Goal: Task Accomplishment & Management: Use online tool/utility

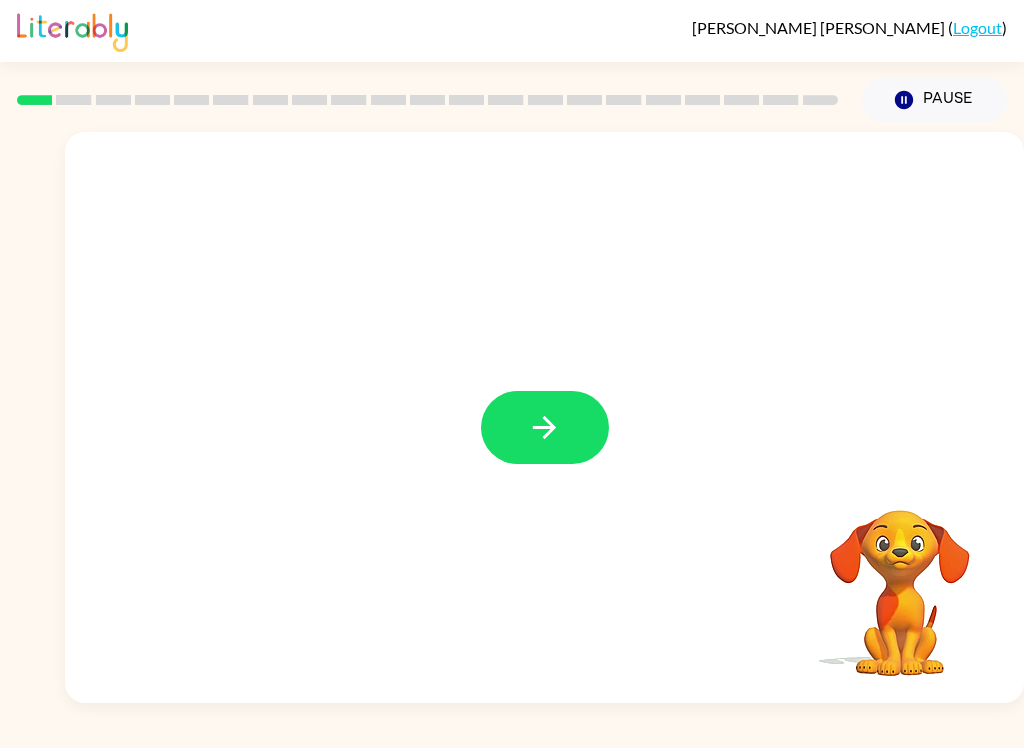
click at [547, 416] on icon "button" at bounding box center [544, 427] width 35 height 35
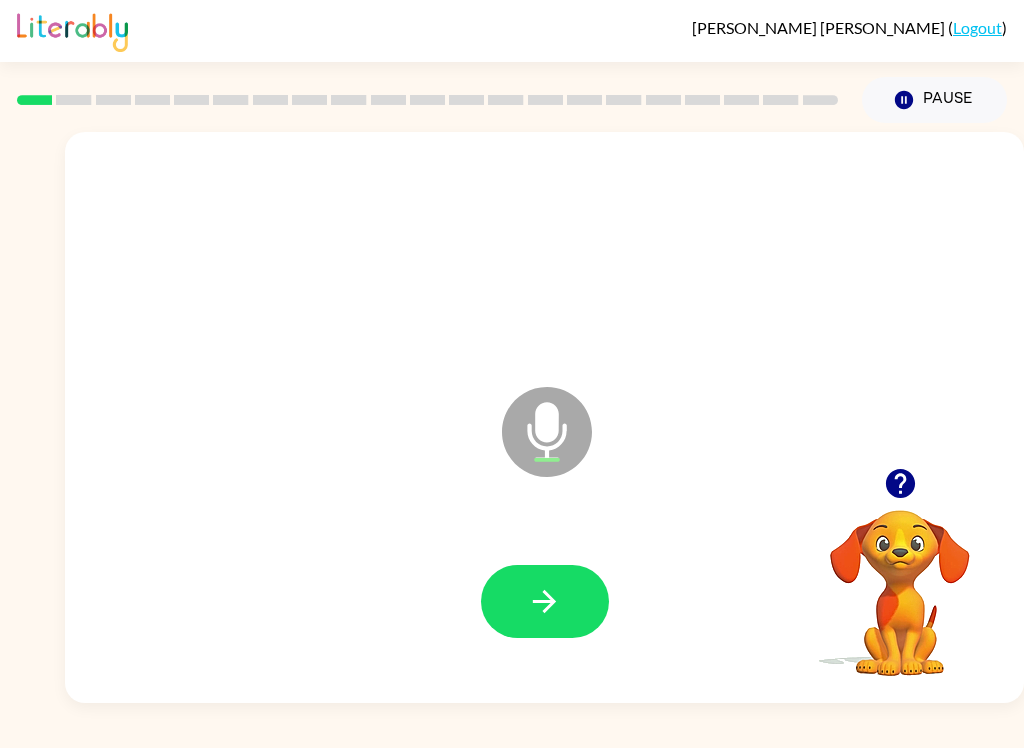
click at [542, 627] on button "button" at bounding box center [545, 601] width 128 height 73
click at [547, 591] on icon "button" at bounding box center [544, 601] width 35 height 35
click at [550, 608] on icon "button" at bounding box center [544, 601] width 23 height 23
click at [552, 665] on div at bounding box center [544, 602] width 919 height 164
click at [544, 617] on icon "button" at bounding box center [544, 601] width 35 height 35
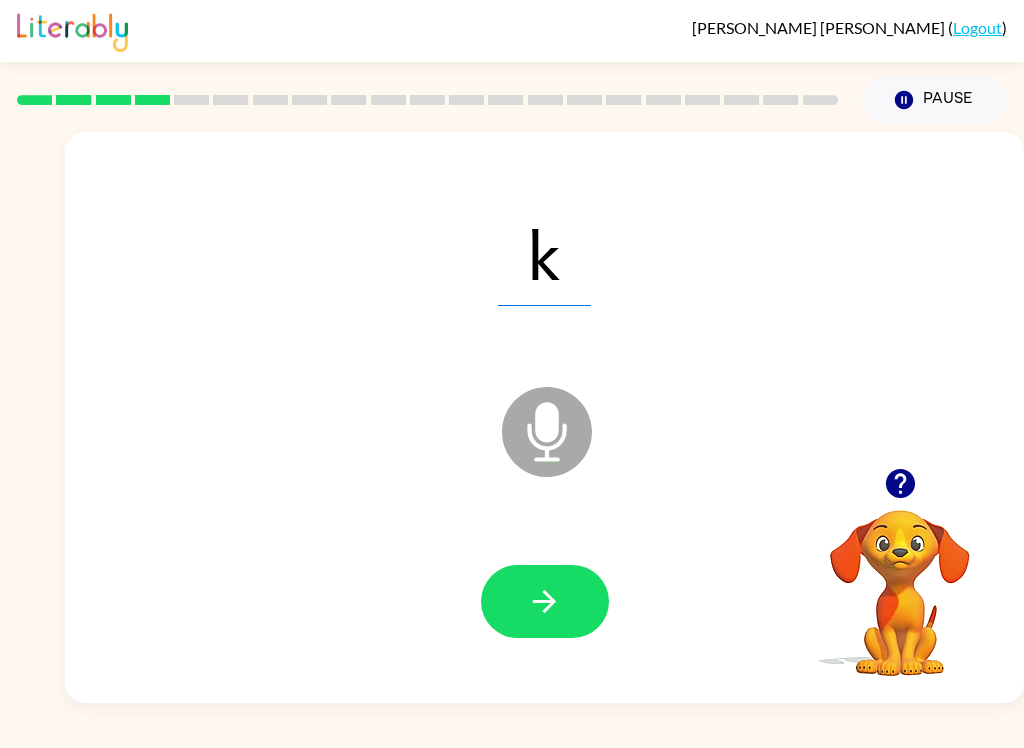
click at [557, 601] on icon "button" at bounding box center [544, 601] width 35 height 35
click at [535, 615] on icon "button" at bounding box center [544, 601] width 35 height 35
click at [550, 531] on icon "Microphone The Microphone is here when it is your turn to talk" at bounding box center [647, 457] width 300 height 150
click at [529, 618] on icon "button" at bounding box center [544, 601] width 35 height 35
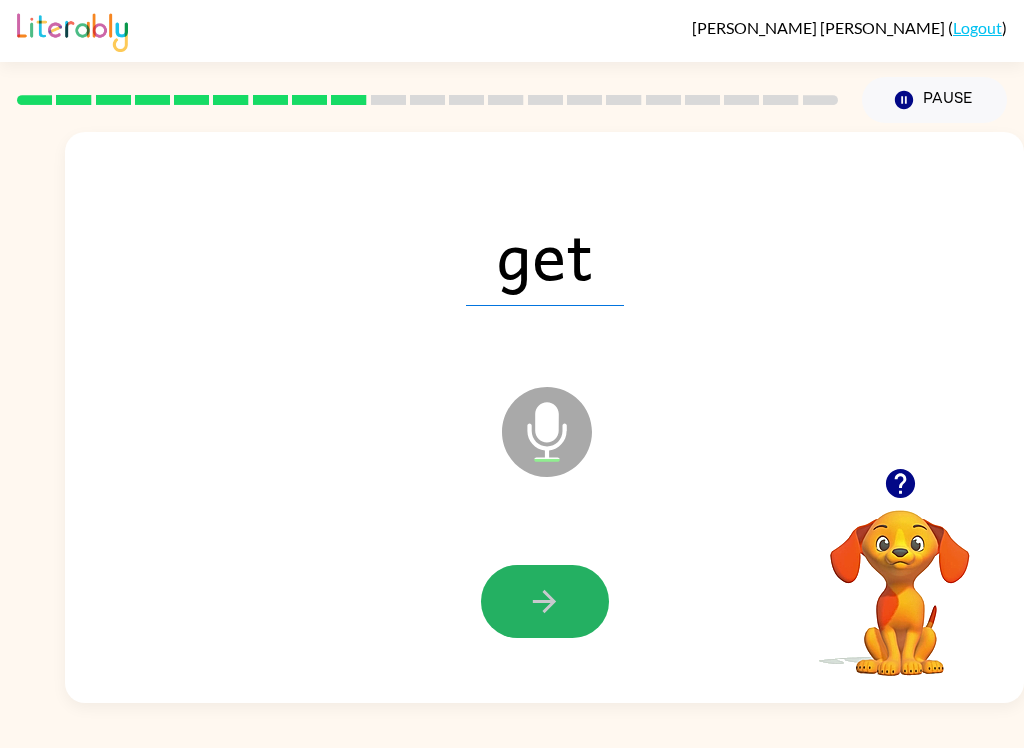
click at [520, 625] on button "button" at bounding box center [545, 601] width 128 height 73
click at [524, 622] on button "button" at bounding box center [545, 601] width 128 height 73
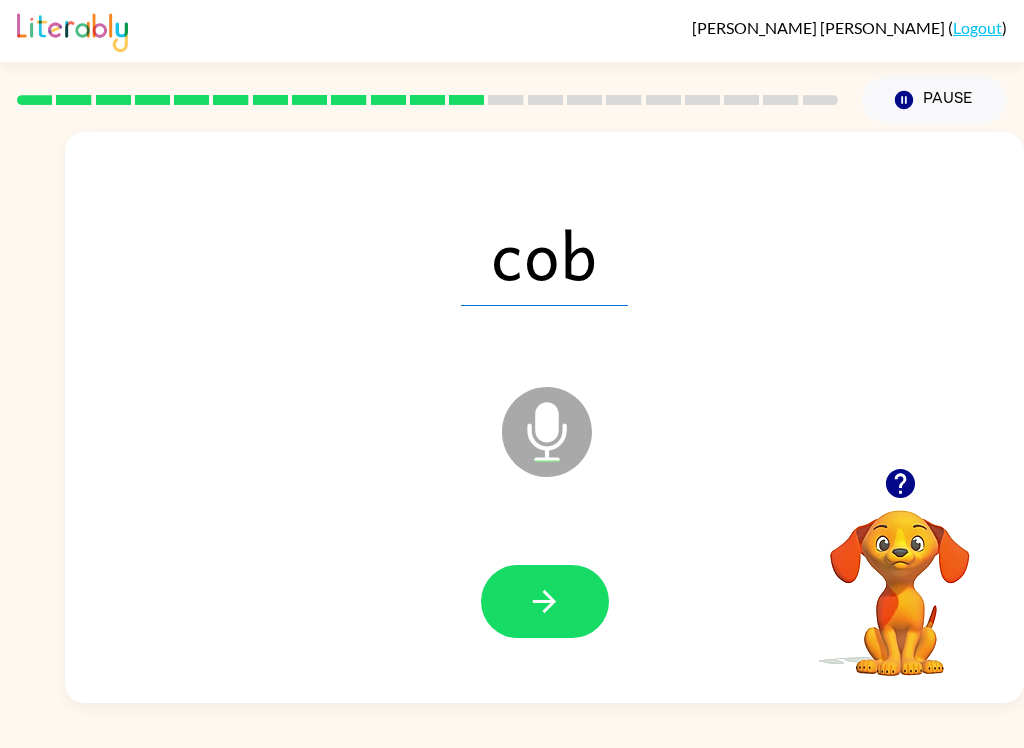
click at [517, 579] on button "button" at bounding box center [545, 601] width 128 height 73
click at [538, 592] on icon "button" at bounding box center [544, 601] width 35 height 35
click at [556, 577] on button "button" at bounding box center [545, 601] width 128 height 73
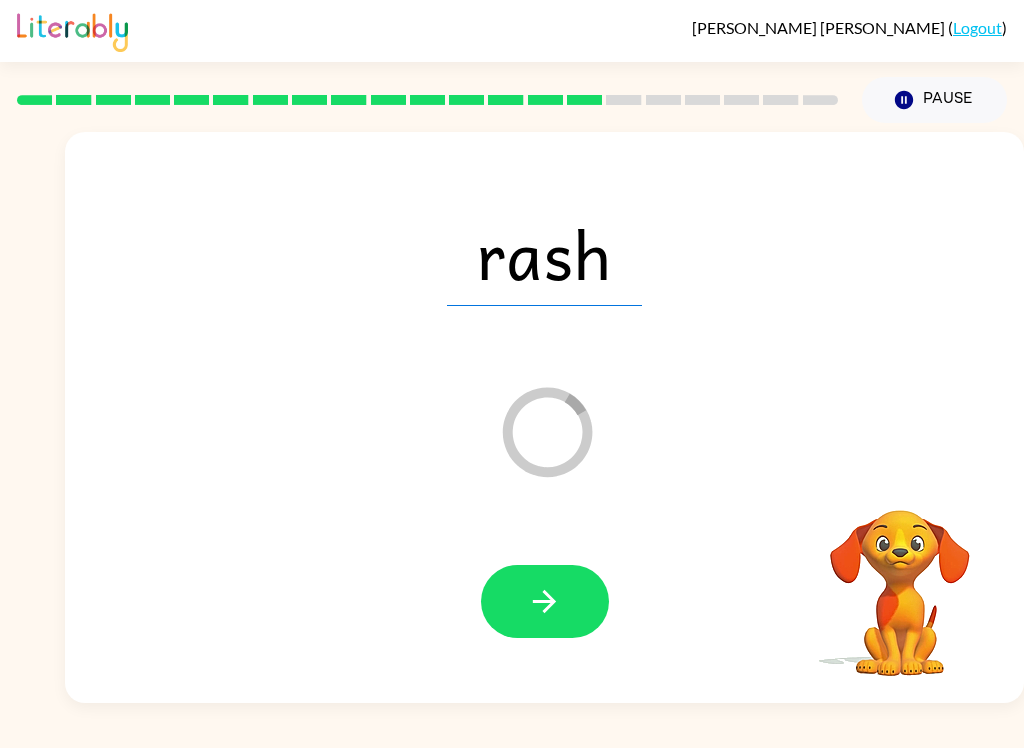
click at [544, 591] on icon "button" at bounding box center [544, 601] width 35 height 35
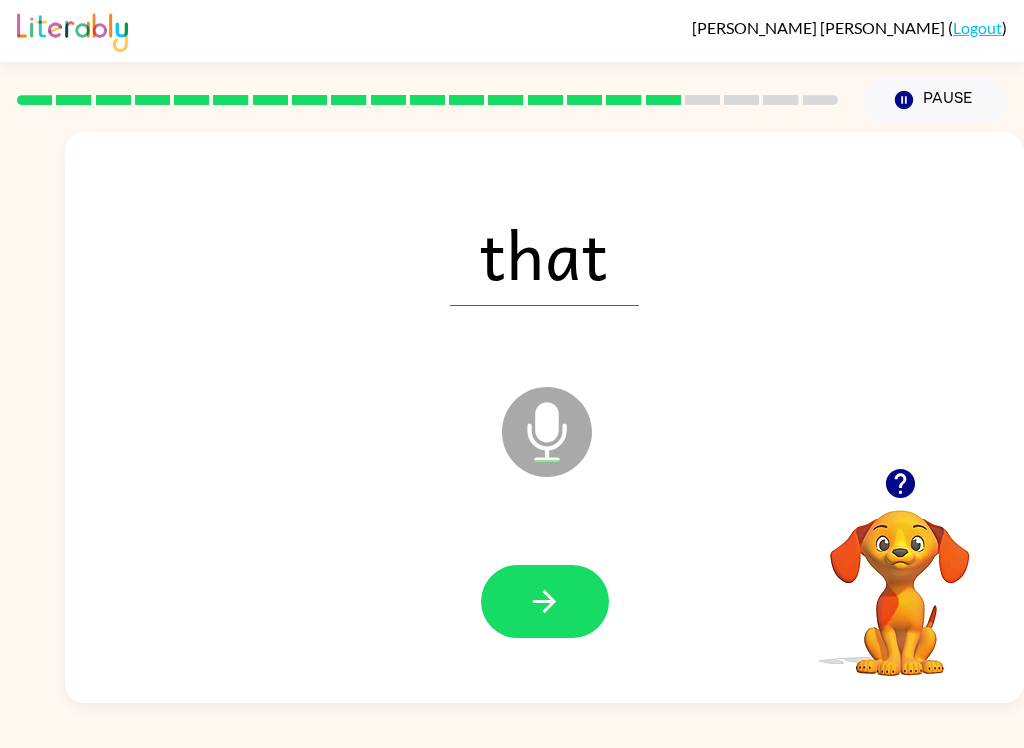
click at [524, 612] on button "button" at bounding box center [545, 601] width 128 height 73
click at [554, 611] on icon "button" at bounding box center [544, 601] width 35 height 35
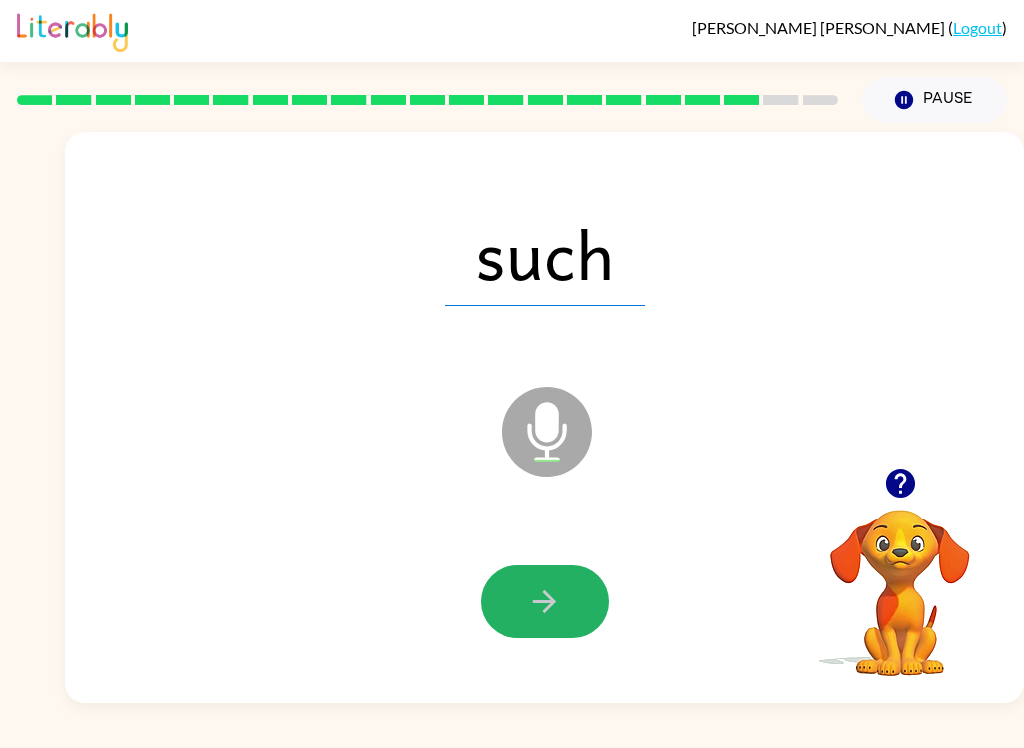
click at [548, 612] on icon "button" at bounding box center [544, 601] width 35 height 35
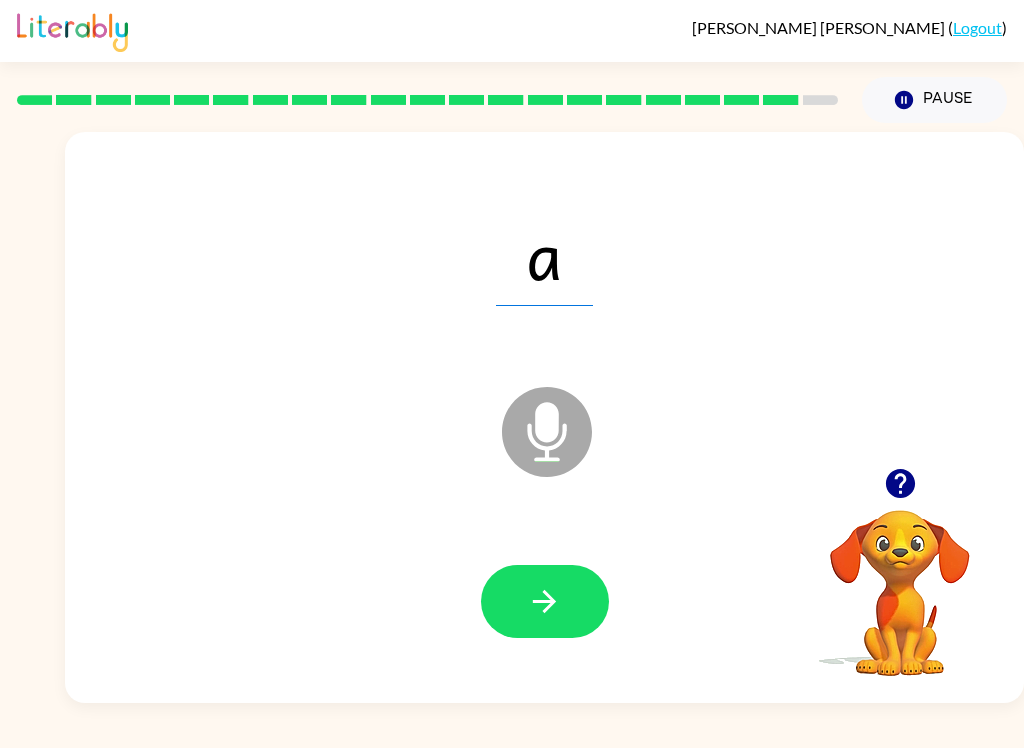
click at [517, 612] on button "button" at bounding box center [545, 601] width 128 height 73
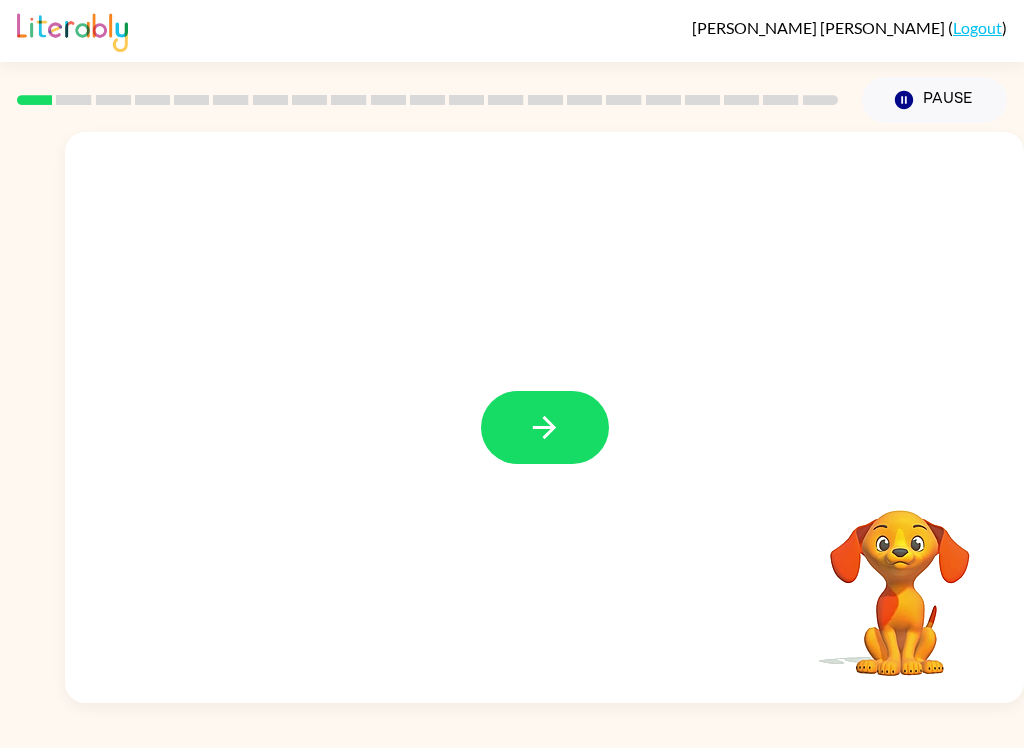
click at [553, 431] on icon "button" at bounding box center [544, 427] width 23 height 23
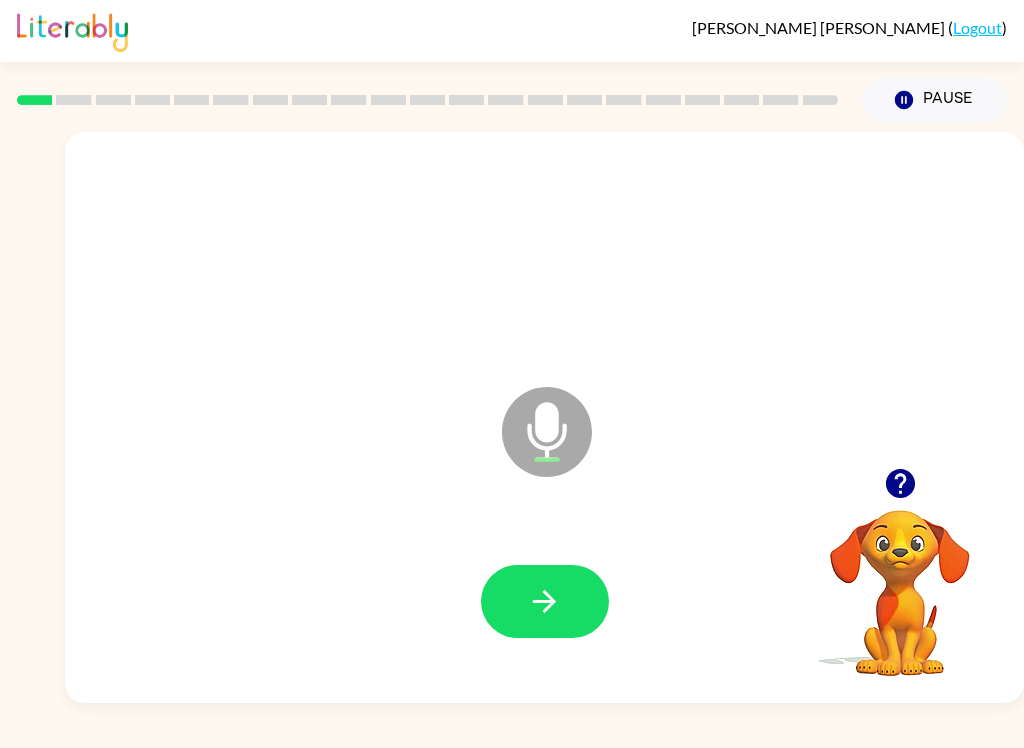
click at [533, 573] on button "button" at bounding box center [545, 601] width 128 height 73
click at [527, 593] on icon "button" at bounding box center [544, 601] width 35 height 35
click at [574, 597] on button "button" at bounding box center [545, 601] width 128 height 73
click at [552, 615] on icon "button" at bounding box center [544, 601] width 35 height 35
click at [571, 592] on button "button" at bounding box center [545, 601] width 128 height 73
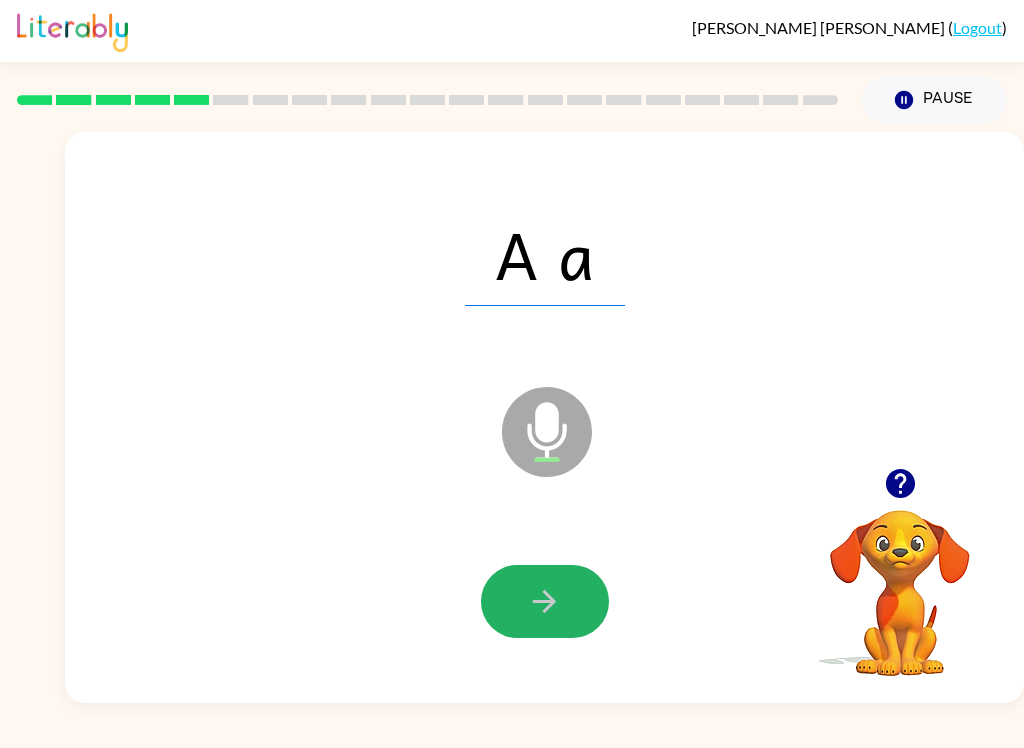
click at [562, 611] on button "button" at bounding box center [545, 601] width 128 height 73
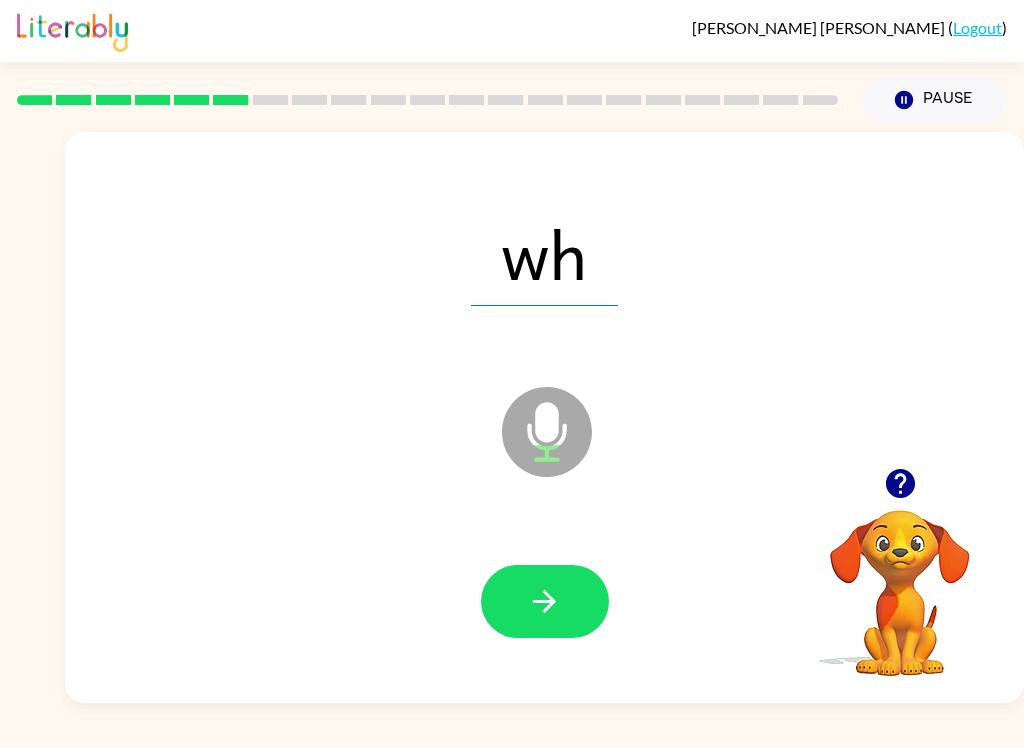
click at [575, 615] on button "button" at bounding box center [545, 601] width 128 height 73
click at [570, 611] on button "button" at bounding box center [545, 601] width 128 height 73
click at [586, 605] on button "button" at bounding box center [545, 601] width 128 height 73
click at [590, 605] on button "button" at bounding box center [545, 601] width 128 height 73
click at [591, 593] on button "button" at bounding box center [545, 601] width 128 height 73
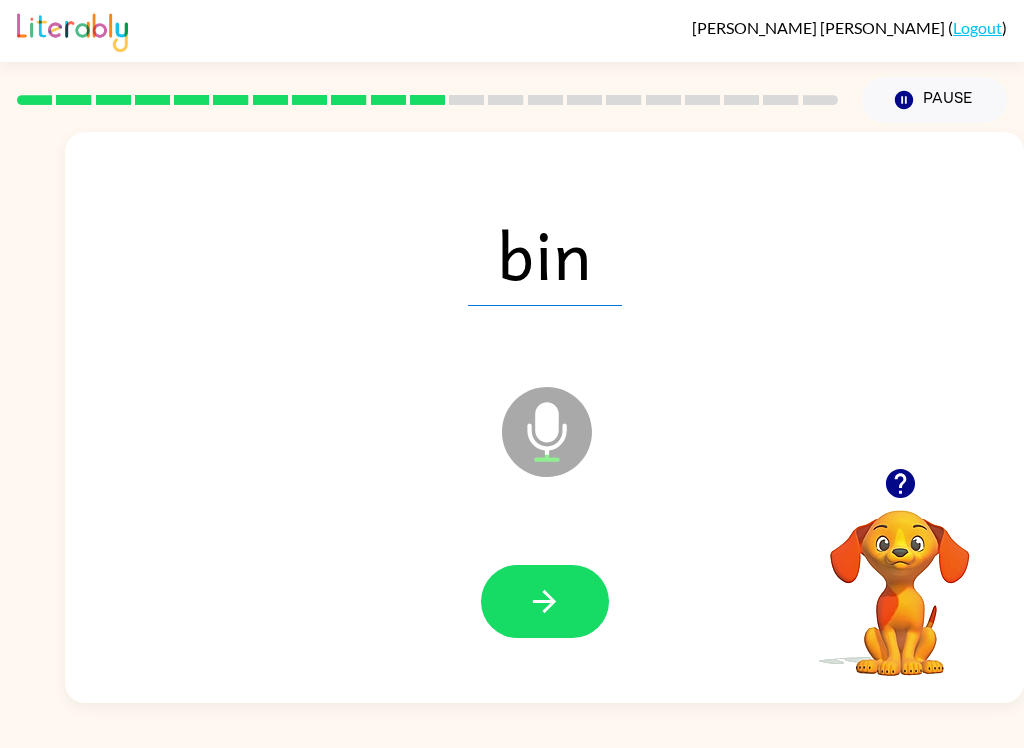
click at [573, 614] on button "button" at bounding box center [545, 601] width 128 height 73
click at [546, 610] on icon "button" at bounding box center [544, 601] width 23 height 23
click at [590, 612] on button "button" at bounding box center [545, 601] width 128 height 73
click at [569, 609] on button "button" at bounding box center [545, 601] width 128 height 73
click at [544, 593] on icon "button" at bounding box center [544, 601] width 23 height 23
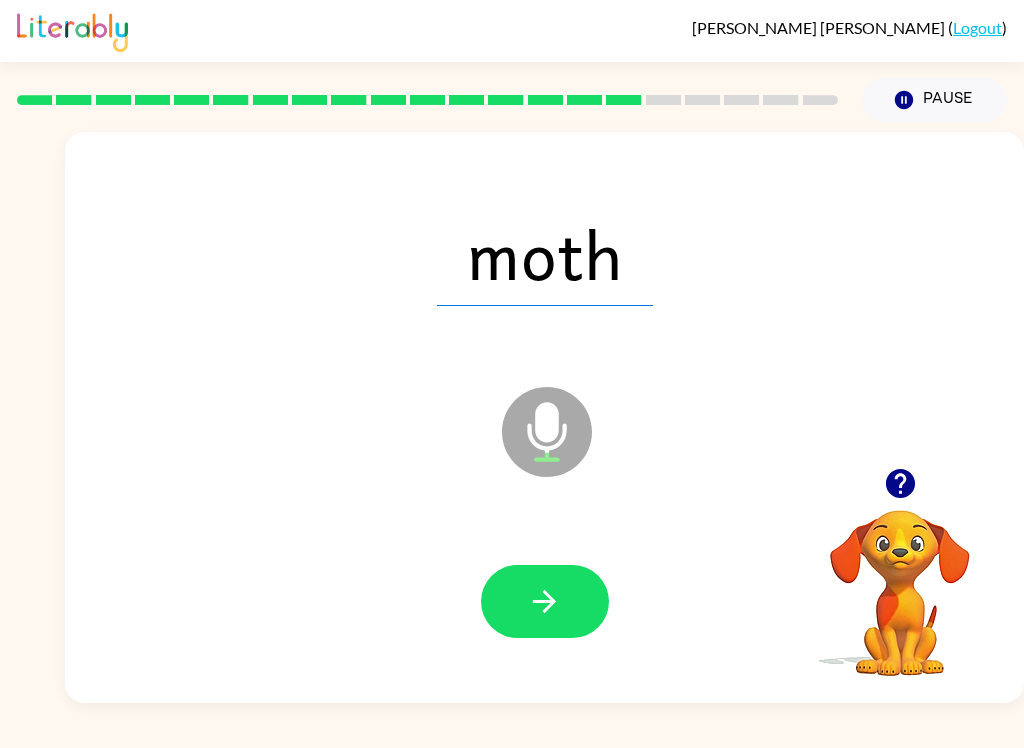
click at [516, 625] on button "button" at bounding box center [545, 601] width 128 height 73
click at [570, 588] on button "button" at bounding box center [545, 601] width 128 height 73
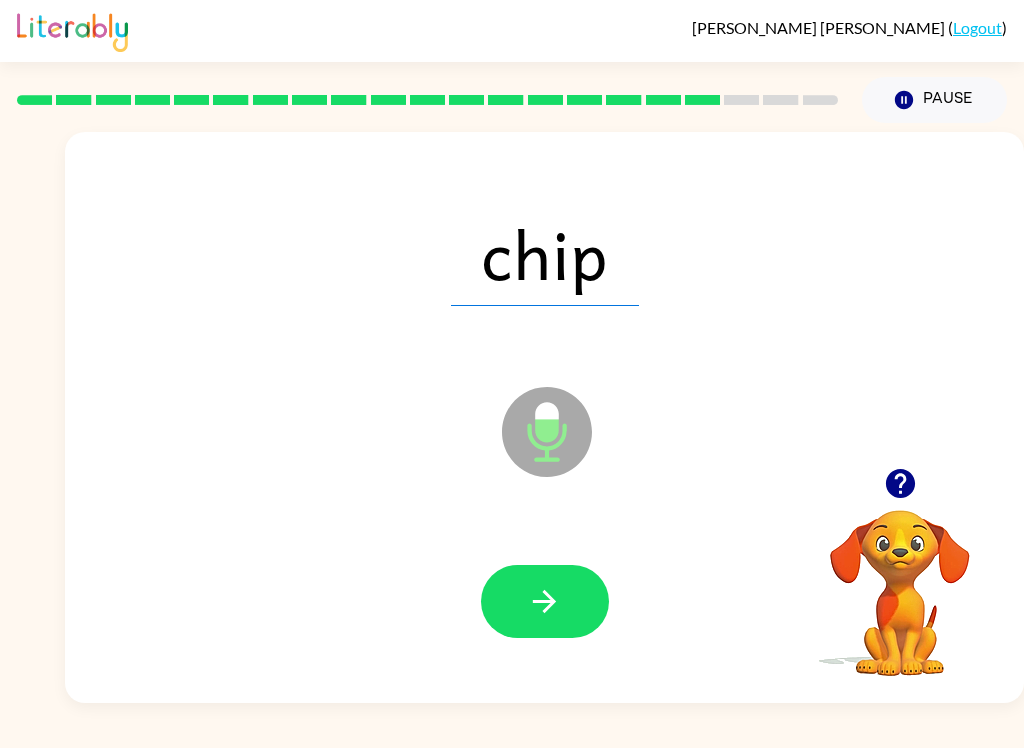
click at [547, 620] on button "button" at bounding box center [545, 601] width 128 height 73
click at [559, 590] on icon "button" at bounding box center [544, 601] width 35 height 35
click at [556, 612] on icon "button" at bounding box center [544, 601] width 35 height 35
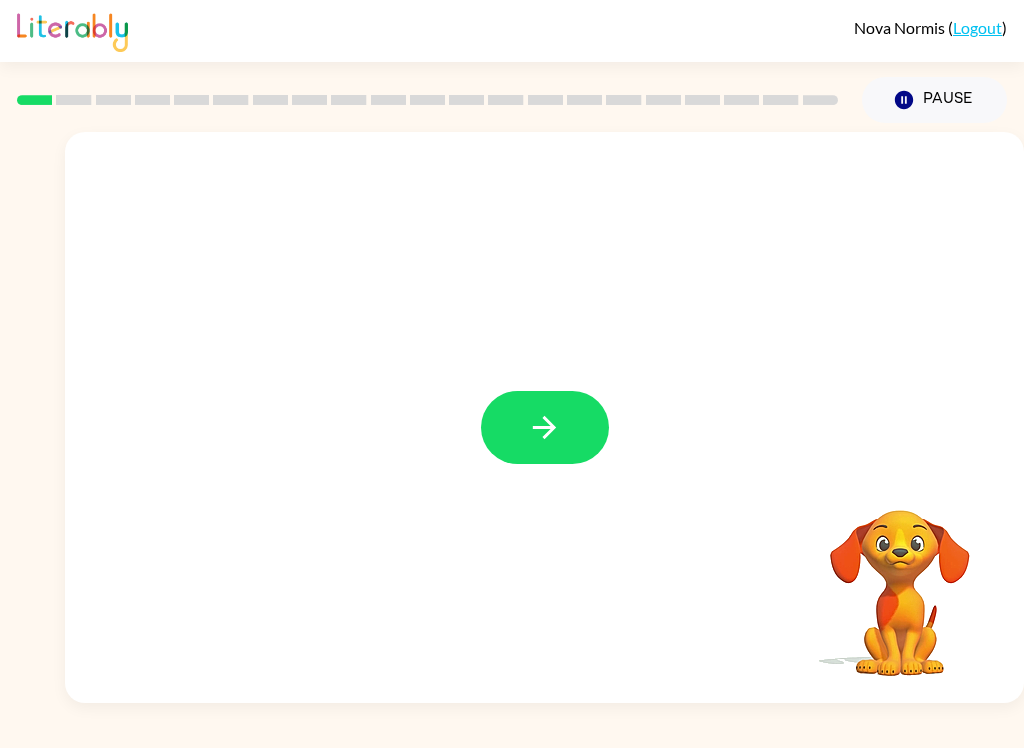
click at [566, 443] on button "button" at bounding box center [545, 427] width 128 height 73
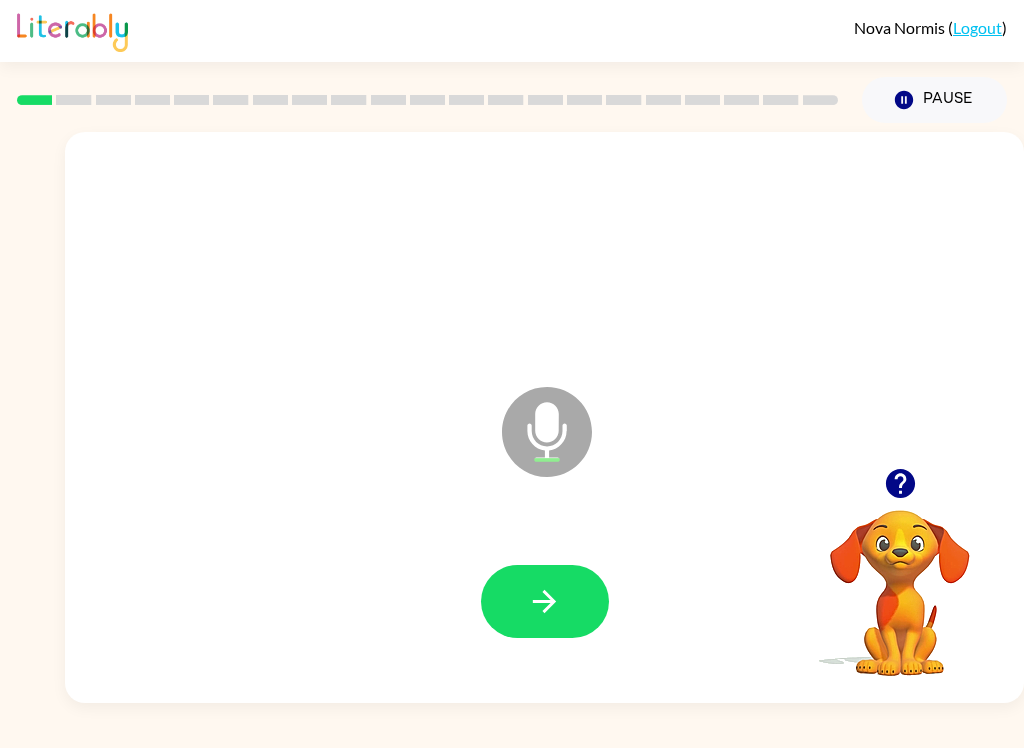
click at [556, 595] on icon "button" at bounding box center [544, 601] width 35 height 35
click at [566, 625] on button "button" at bounding box center [545, 601] width 128 height 73
click at [563, 598] on button "button" at bounding box center [545, 601] width 128 height 73
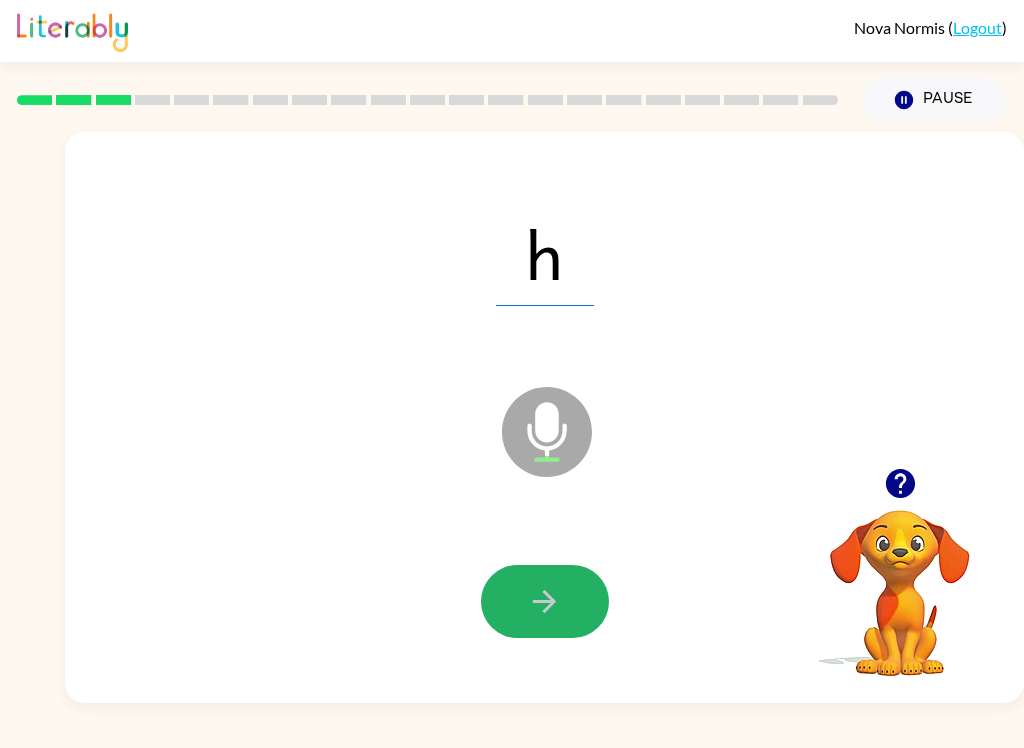
click at [557, 601] on icon "button" at bounding box center [544, 601] width 35 height 35
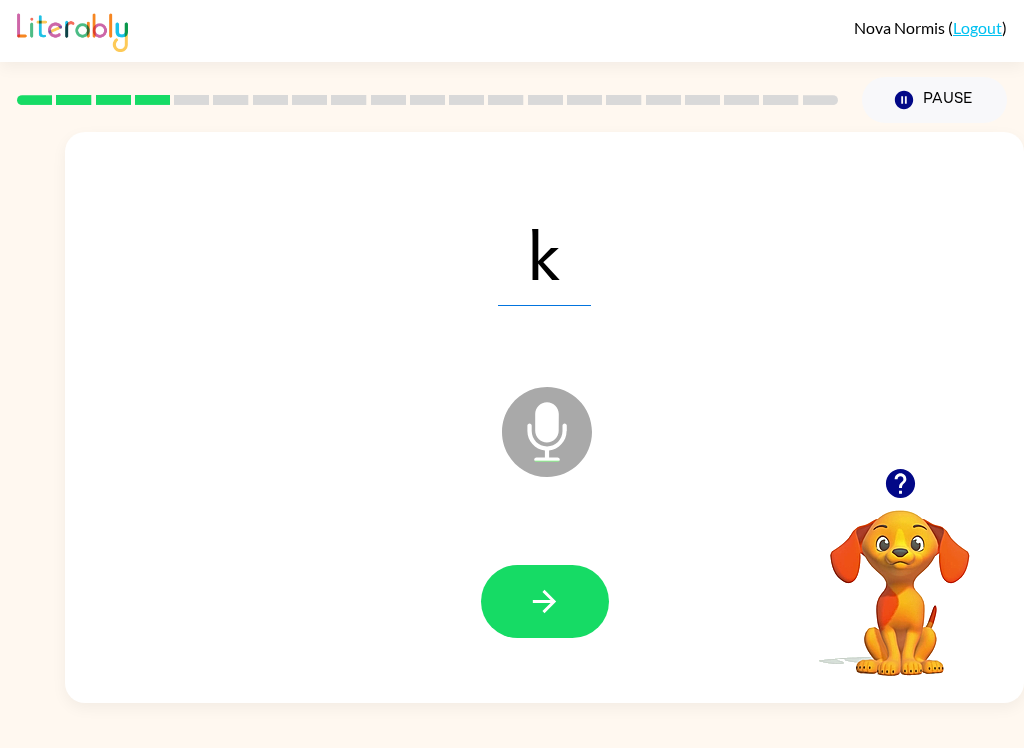
click at [553, 602] on icon "button" at bounding box center [544, 601] width 23 height 23
click at [541, 618] on icon "button" at bounding box center [544, 601] width 35 height 35
click at [559, 553] on div at bounding box center [544, 602] width 919 height 164
click at [594, 564] on div at bounding box center [544, 602] width 919 height 164
click at [535, 615] on icon "button" at bounding box center [544, 601] width 35 height 35
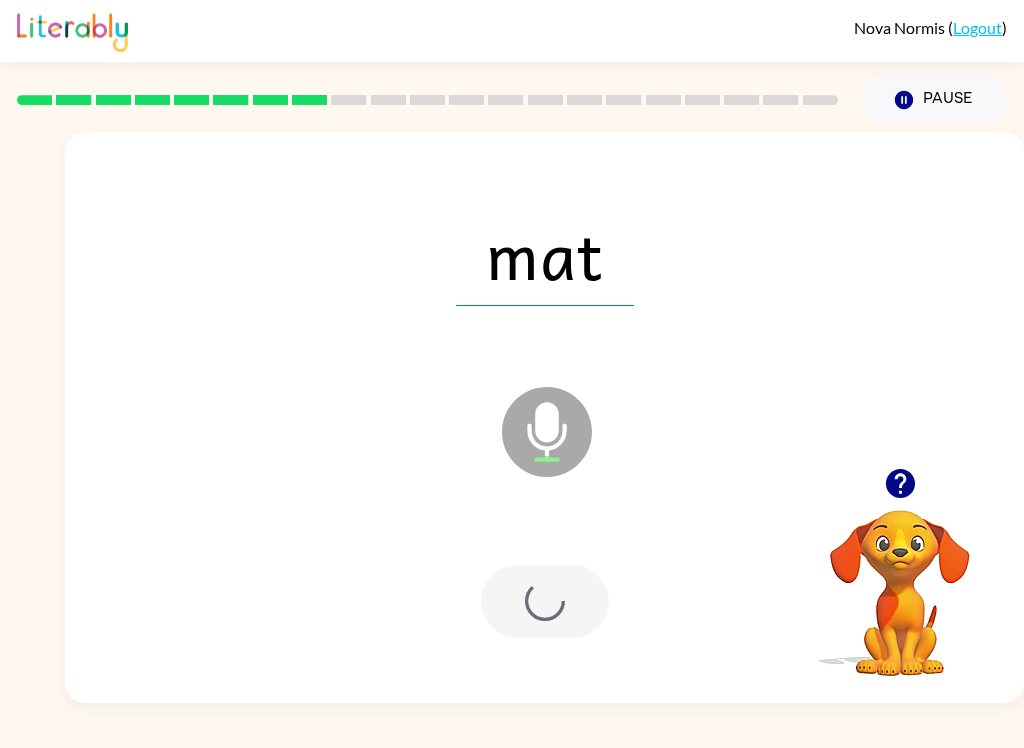
click at [535, 614] on div at bounding box center [545, 601] width 128 height 73
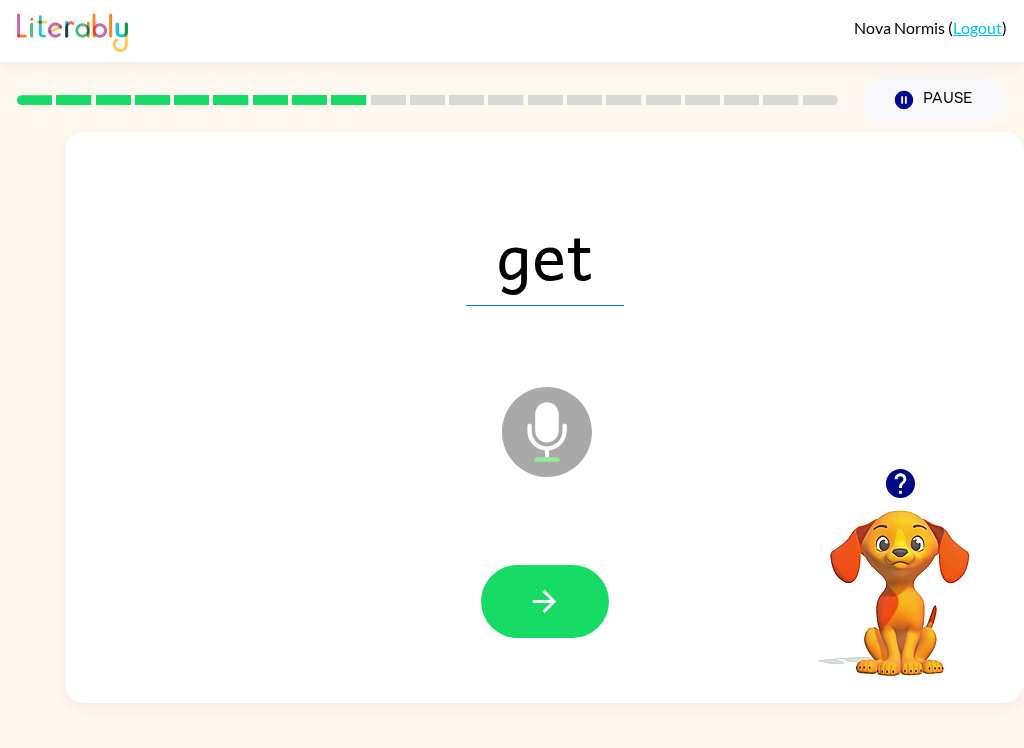
click at [567, 607] on button "button" at bounding box center [545, 601] width 128 height 73
click at [532, 597] on icon "button" at bounding box center [544, 601] width 35 height 35
click at [529, 598] on icon "button" at bounding box center [544, 601] width 35 height 35
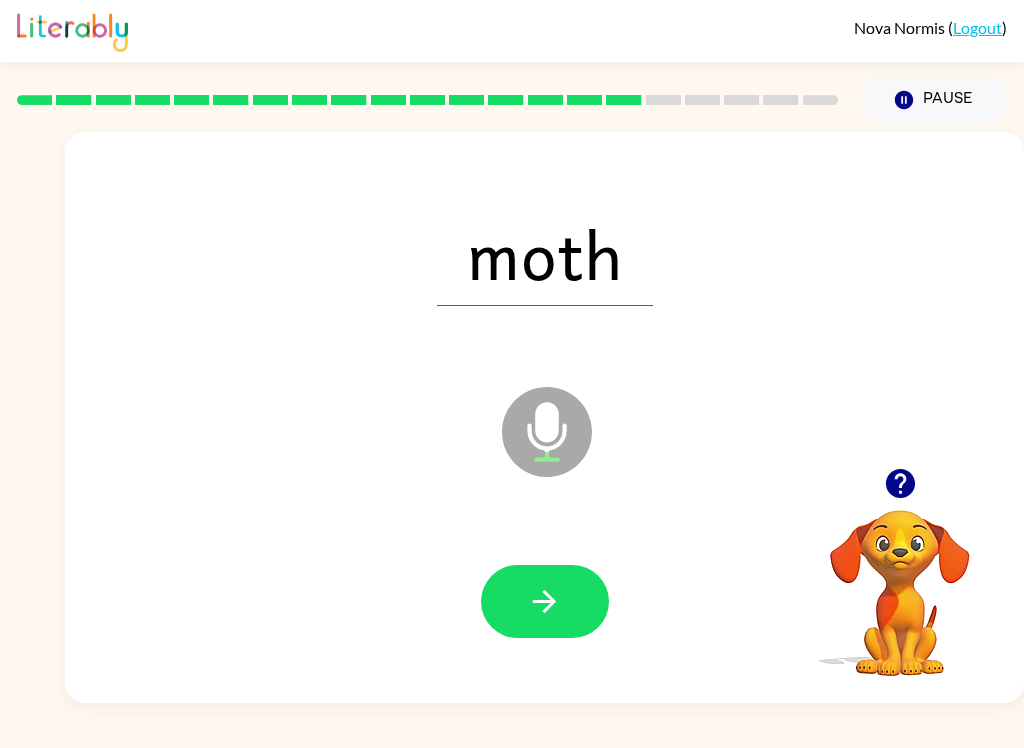
click at [554, 661] on div at bounding box center [544, 602] width 919 height 164
click at [556, 584] on icon "button" at bounding box center [544, 601] width 35 height 35
click at [568, 604] on button "button" at bounding box center [545, 601] width 128 height 73
click at [546, 627] on button "button" at bounding box center [545, 601] width 128 height 73
click at [567, 637] on button "button" at bounding box center [545, 601] width 128 height 73
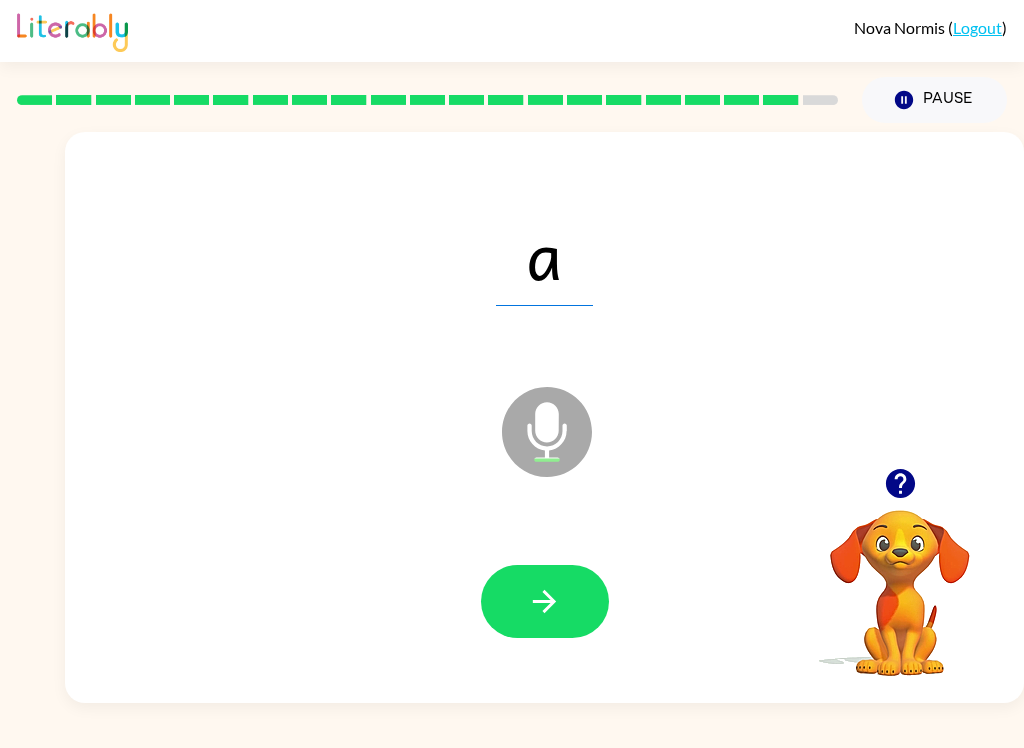
click at [528, 635] on button "button" at bounding box center [545, 601] width 128 height 73
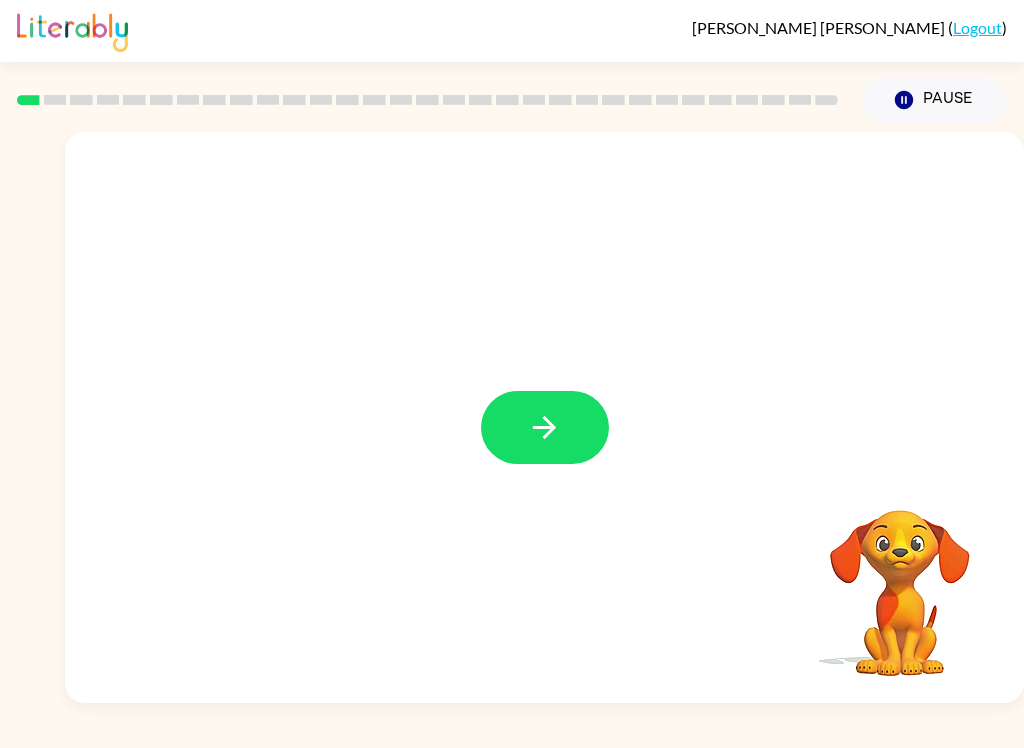
click at [522, 374] on div at bounding box center [544, 417] width 959 height 571
click at [510, 424] on button "button" at bounding box center [545, 427] width 128 height 73
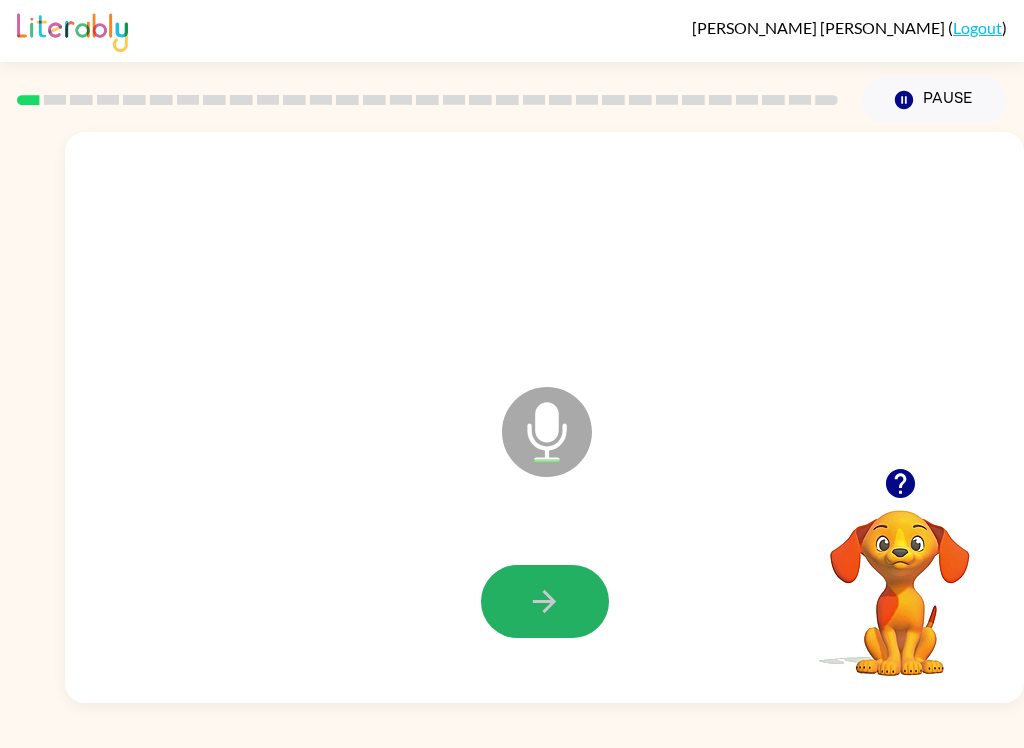
click at [553, 569] on button "button" at bounding box center [545, 601] width 128 height 73
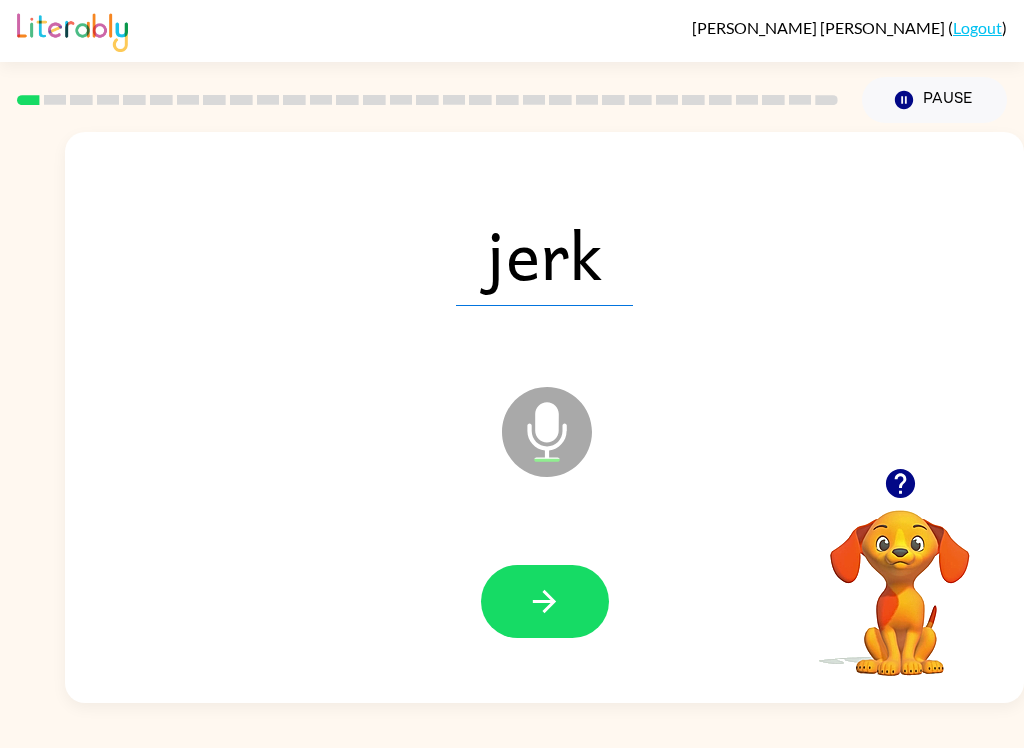
click at [548, 592] on icon "button" at bounding box center [544, 601] width 35 height 35
click at [582, 604] on button "button" at bounding box center [545, 601] width 128 height 73
click at [539, 604] on icon "button" at bounding box center [544, 601] width 35 height 35
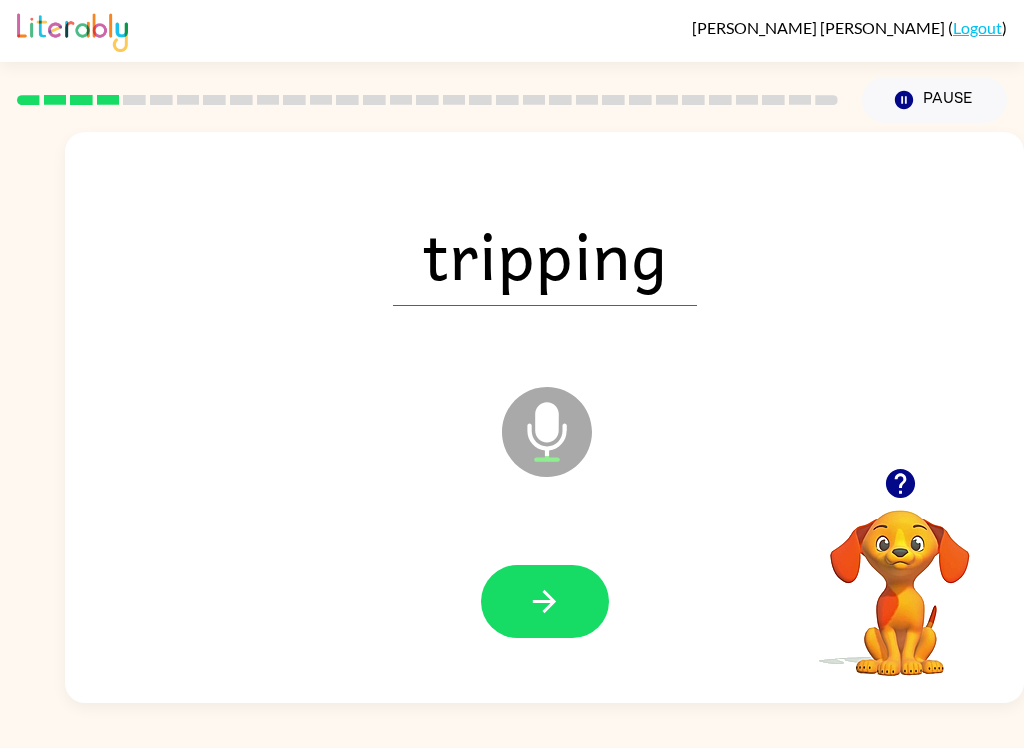
click at [553, 583] on button "button" at bounding box center [545, 601] width 128 height 73
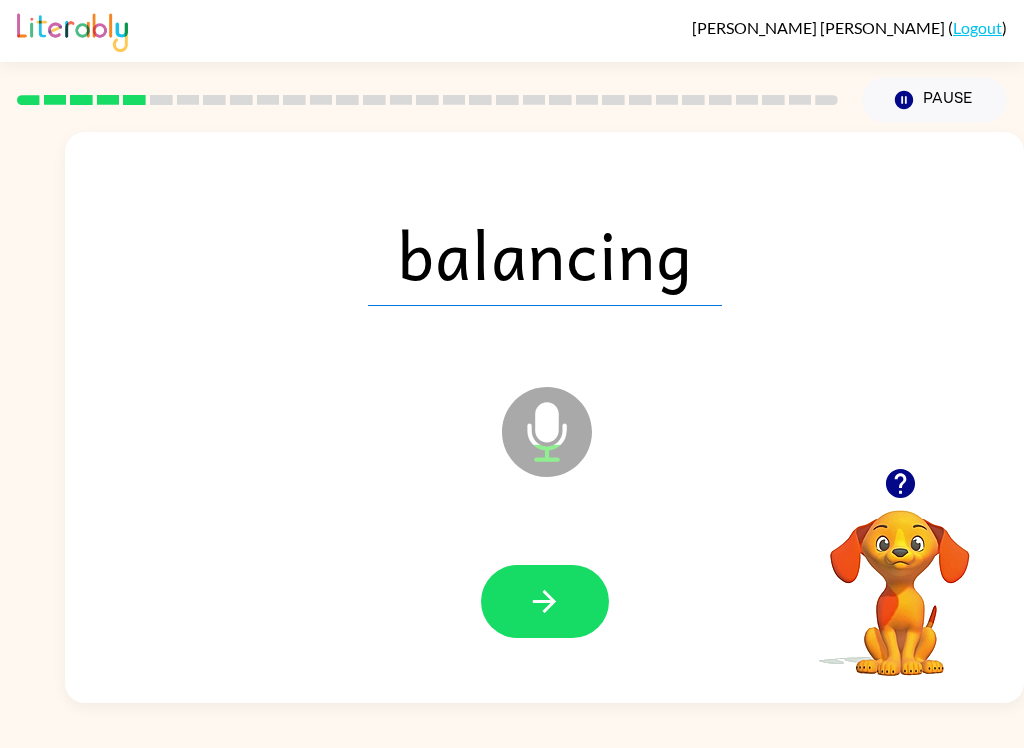
click at [568, 575] on button "button" at bounding box center [545, 601] width 128 height 73
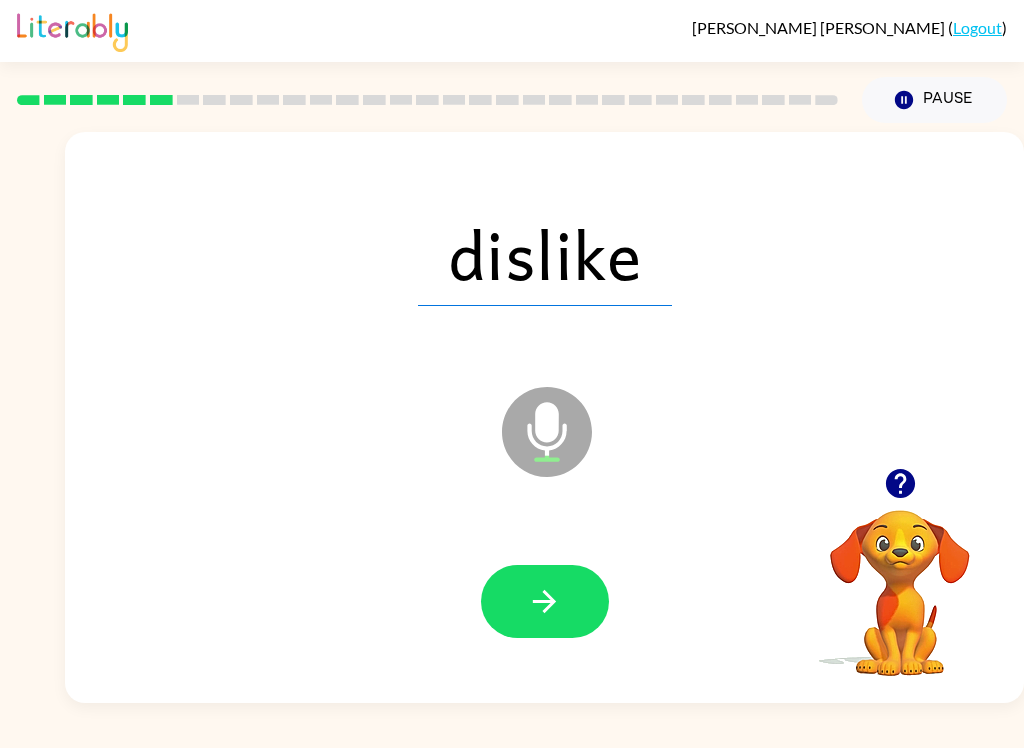
click at [522, 580] on button "button" at bounding box center [545, 601] width 128 height 73
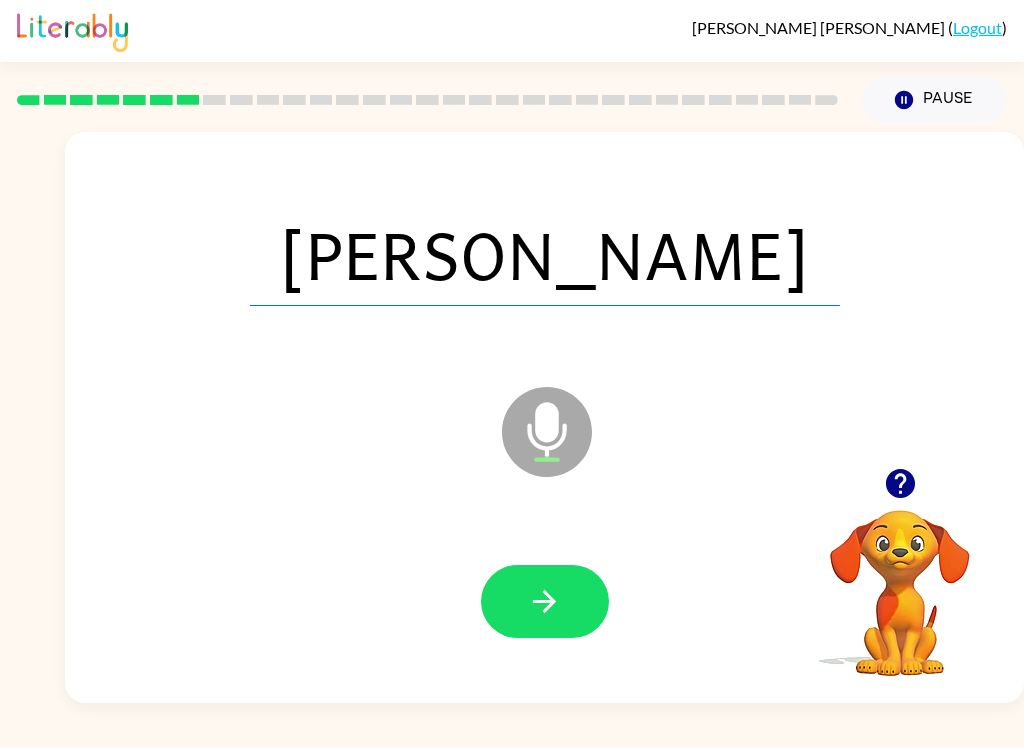
click at [579, 633] on button "button" at bounding box center [545, 601] width 128 height 73
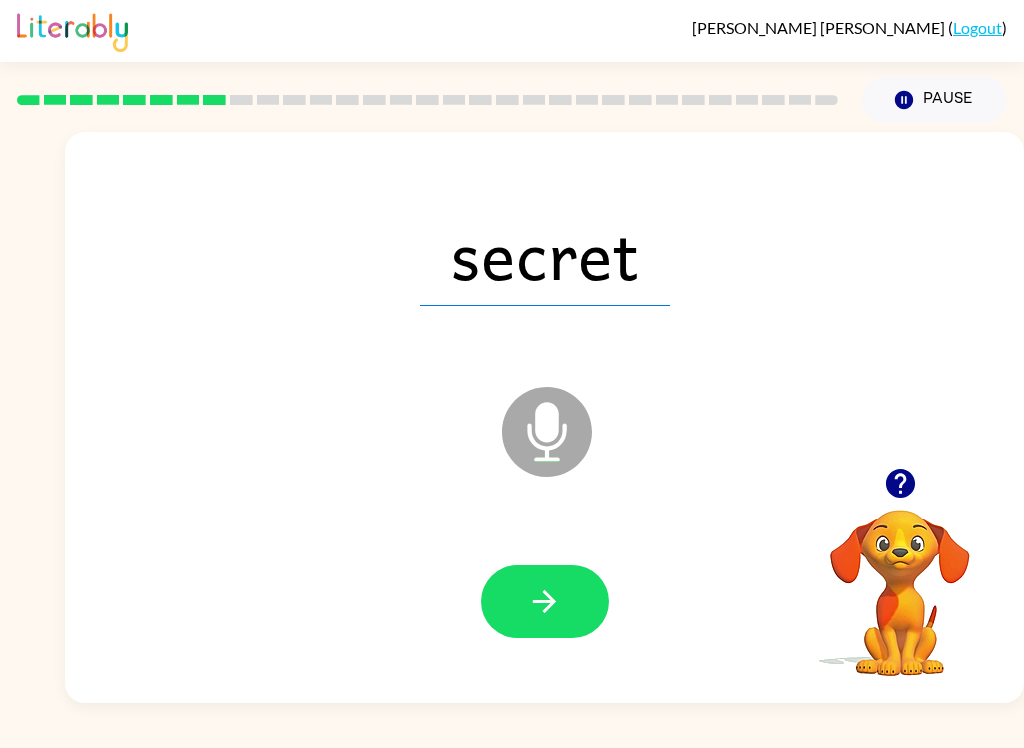
click at [570, 593] on button "button" at bounding box center [545, 601] width 128 height 73
click at [542, 611] on icon "button" at bounding box center [544, 601] width 35 height 35
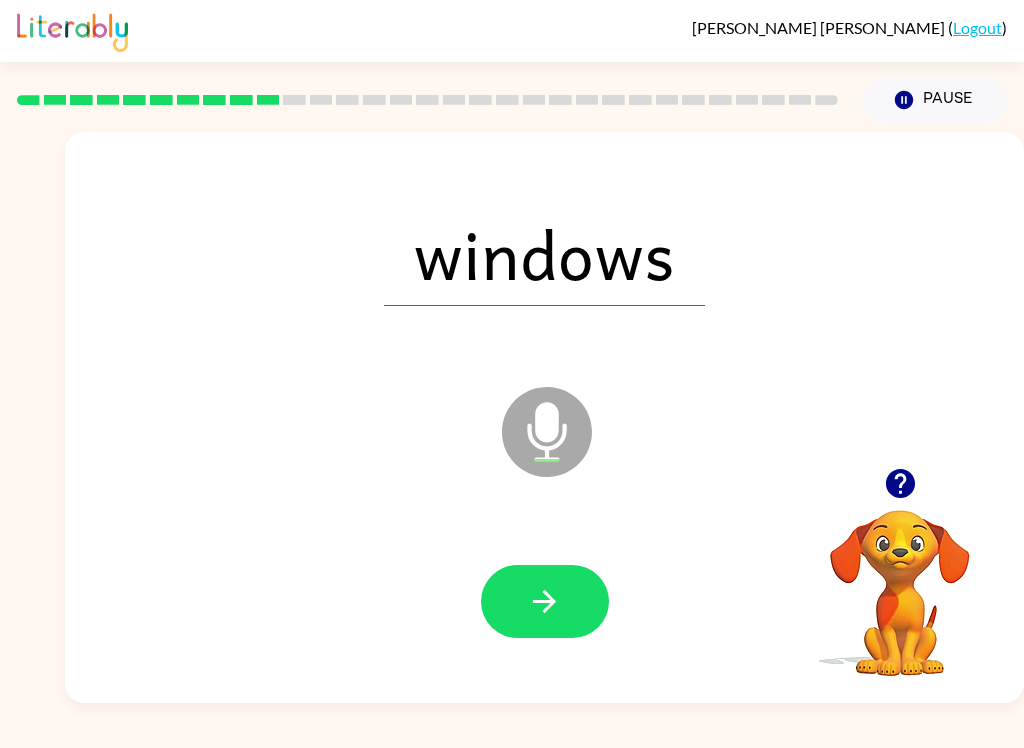
click at [564, 601] on button "button" at bounding box center [545, 601] width 128 height 73
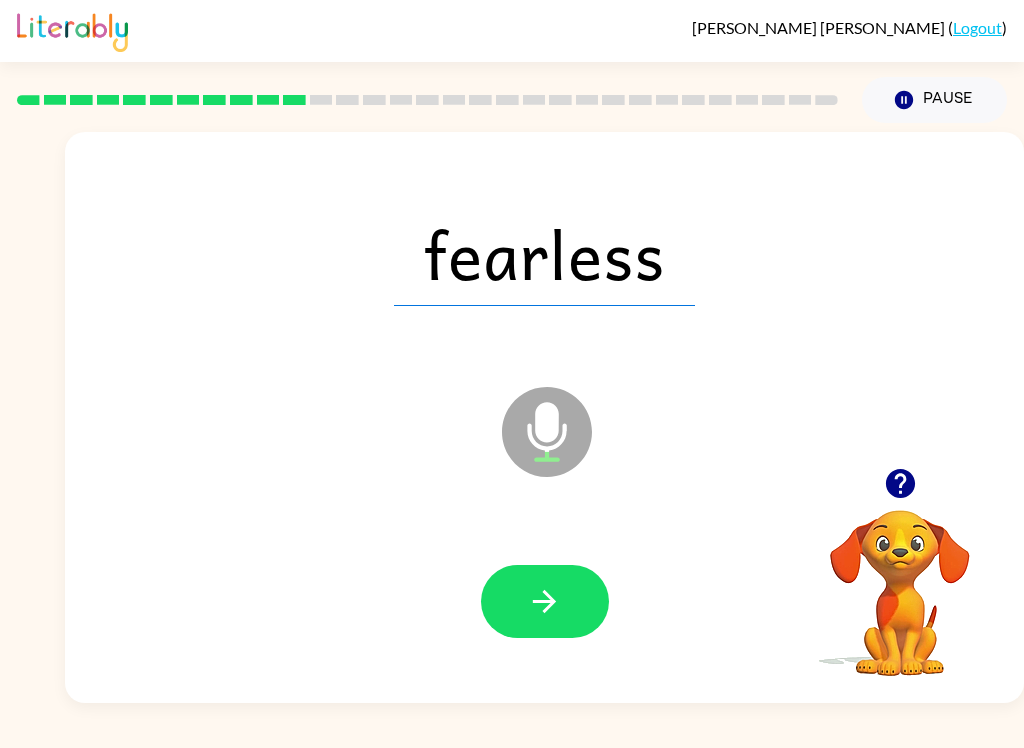
click at [559, 616] on icon "button" at bounding box center [544, 601] width 35 height 35
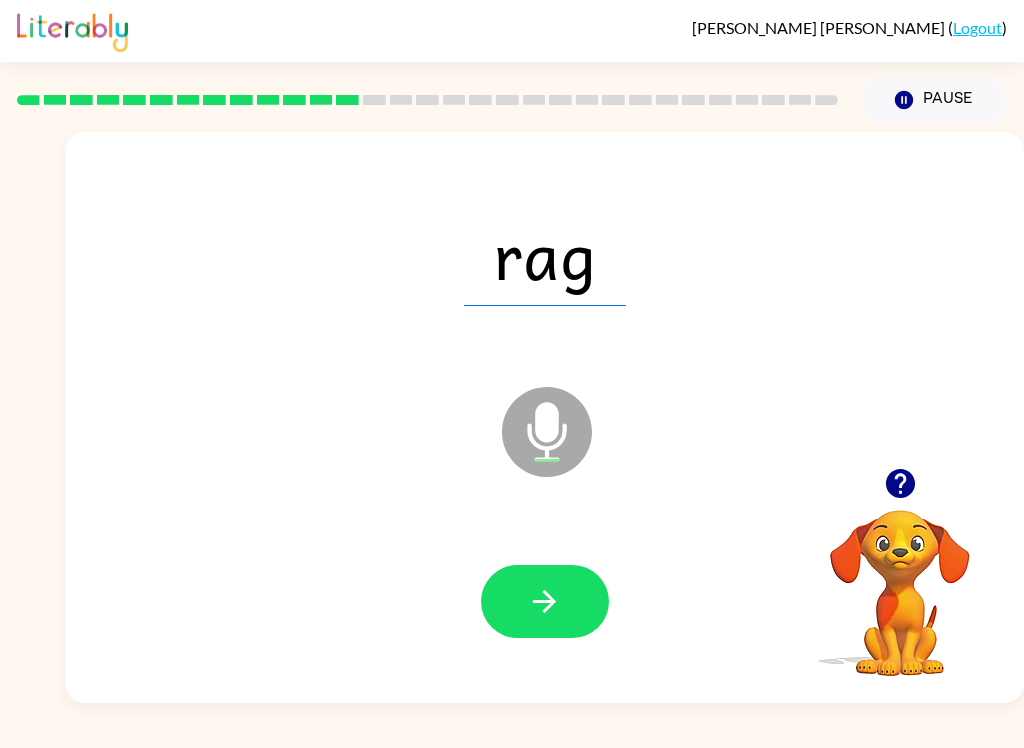
click at [548, 587] on icon "button" at bounding box center [544, 601] width 35 height 35
click at [520, 610] on button "button" at bounding box center [545, 601] width 128 height 73
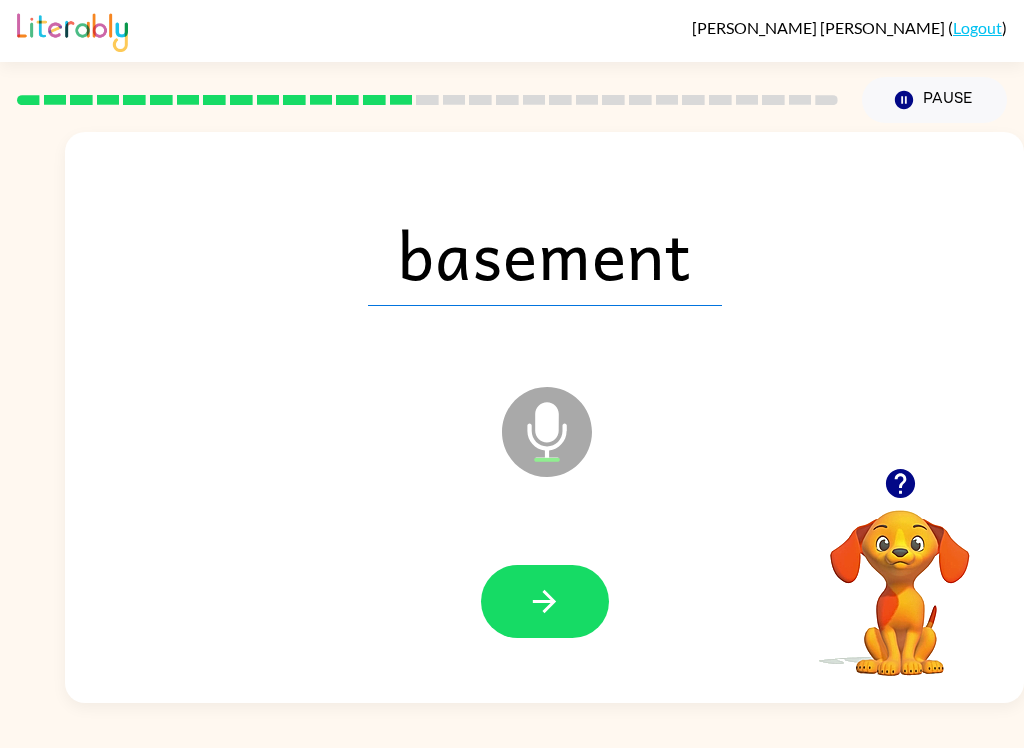
click at [527, 632] on button "button" at bounding box center [545, 601] width 128 height 73
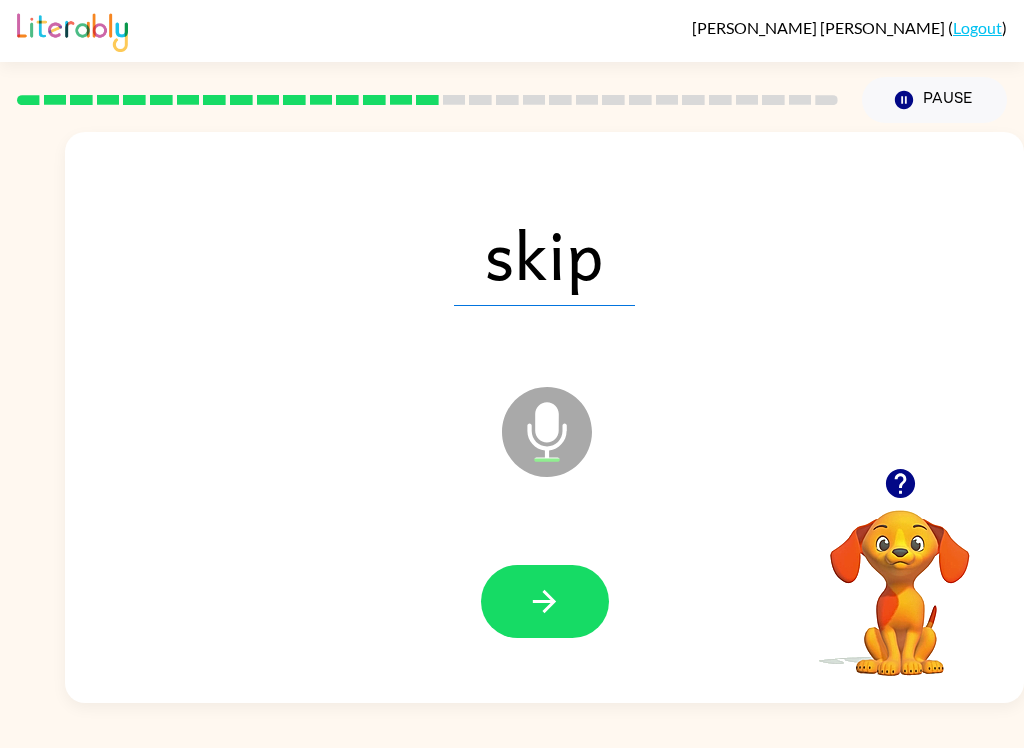
click at [555, 621] on button "button" at bounding box center [545, 601] width 128 height 73
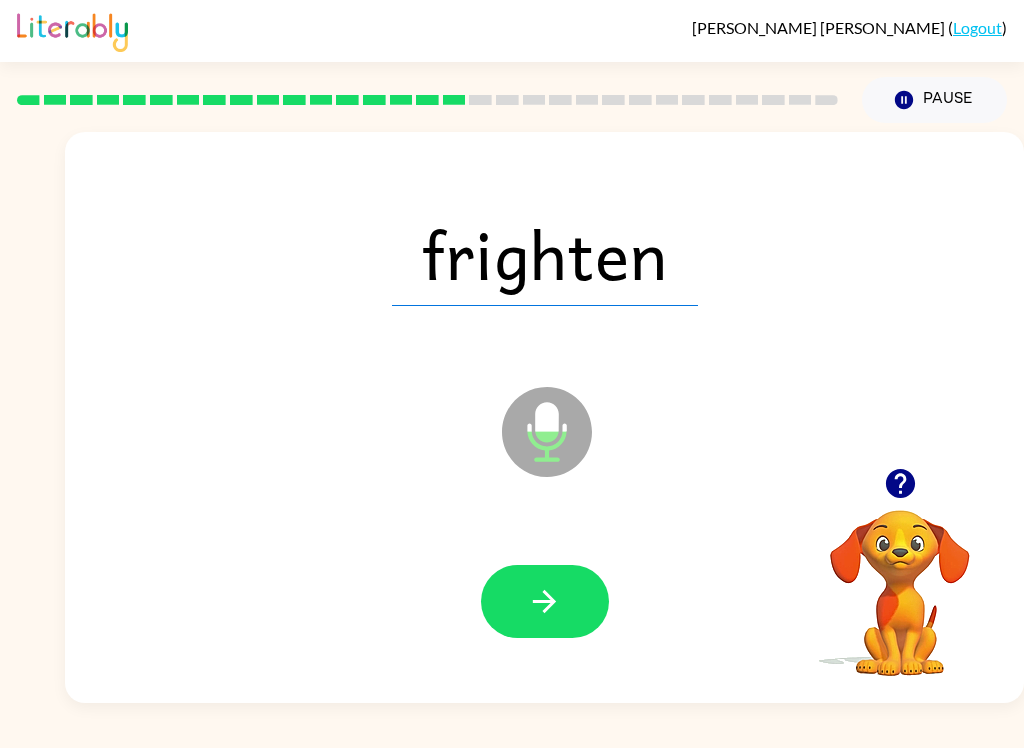
click at [562, 587] on button "button" at bounding box center [545, 601] width 128 height 73
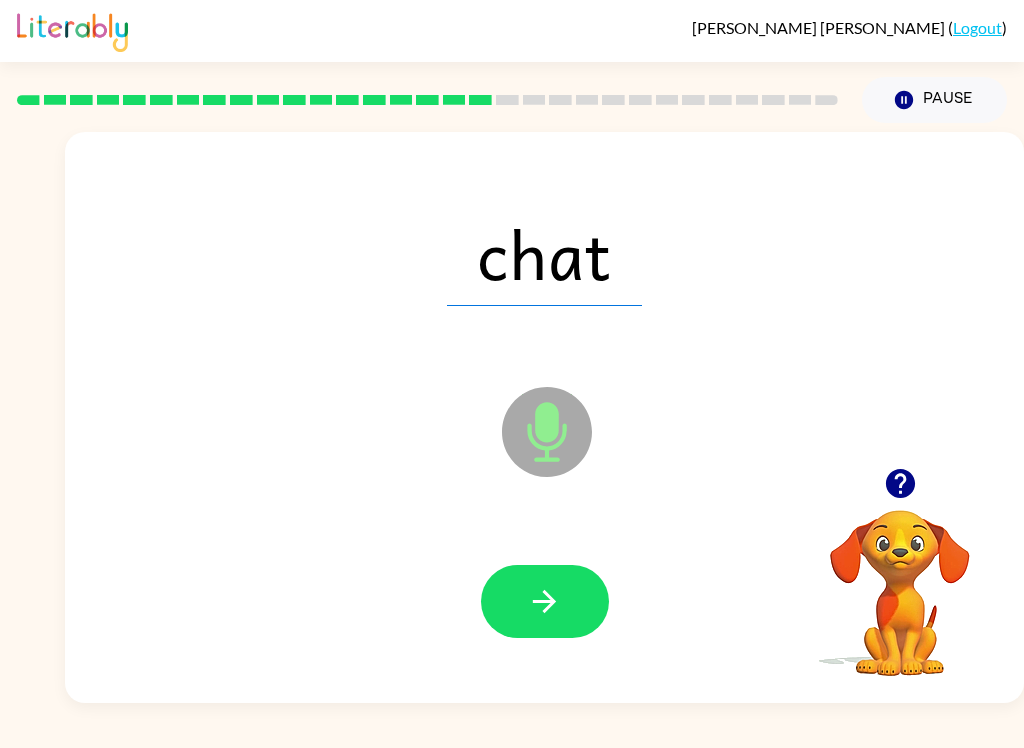
click at [572, 579] on button "button" at bounding box center [545, 601] width 128 height 73
click at [552, 606] on icon "button" at bounding box center [544, 601] width 23 height 23
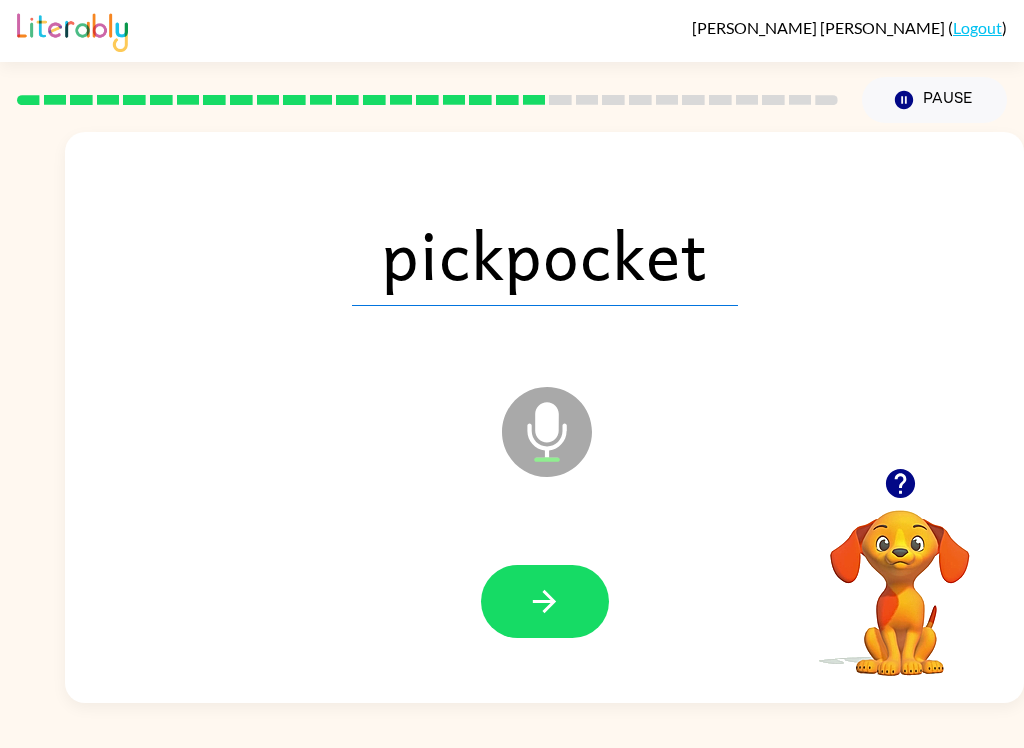
click at [559, 611] on icon "button" at bounding box center [544, 601] width 35 height 35
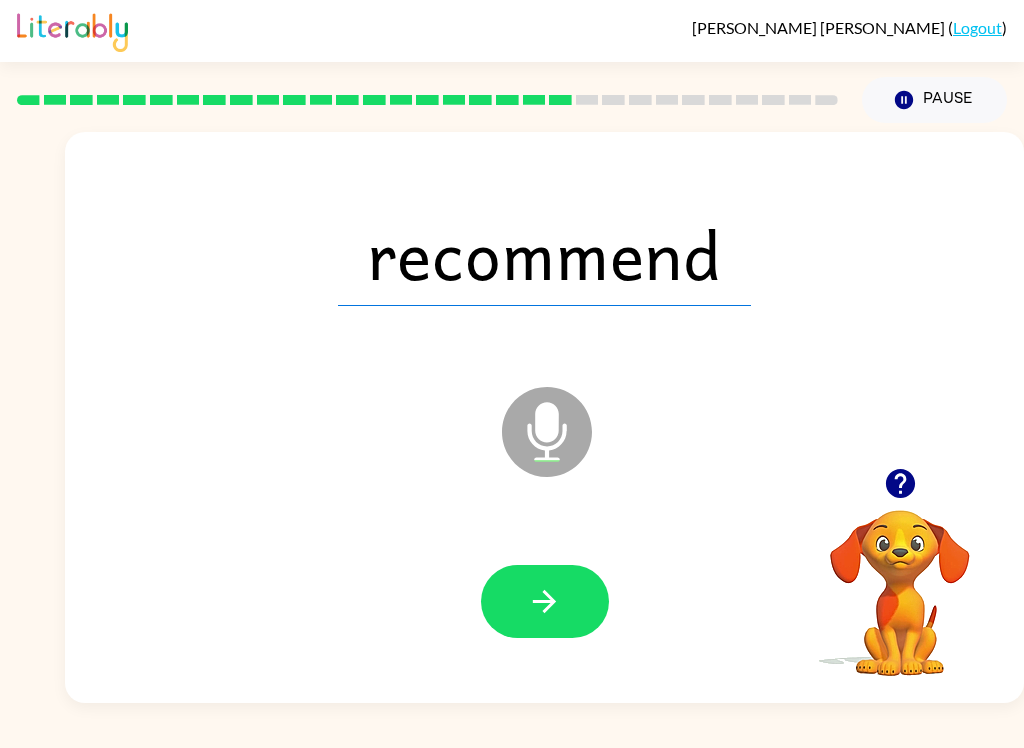
click at [543, 600] on icon "button" at bounding box center [544, 601] width 35 height 35
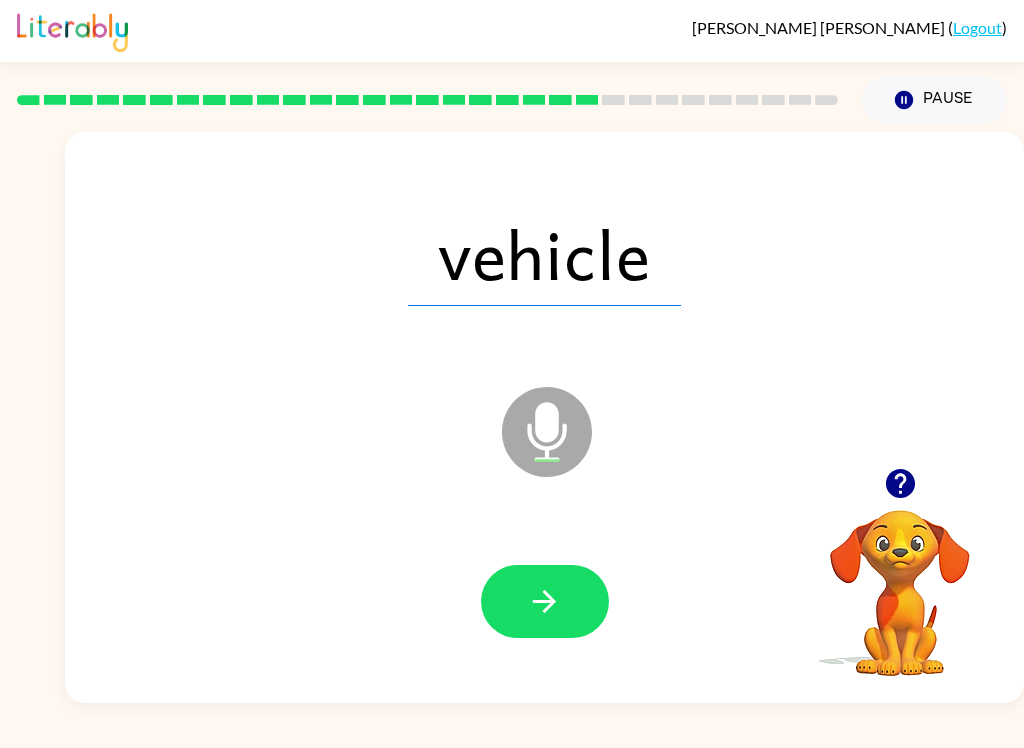
click at [544, 613] on icon "button" at bounding box center [544, 601] width 35 height 35
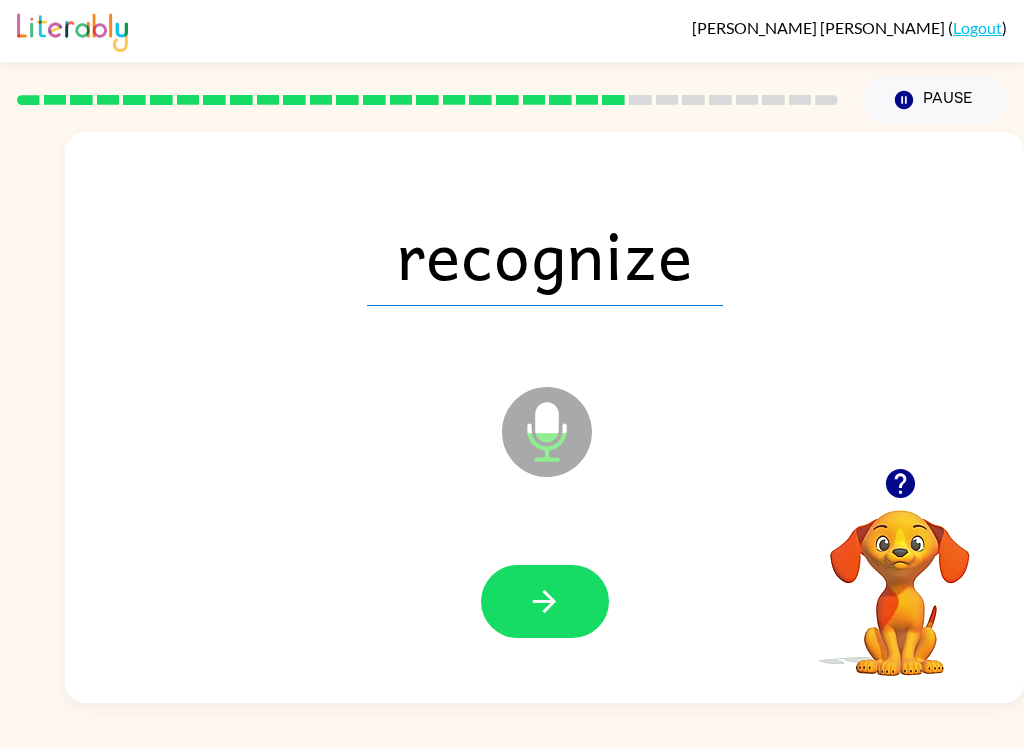
click at [548, 592] on icon "button" at bounding box center [544, 601] width 35 height 35
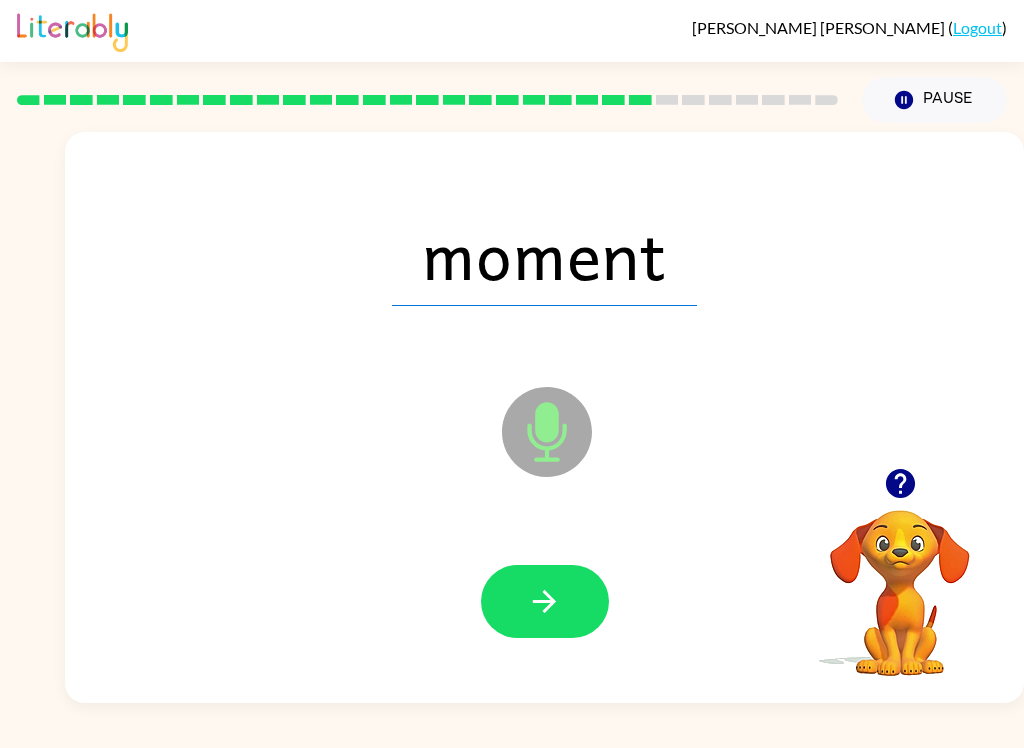
click at [565, 593] on button "button" at bounding box center [545, 601] width 128 height 73
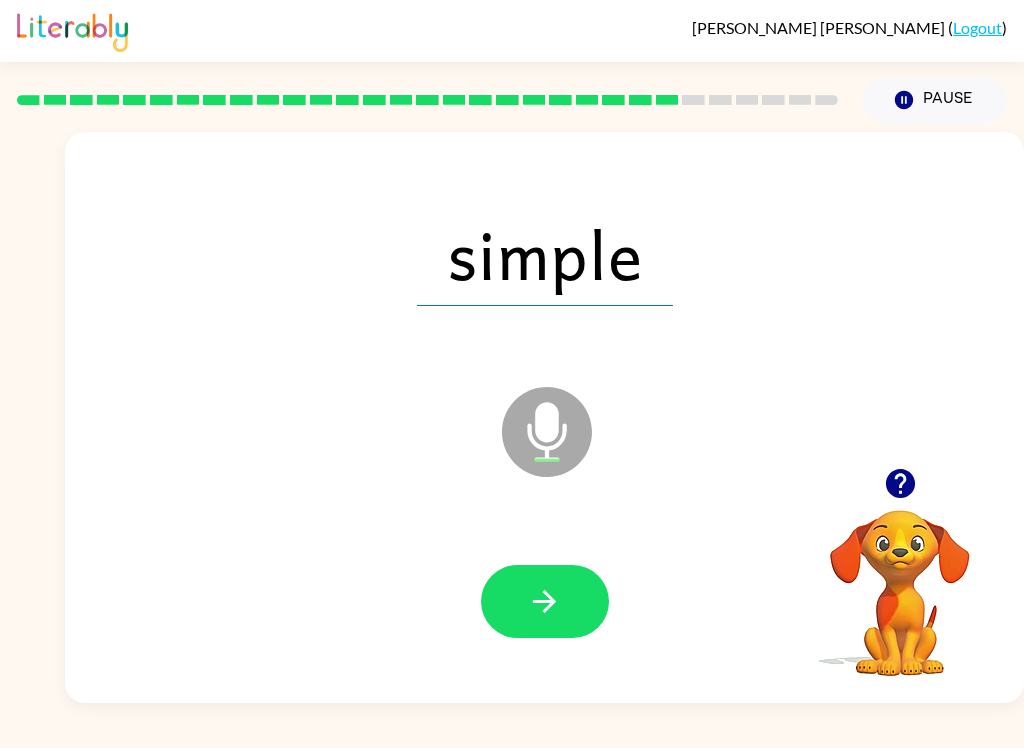
click at [539, 597] on icon "button" at bounding box center [544, 601] width 35 height 35
click at [545, 587] on icon "button" at bounding box center [544, 601] width 35 height 35
click at [549, 595] on icon "button" at bounding box center [544, 601] width 23 height 23
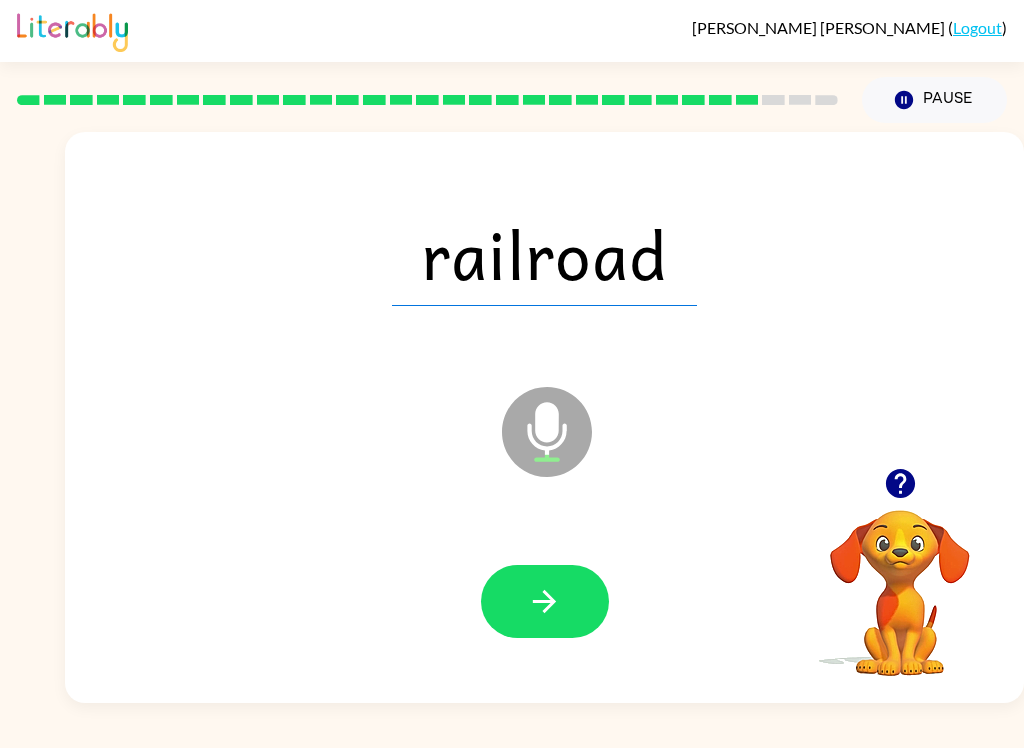
click at [525, 636] on button "button" at bounding box center [545, 601] width 128 height 73
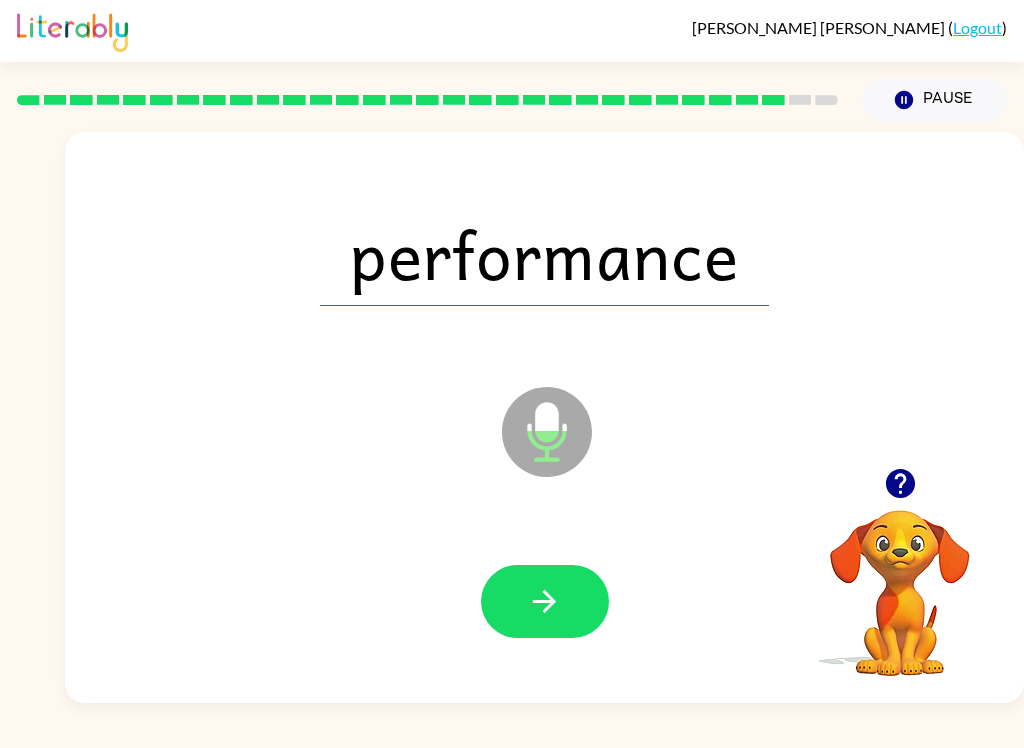
click at [567, 637] on button "button" at bounding box center [545, 601] width 128 height 73
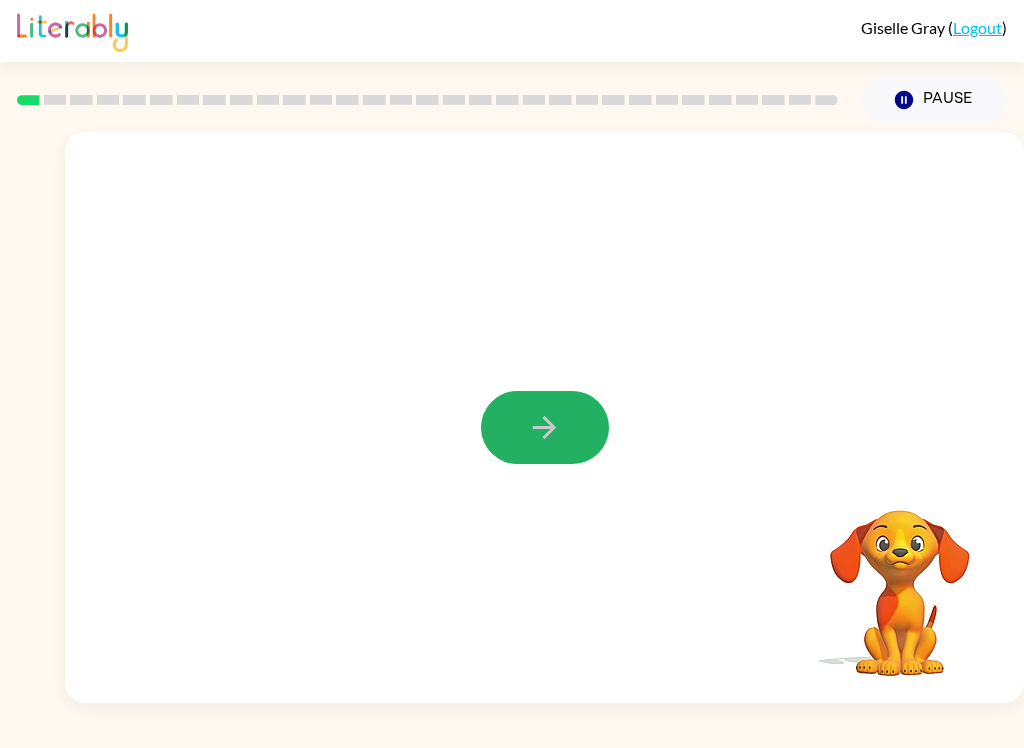
click at [553, 447] on button "button" at bounding box center [545, 427] width 128 height 73
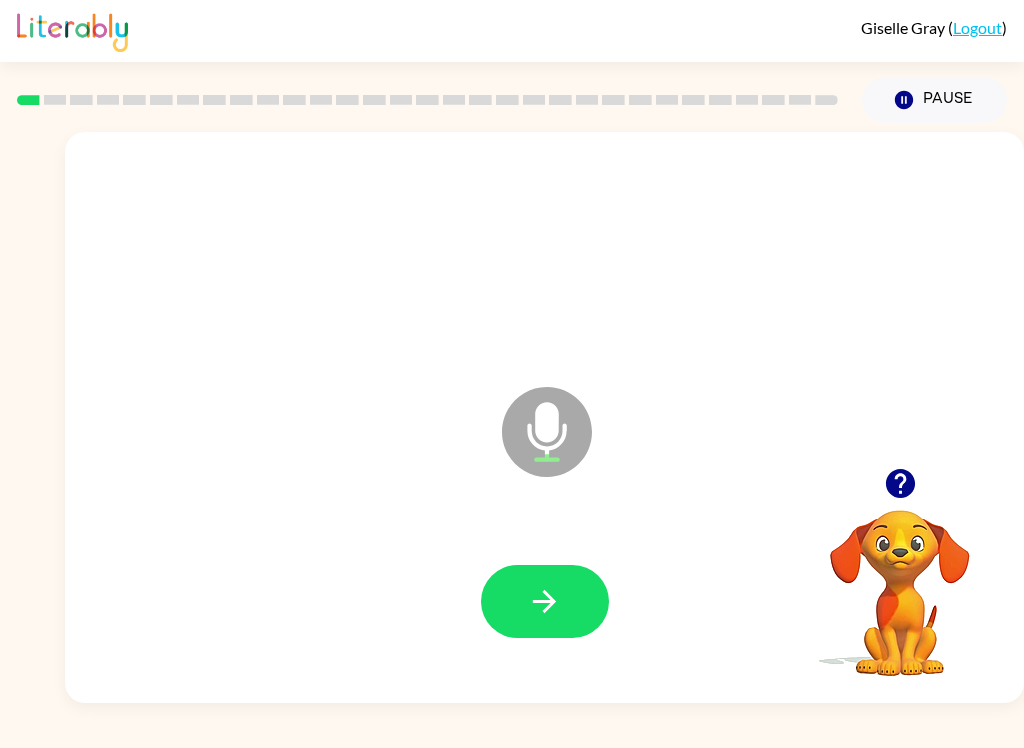
click at [565, 596] on button "button" at bounding box center [545, 601] width 128 height 73
click at [557, 604] on icon "button" at bounding box center [544, 601] width 35 height 35
click at [577, 611] on button "button" at bounding box center [545, 601] width 128 height 73
click at [536, 612] on icon "button" at bounding box center [544, 601] width 35 height 35
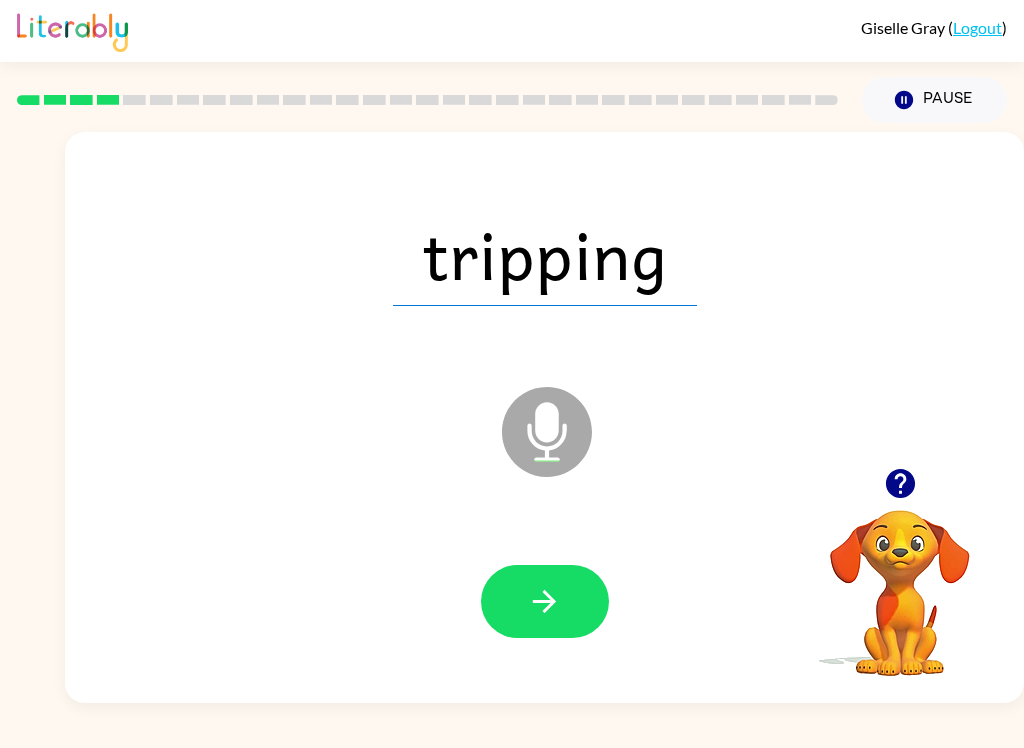
click at [566, 568] on button "button" at bounding box center [545, 601] width 128 height 73
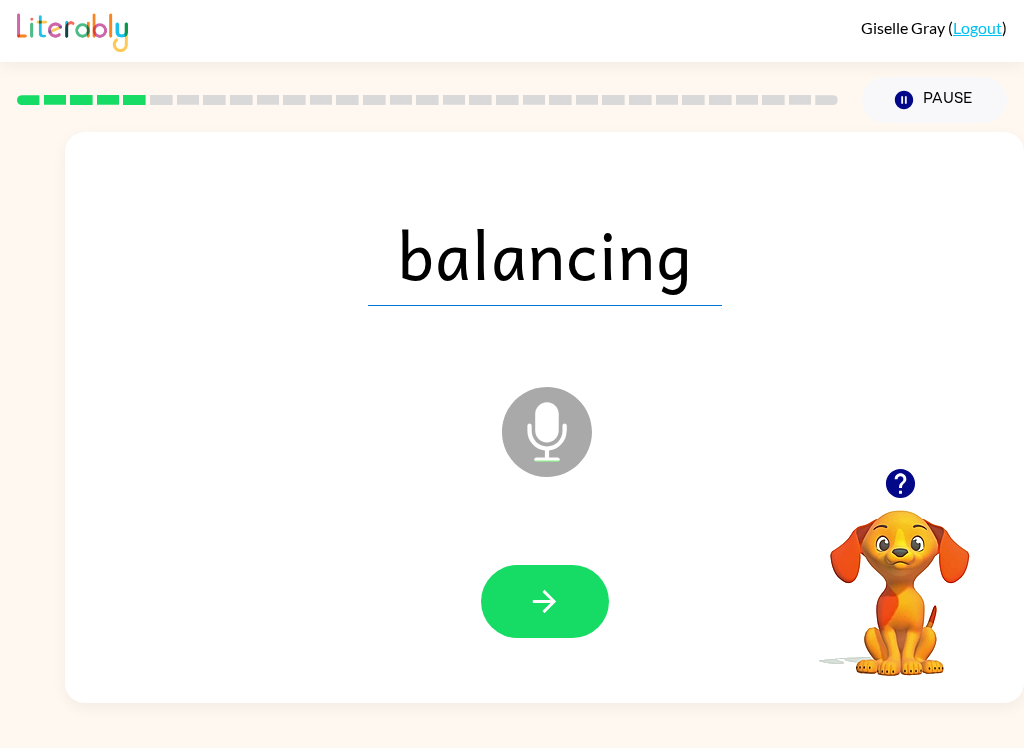
click at [539, 601] on icon "button" at bounding box center [544, 601] width 23 height 23
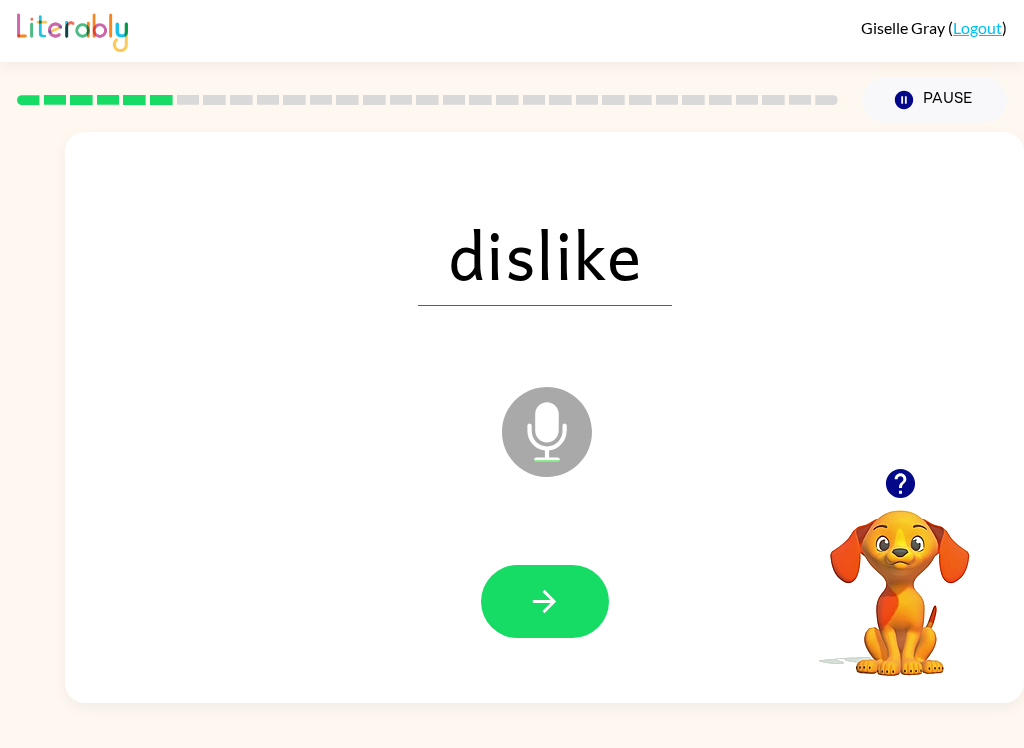
click at [529, 635] on button "button" at bounding box center [545, 601] width 128 height 73
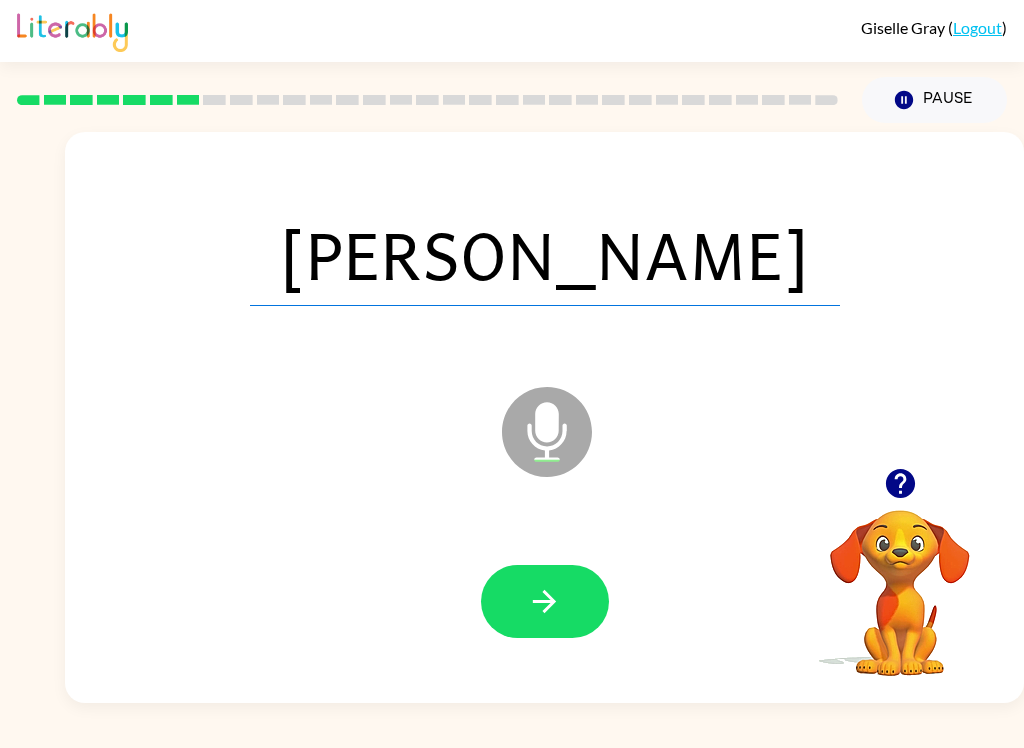
click at [558, 591] on icon "button" at bounding box center [544, 601] width 35 height 35
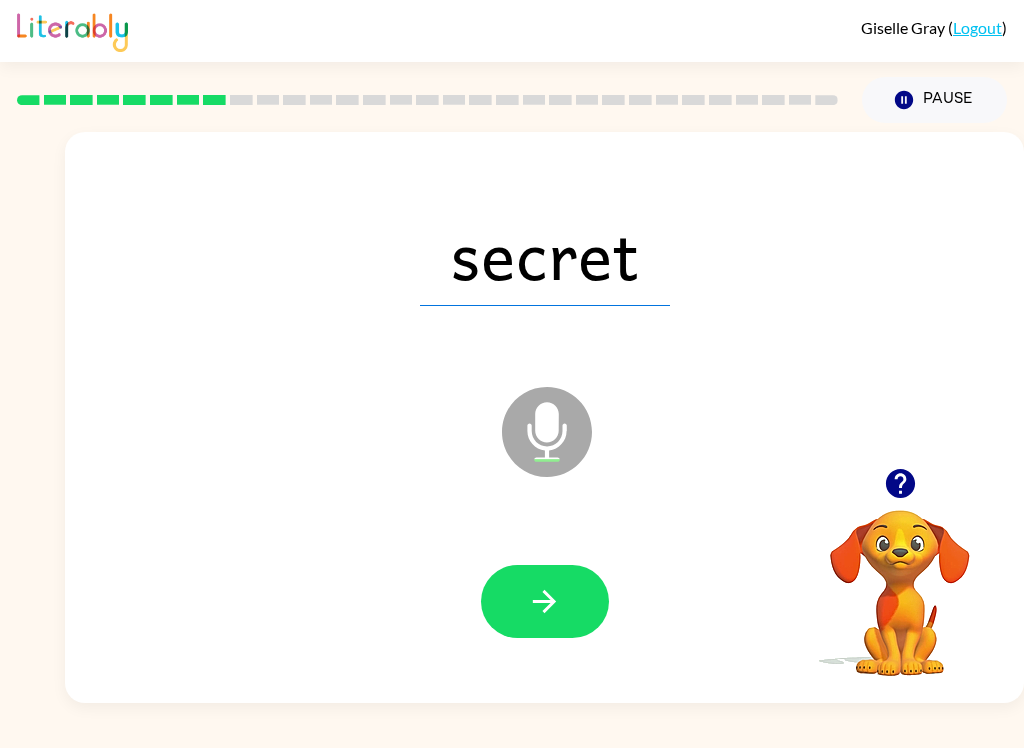
click at [544, 581] on button "button" at bounding box center [545, 601] width 128 height 73
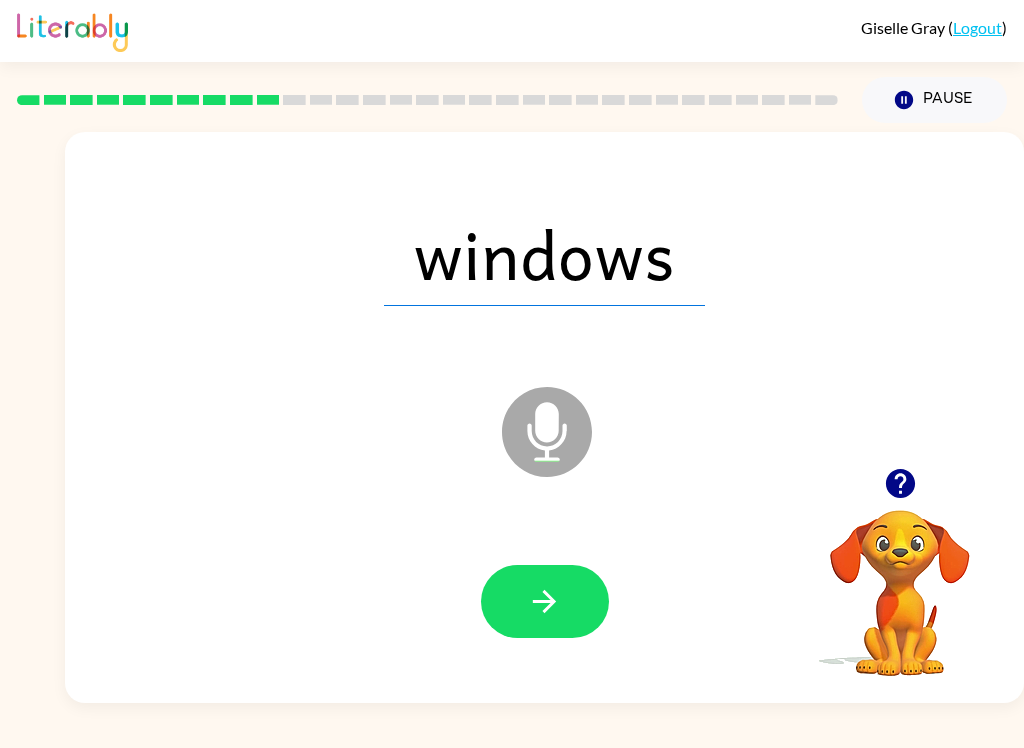
click at [520, 597] on button "button" at bounding box center [545, 601] width 128 height 73
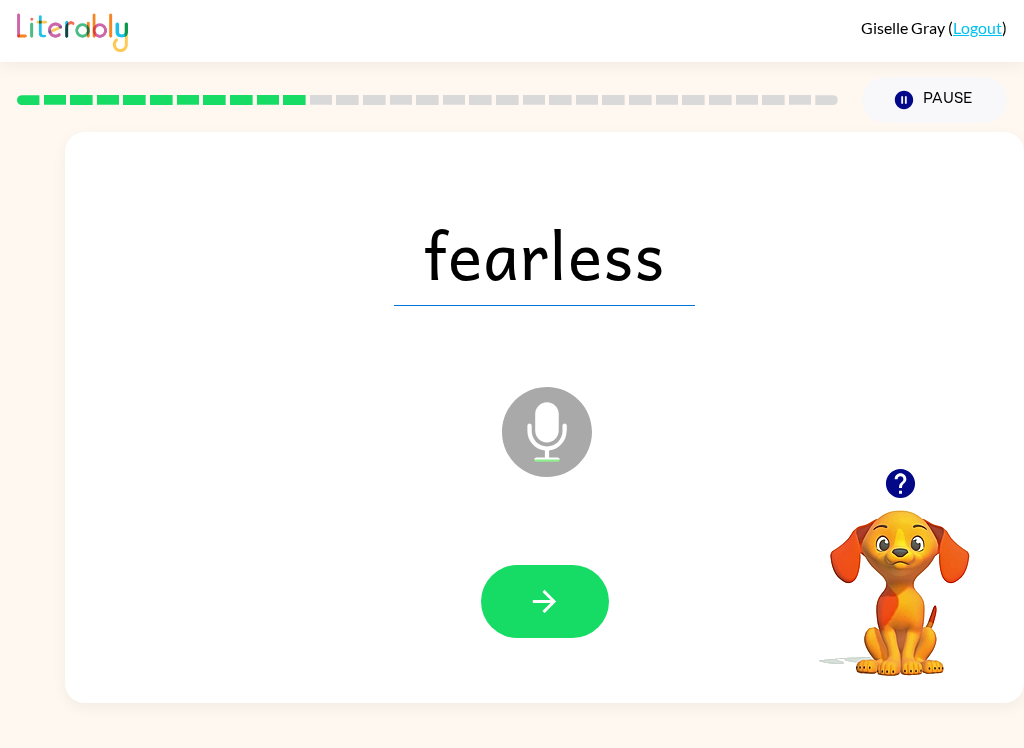
click at [569, 628] on button "button" at bounding box center [545, 601] width 128 height 73
click at [569, 560] on div at bounding box center [544, 602] width 919 height 164
click at [567, 588] on button "button" at bounding box center [545, 601] width 128 height 73
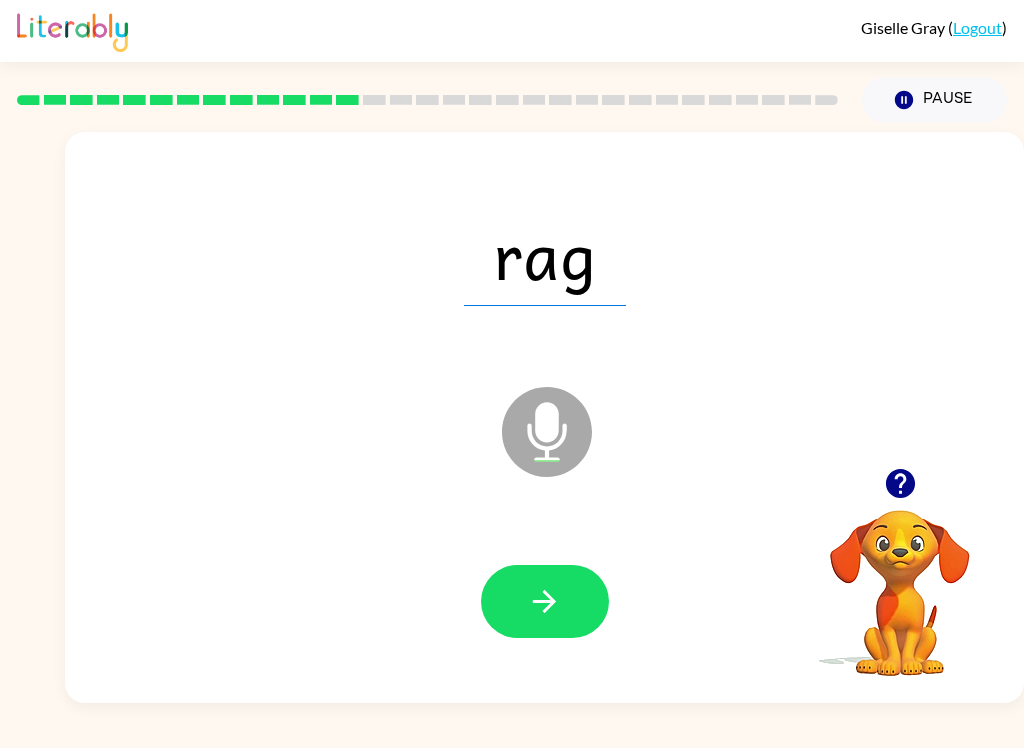
click at [551, 585] on icon "button" at bounding box center [544, 601] width 35 height 35
click at [563, 603] on button "button" at bounding box center [545, 601] width 128 height 73
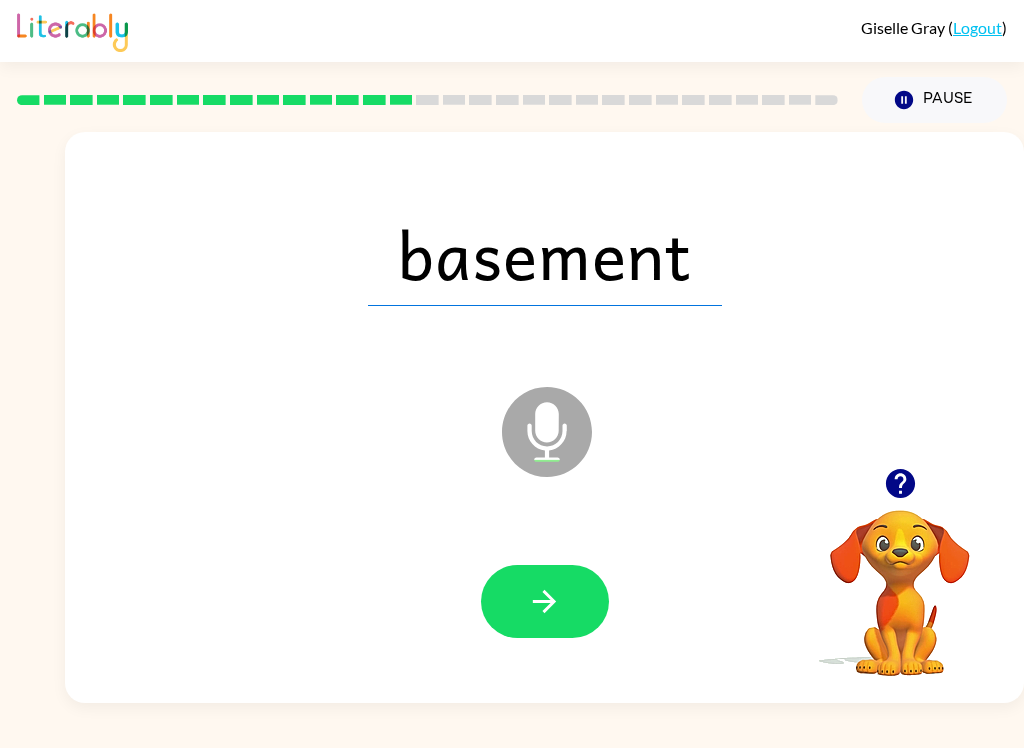
click at [499, 595] on button "button" at bounding box center [545, 601] width 128 height 73
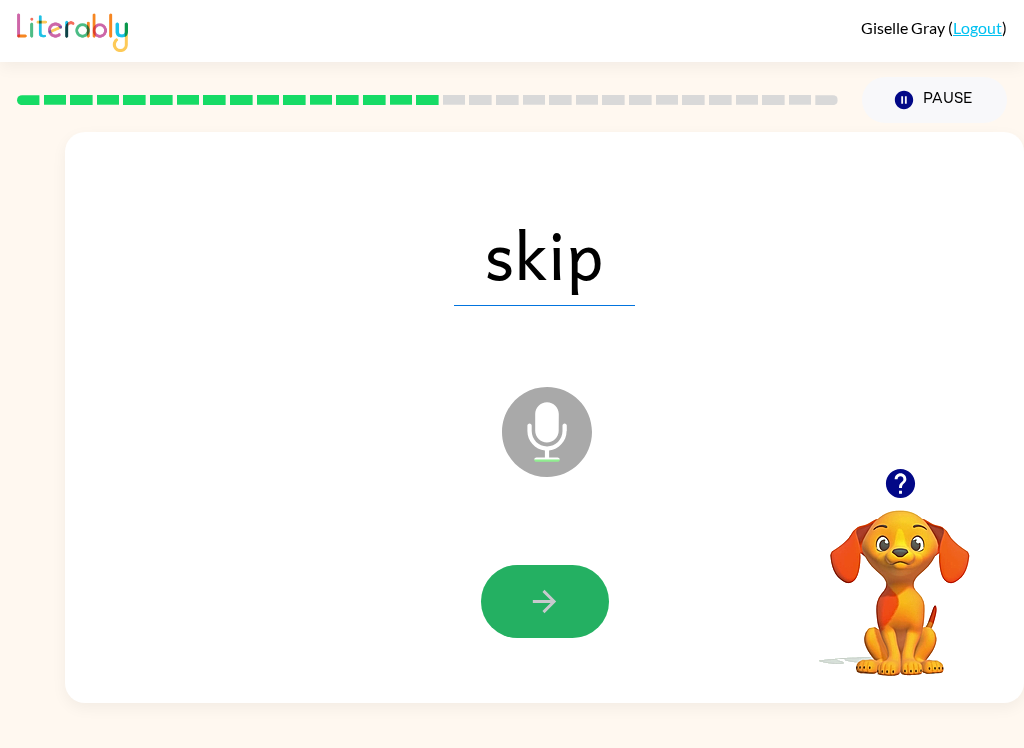
click at [538, 626] on button "button" at bounding box center [545, 601] width 128 height 73
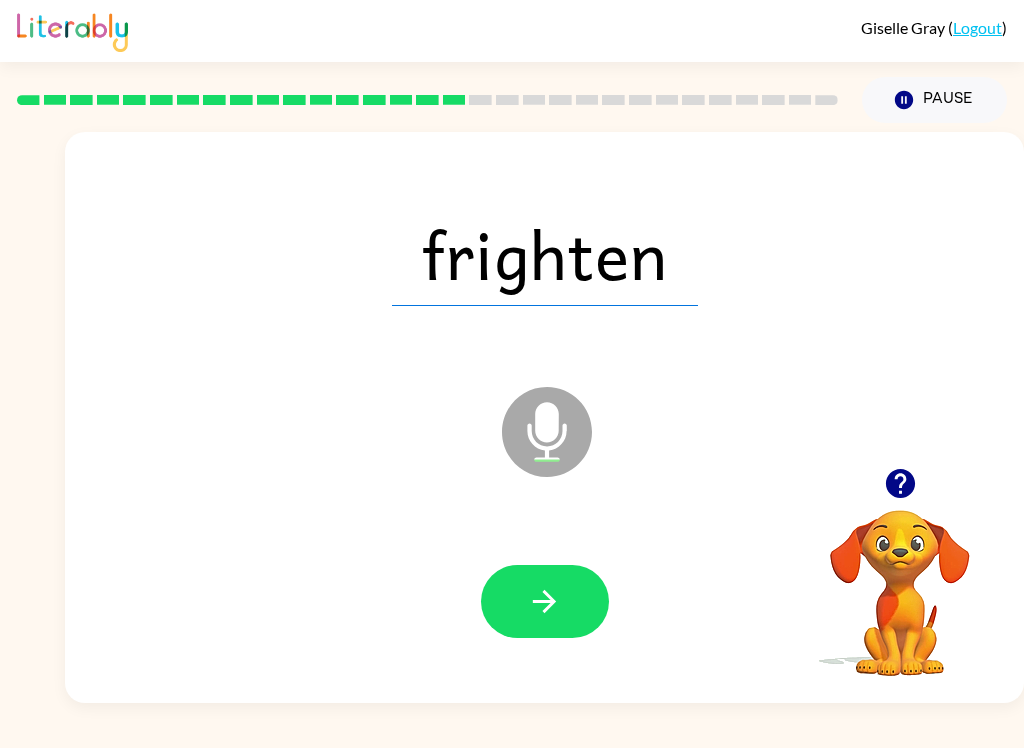
click at [538, 624] on button "button" at bounding box center [545, 601] width 128 height 73
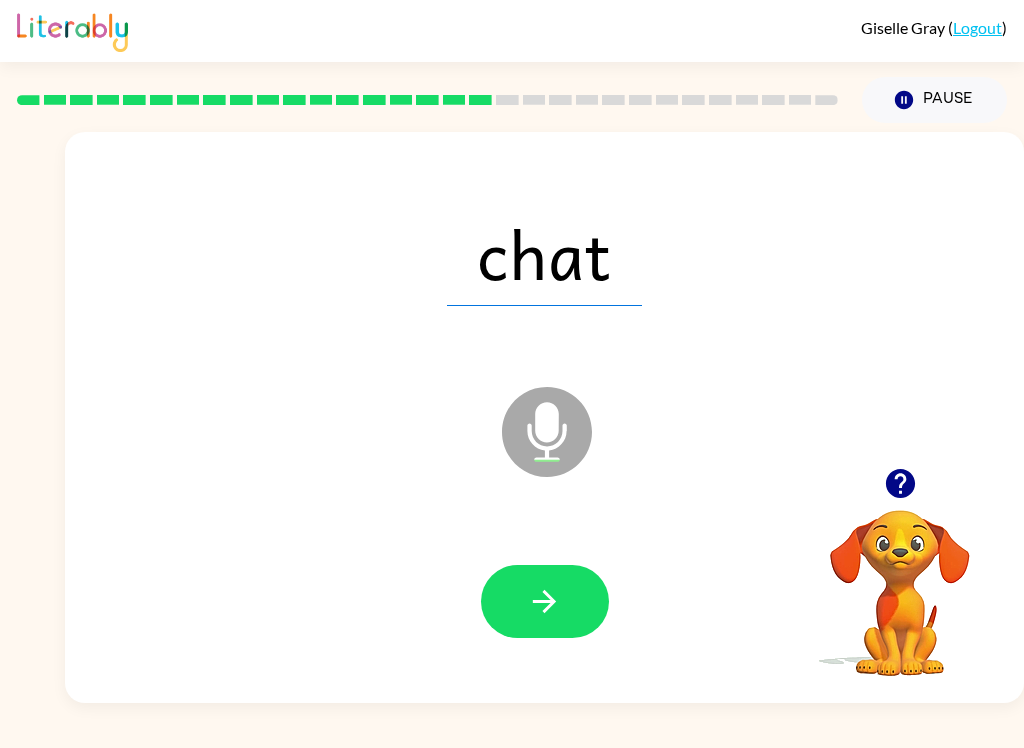
click at [557, 592] on icon "button" at bounding box center [544, 601] width 35 height 35
click at [508, 629] on button "button" at bounding box center [545, 601] width 128 height 73
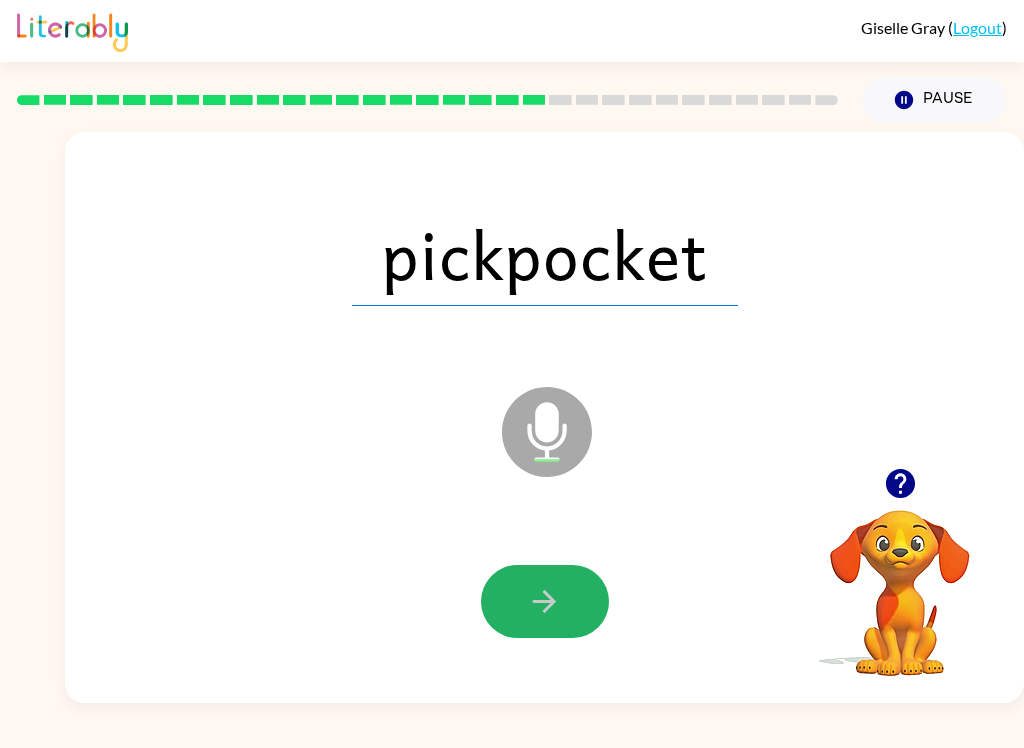
click at [565, 608] on button "button" at bounding box center [545, 601] width 128 height 73
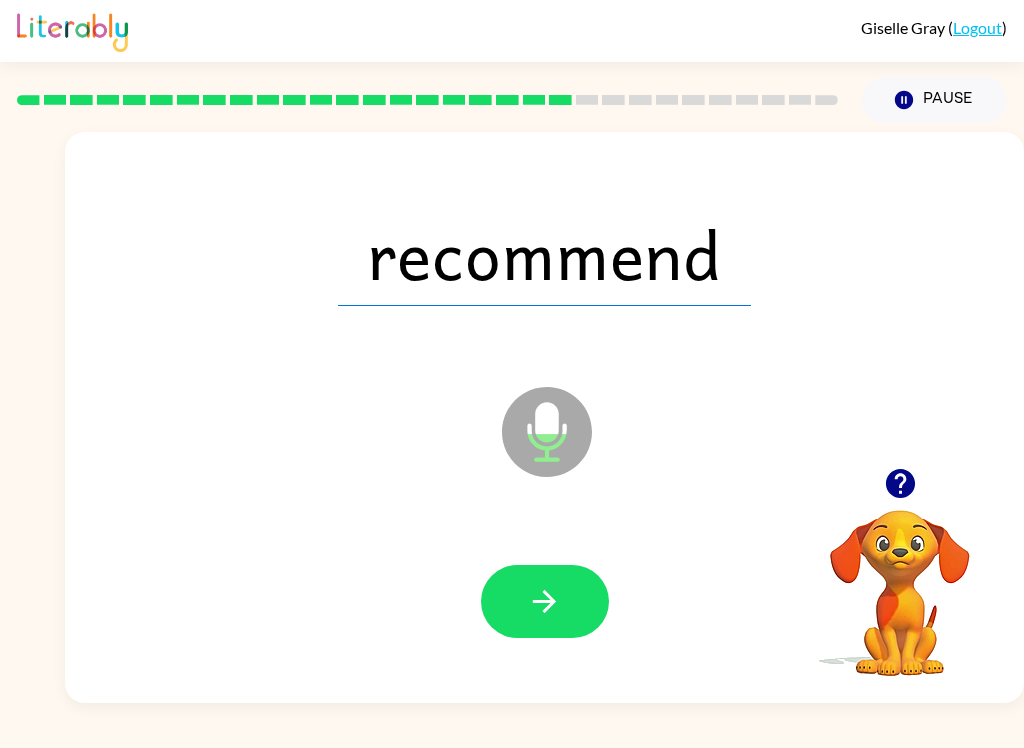
click at [548, 578] on button "button" at bounding box center [545, 601] width 128 height 73
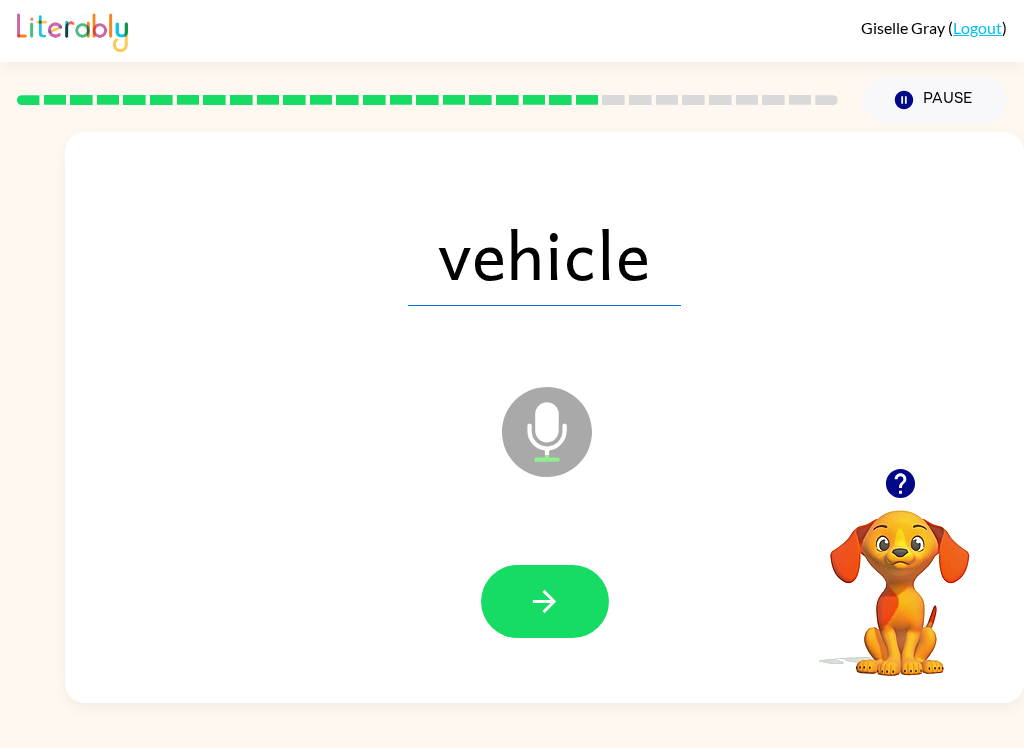
click at [572, 613] on button "button" at bounding box center [545, 601] width 128 height 73
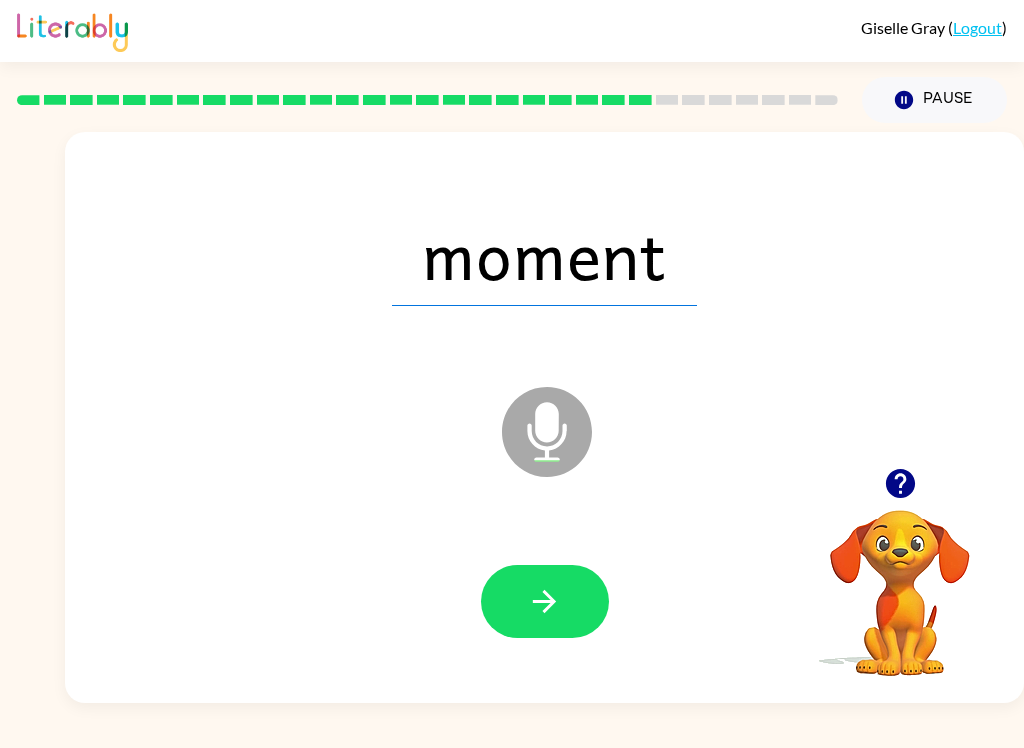
click at [515, 654] on div at bounding box center [544, 602] width 919 height 164
click at [503, 604] on button "button" at bounding box center [545, 601] width 128 height 73
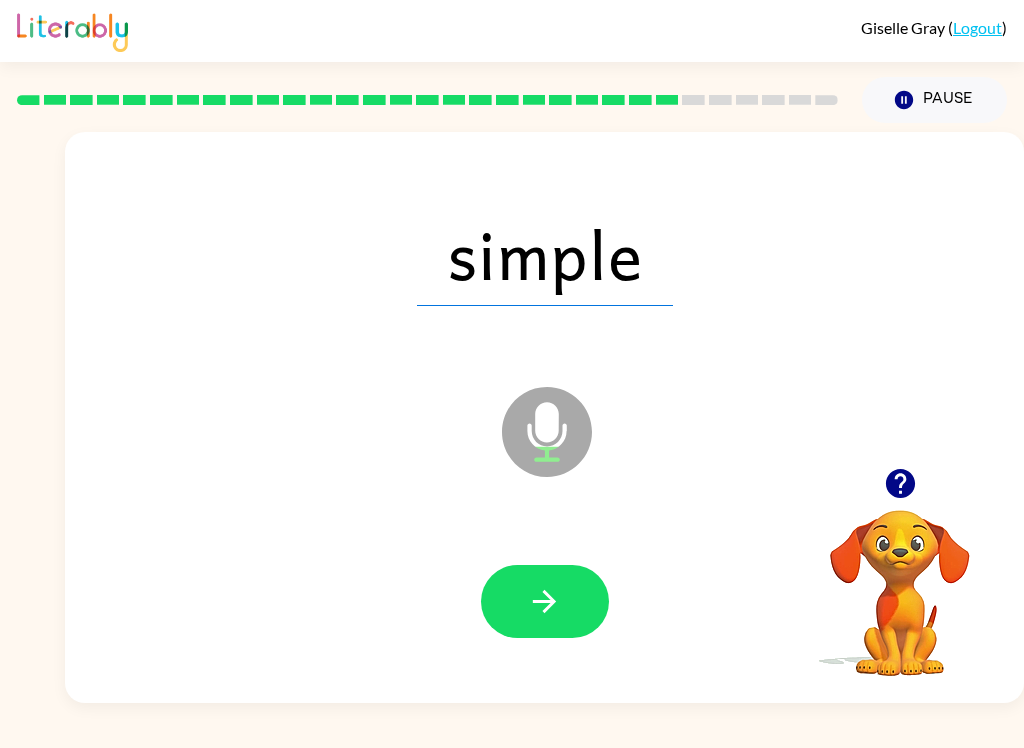
click at [561, 637] on button "button" at bounding box center [545, 601] width 128 height 73
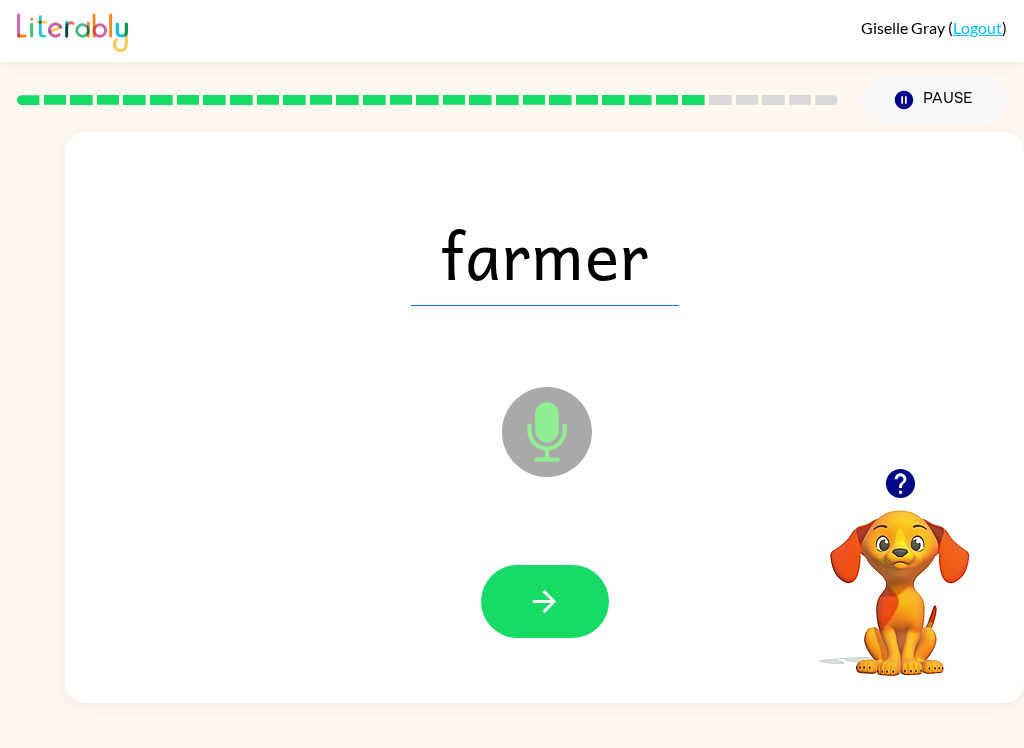
click at [574, 560] on div at bounding box center [544, 602] width 919 height 164
click at [538, 608] on icon "button" at bounding box center [544, 601] width 35 height 35
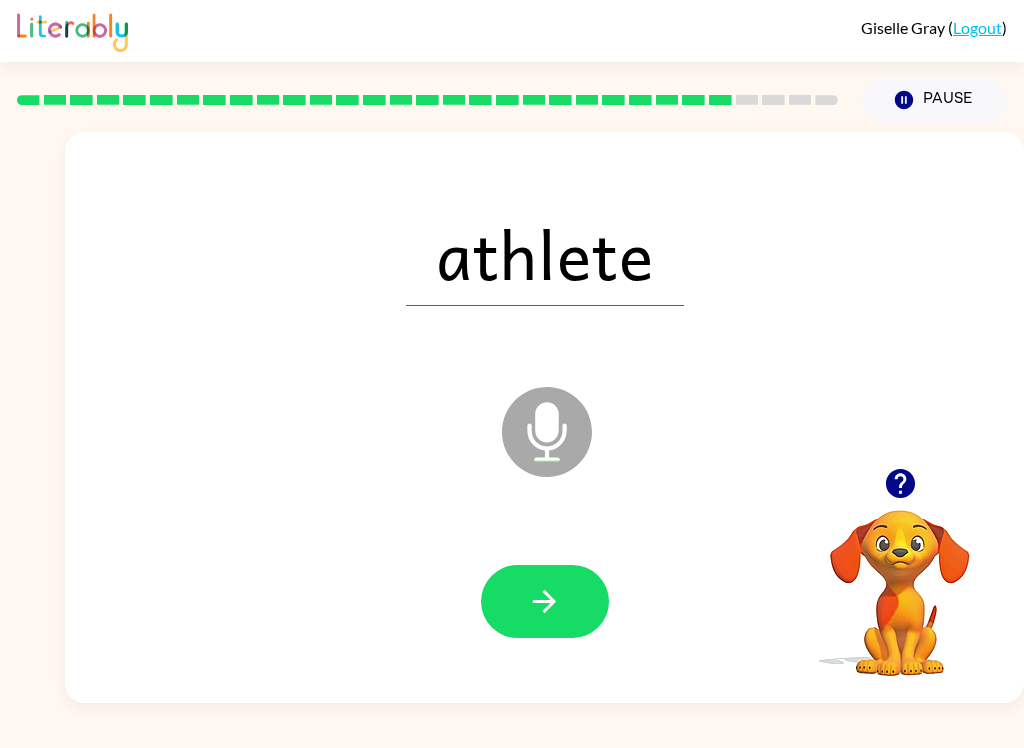
click at [531, 593] on icon "button" at bounding box center [544, 601] width 35 height 35
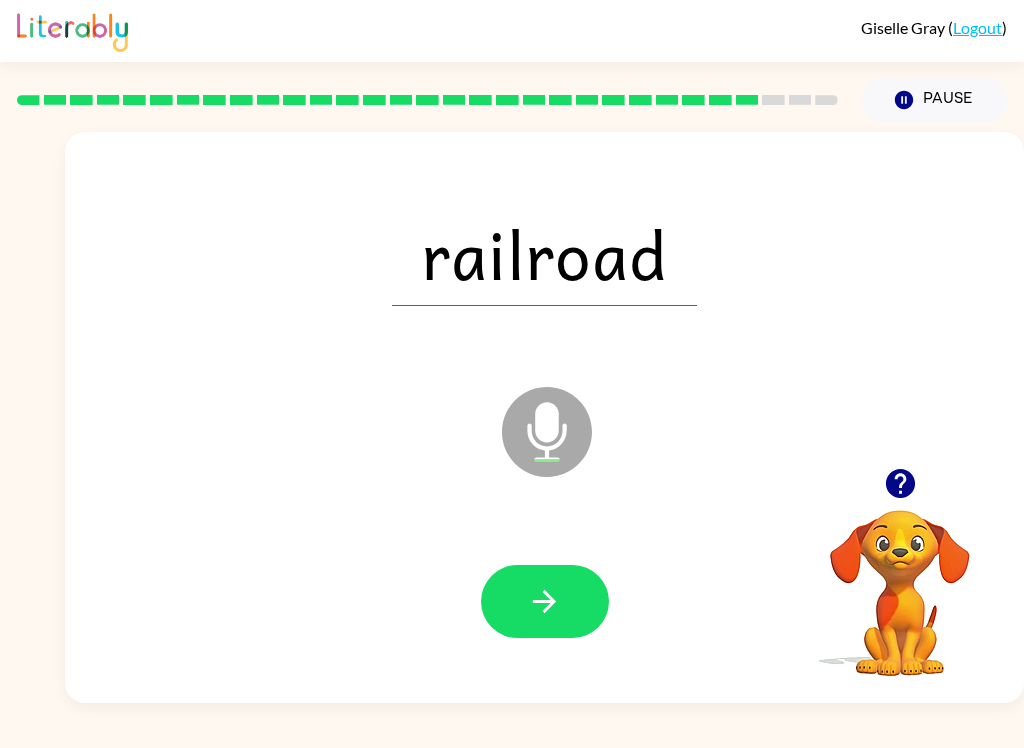
click at [555, 585] on icon "button" at bounding box center [544, 601] width 35 height 35
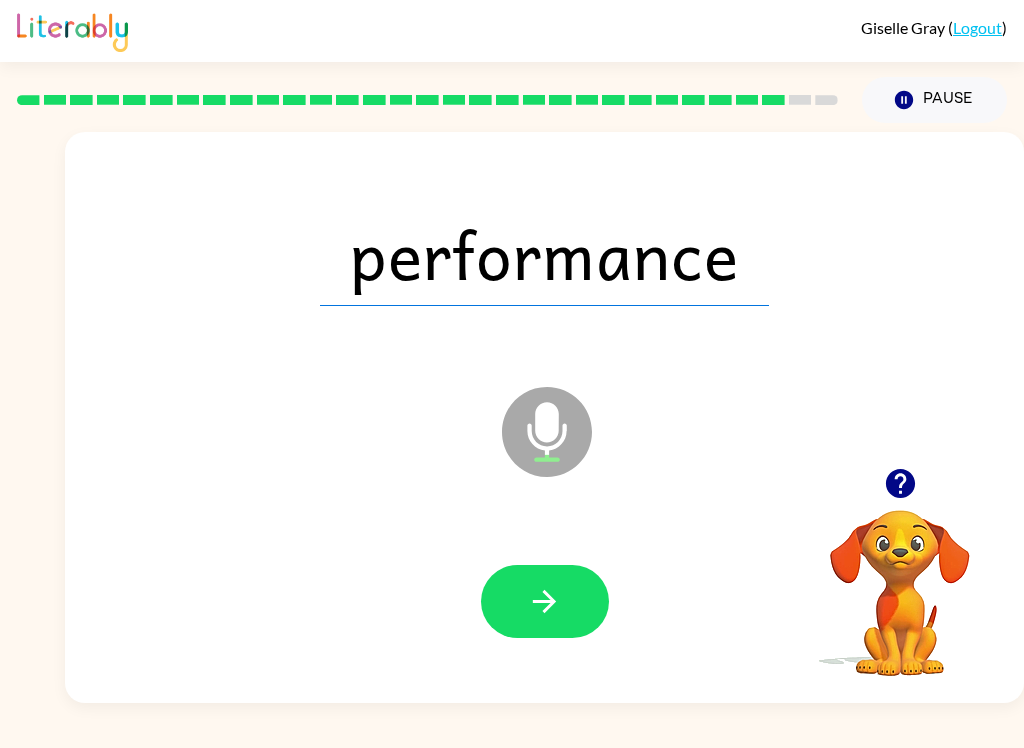
click at [527, 585] on icon "button" at bounding box center [544, 601] width 35 height 35
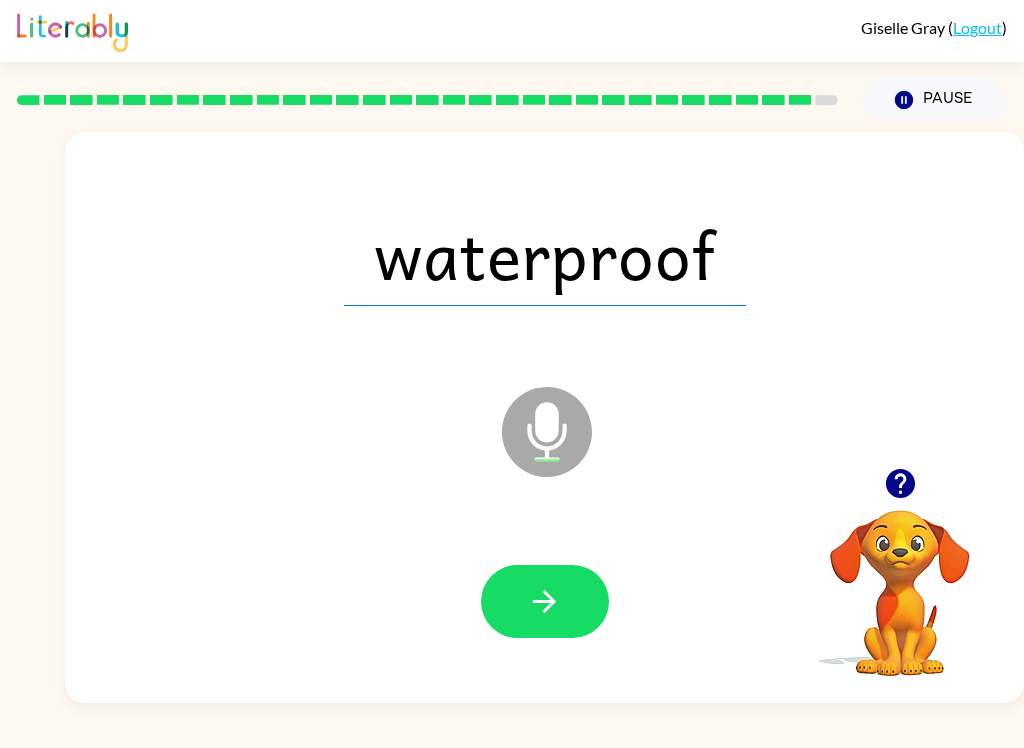
click at [528, 626] on button "button" at bounding box center [545, 601] width 128 height 73
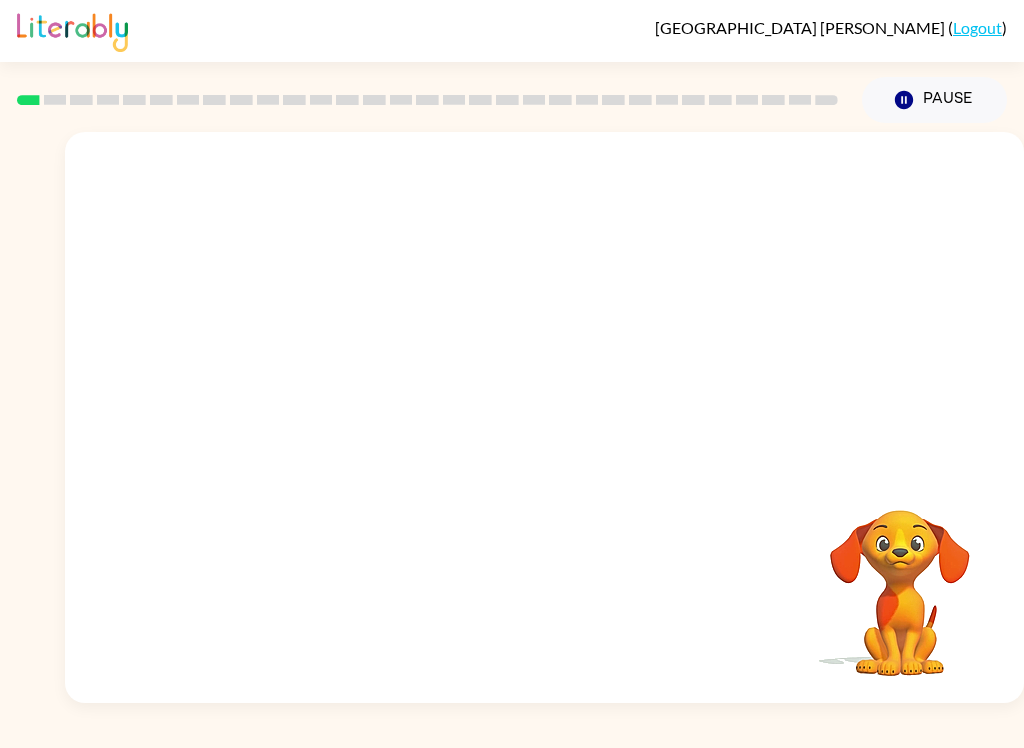
click at [963, 114] on button "Pause Pause" at bounding box center [934, 100] width 145 height 46
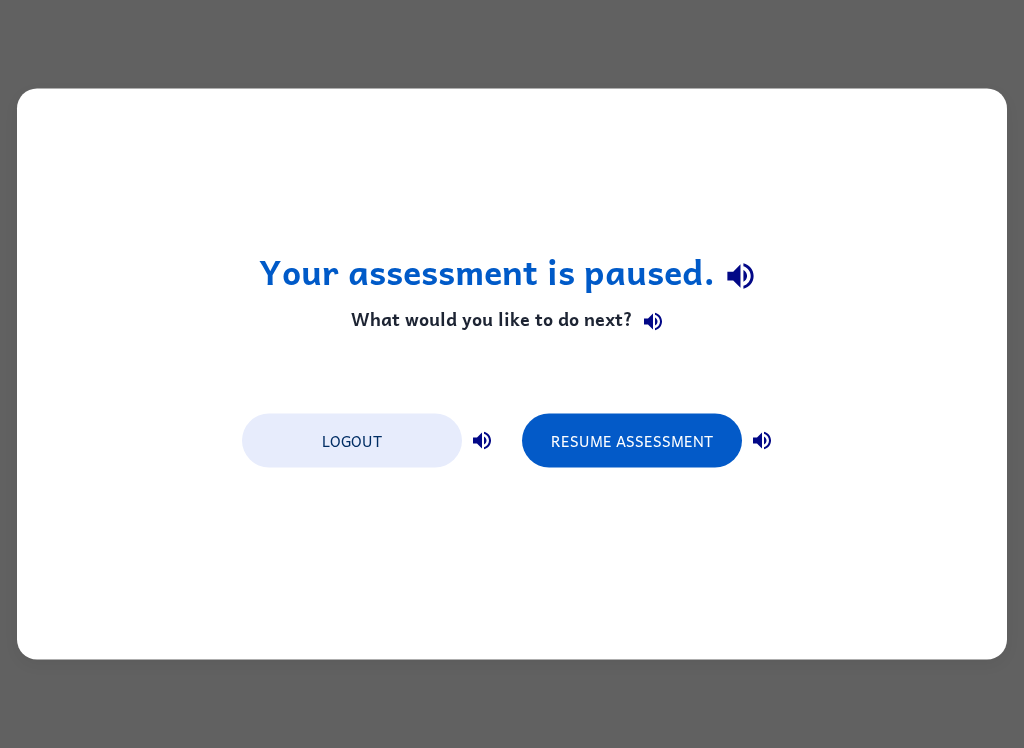
click at [665, 446] on button "Resume Assessment" at bounding box center [632, 441] width 220 height 54
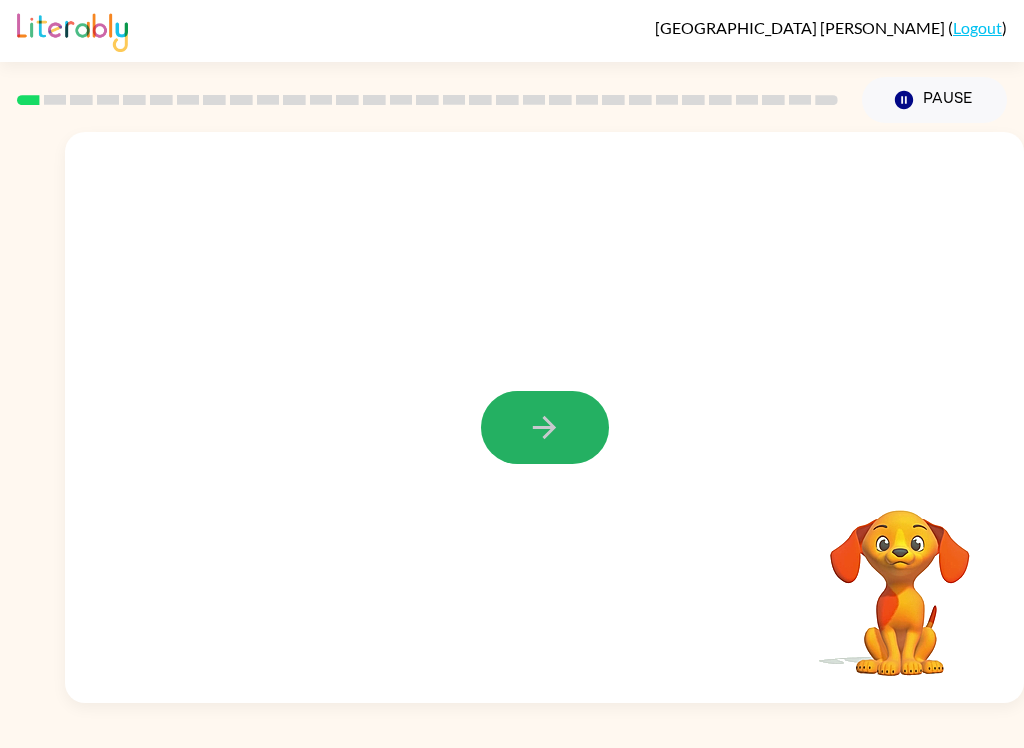
click at [530, 395] on button "button" at bounding box center [545, 427] width 128 height 73
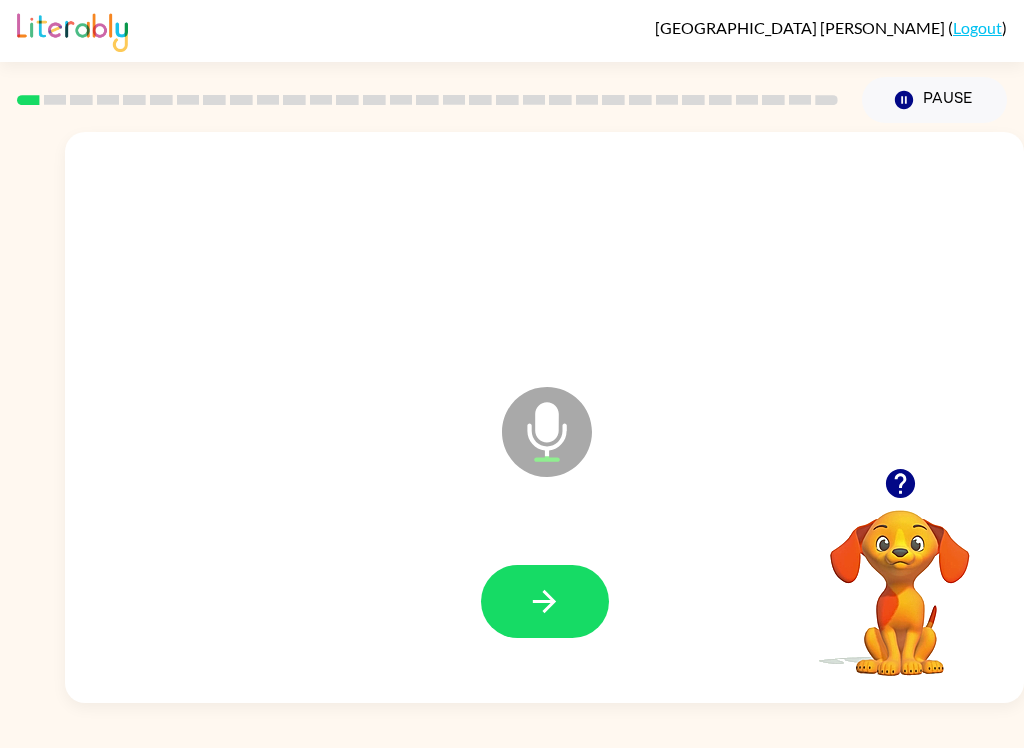
click at [571, 588] on button "button" at bounding box center [545, 601] width 128 height 73
click at [557, 611] on icon "button" at bounding box center [544, 601] width 35 height 35
click at [515, 584] on button "button" at bounding box center [545, 601] width 128 height 73
click at [571, 580] on button "button" at bounding box center [545, 601] width 128 height 73
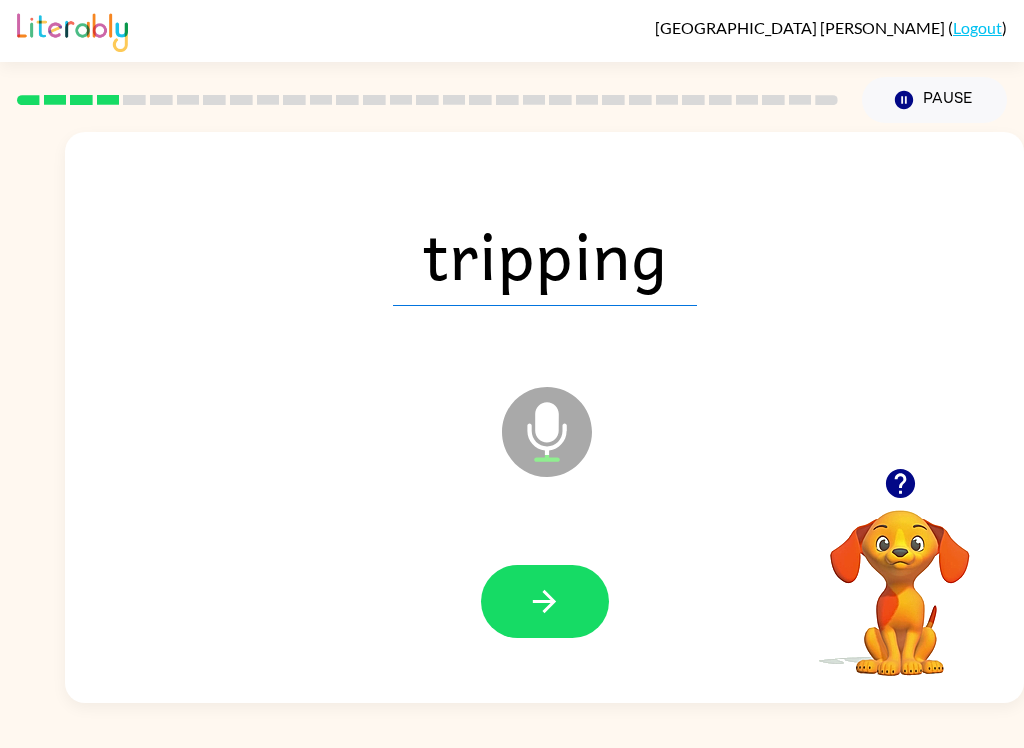
click at [569, 612] on button "button" at bounding box center [545, 601] width 128 height 73
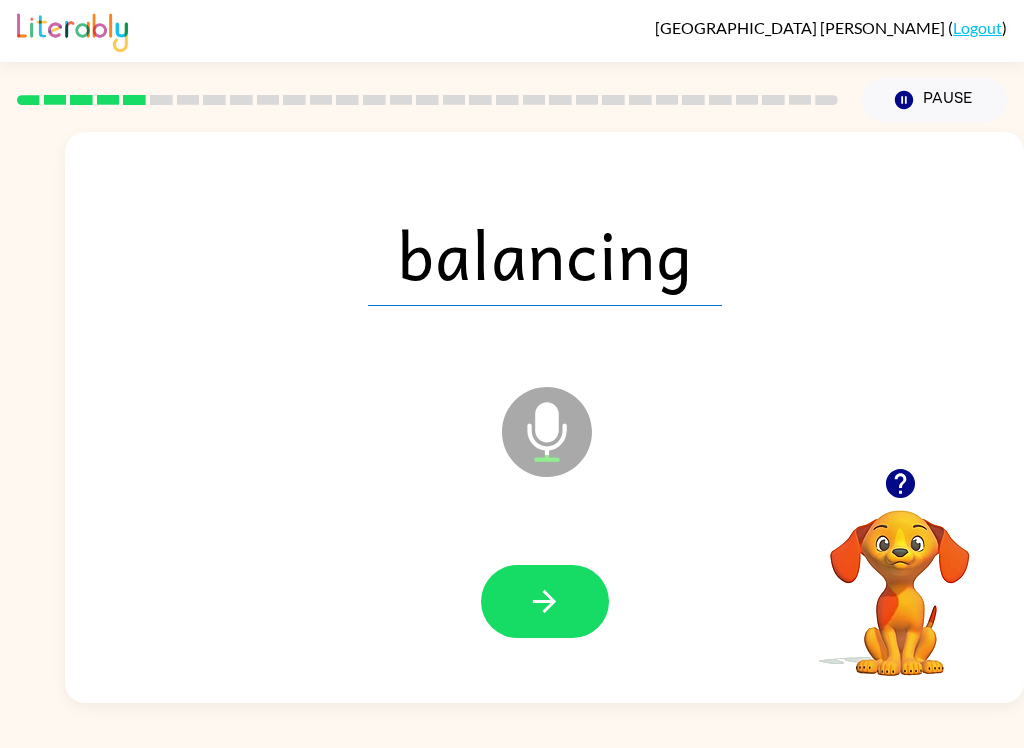
click at [567, 604] on button "button" at bounding box center [545, 601] width 128 height 73
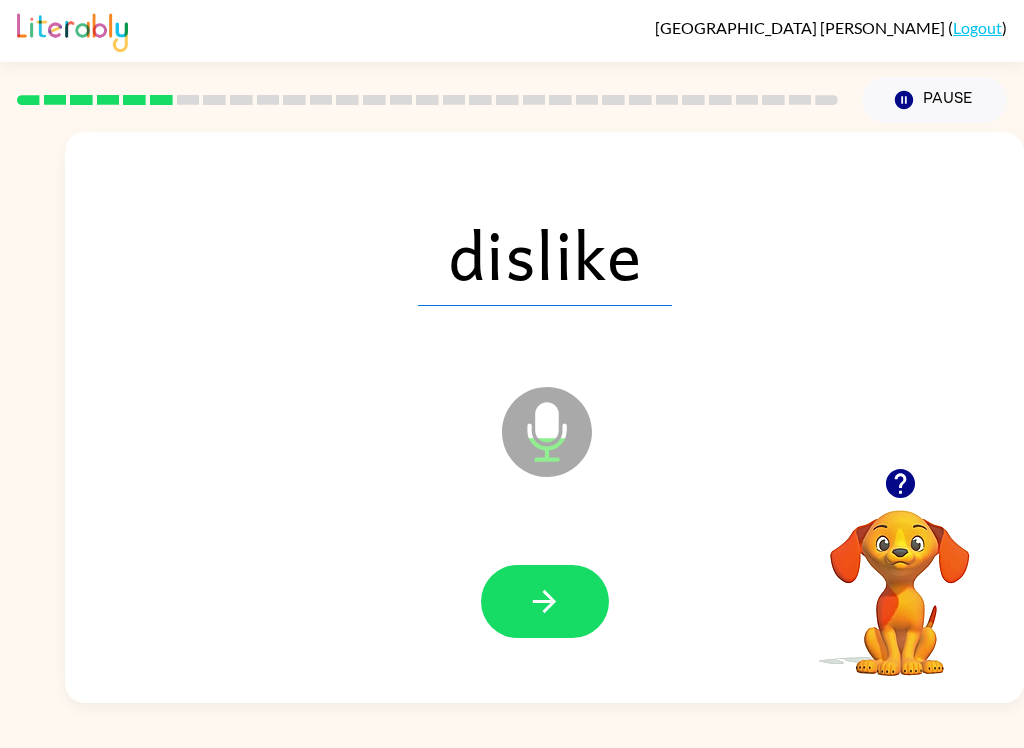
click at [542, 630] on button "button" at bounding box center [545, 601] width 128 height 73
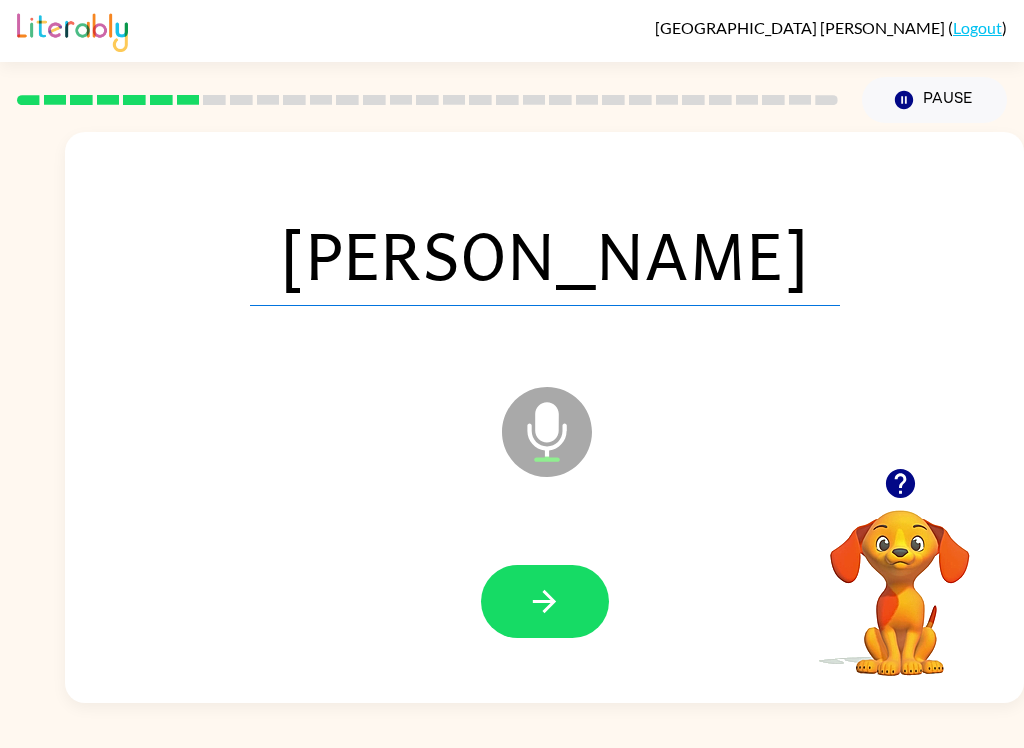
click at [533, 624] on button "button" at bounding box center [545, 601] width 128 height 73
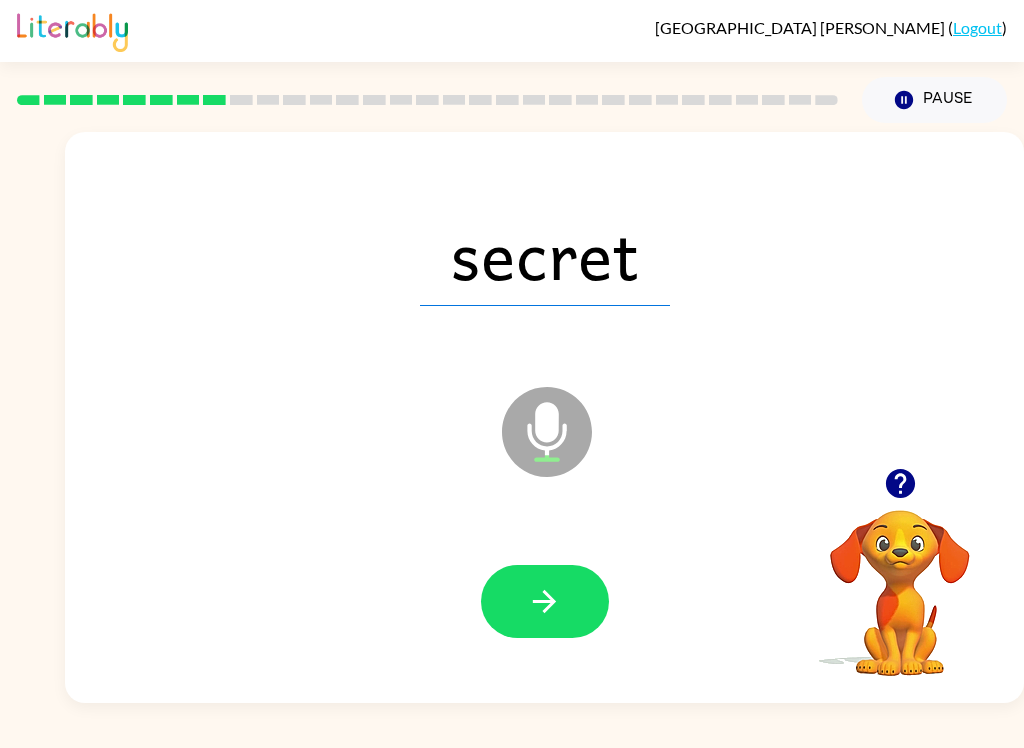
click at [551, 624] on button "button" at bounding box center [545, 601] width 128 height 73
click at [580, 612] on button "button" at bounding box center [545, 601] width 128 height 73
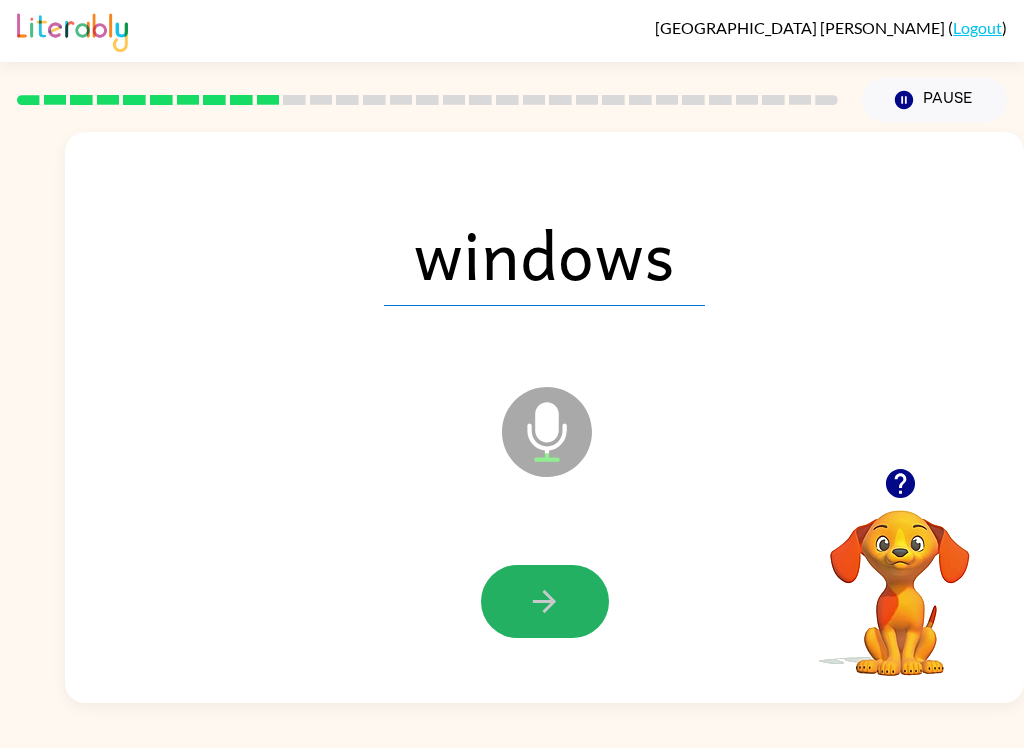
click at [510, 626] on button "button" at bounding box center [545, 601] width 128 height 73
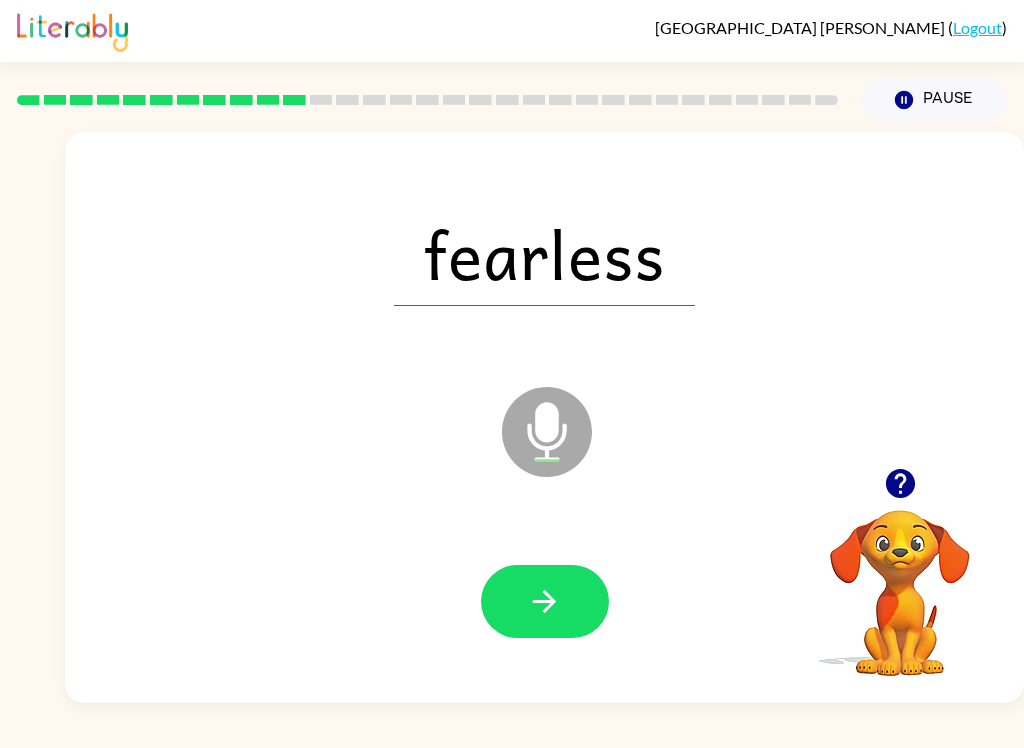
click at [565, 607] on button "button" at bounding box center [545, 601] width 128 height 73
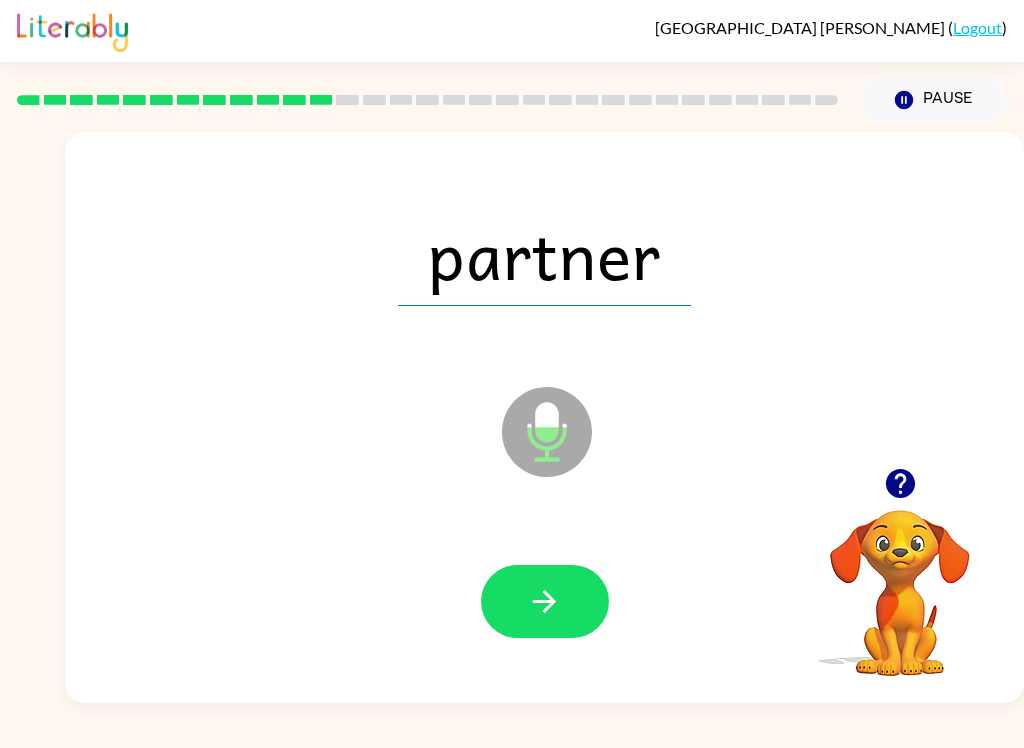
click at [541, 599] on icon "button" at bounding box center [544, 601] width 35 height 35
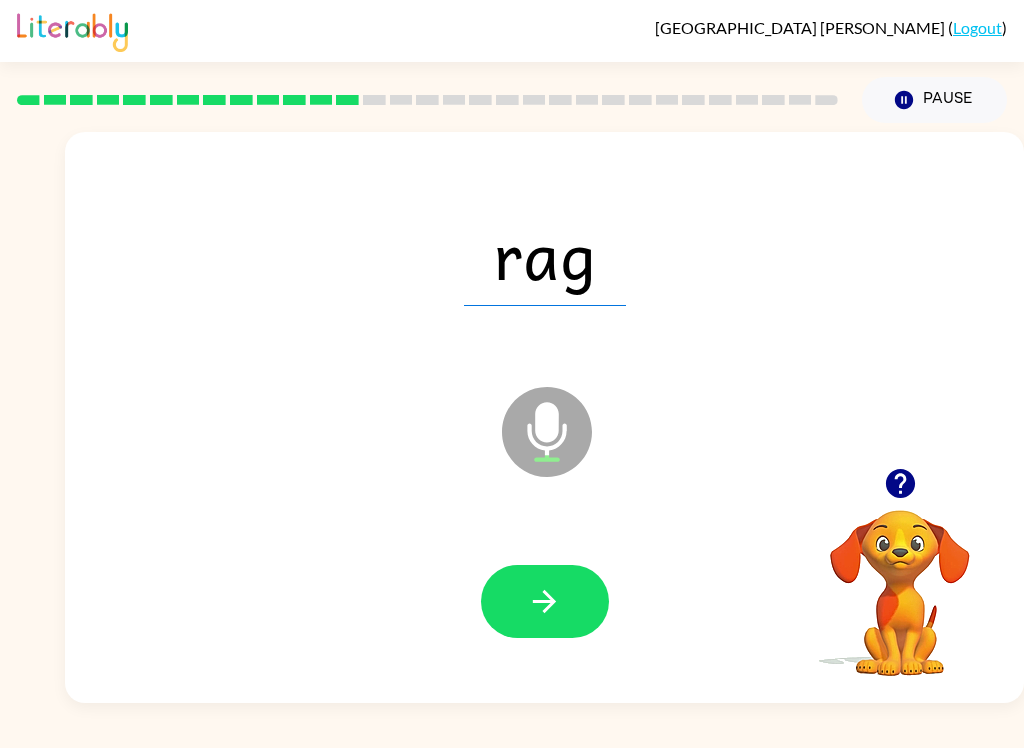
click at [578, 600] on button "button" at bounding box center [545, 601] width 128 height 73
click at [547, 559] on div at bounding box center [544, 602] width 919 height 164
click at [601, 608] on button "button" at bounding box center [545, 601] width 128 height 73
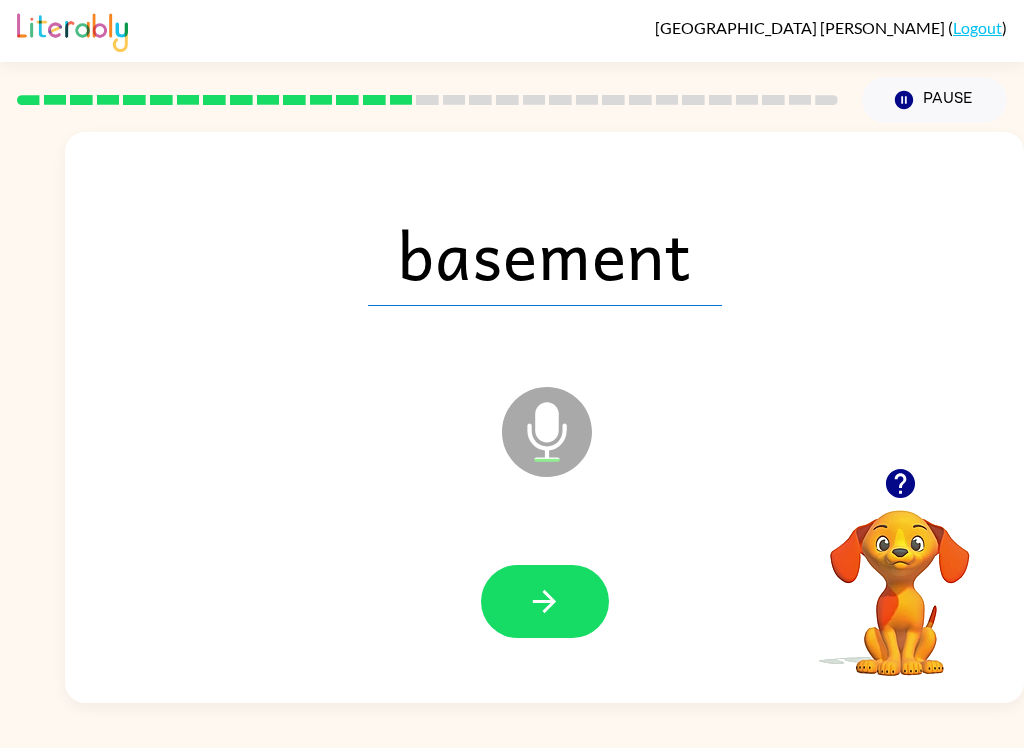
click at [529, 568] on button "button" at bounding box center [545, 601] width 128 height 73
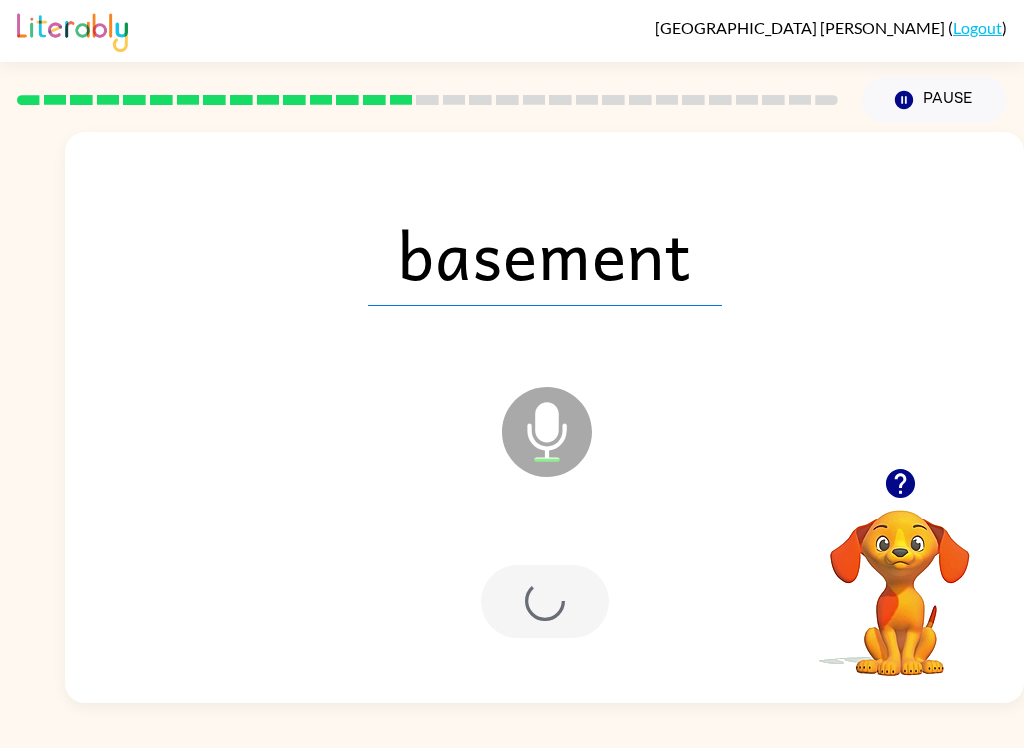
click at [609, 659] on div at bounding box center [544, 602] width 919 height 164
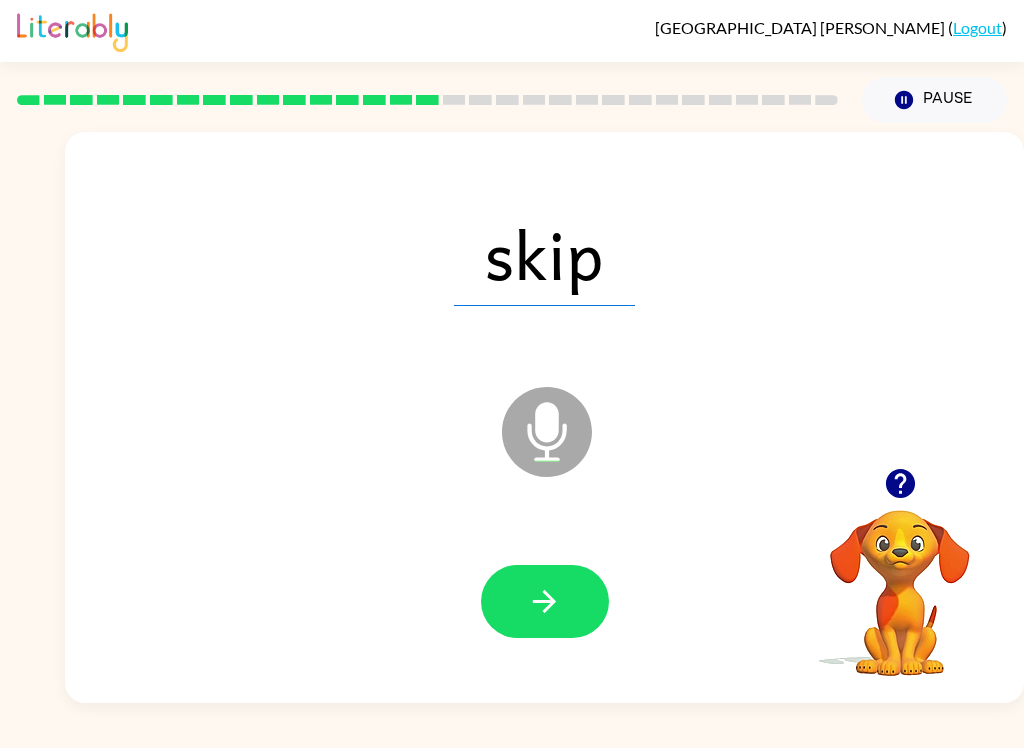
click at [527, 618] on icon "button" at bounding box center [544, 601] width 35 height 35
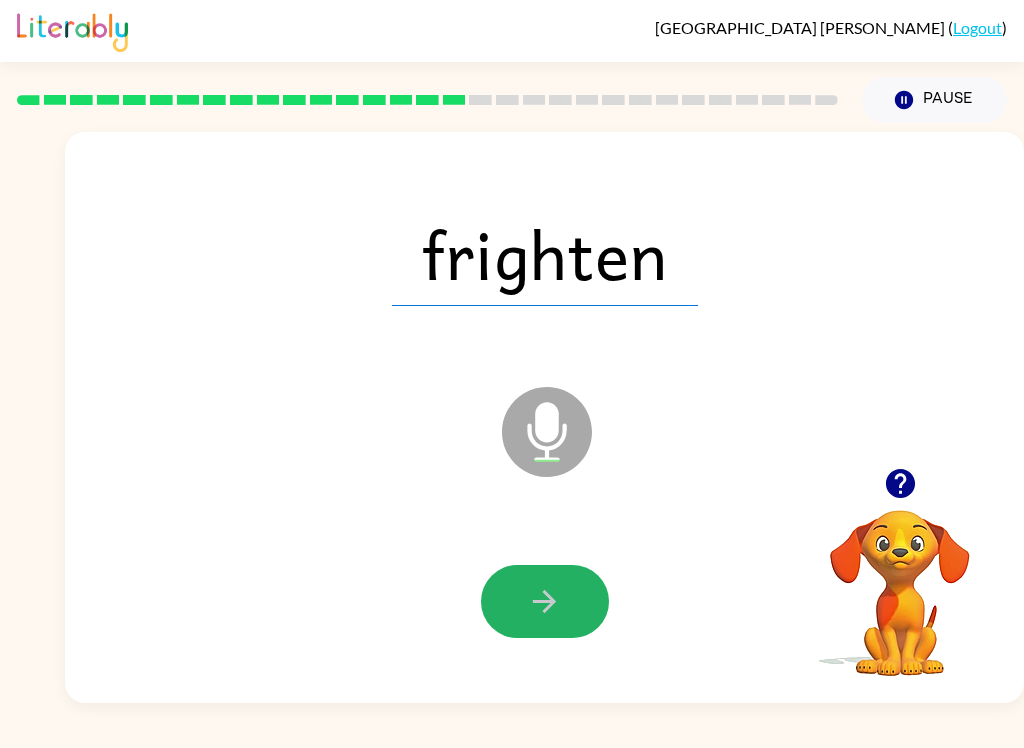
click at [517, 635] on button "button" at bounding box center [545, 601] width 128 height 73
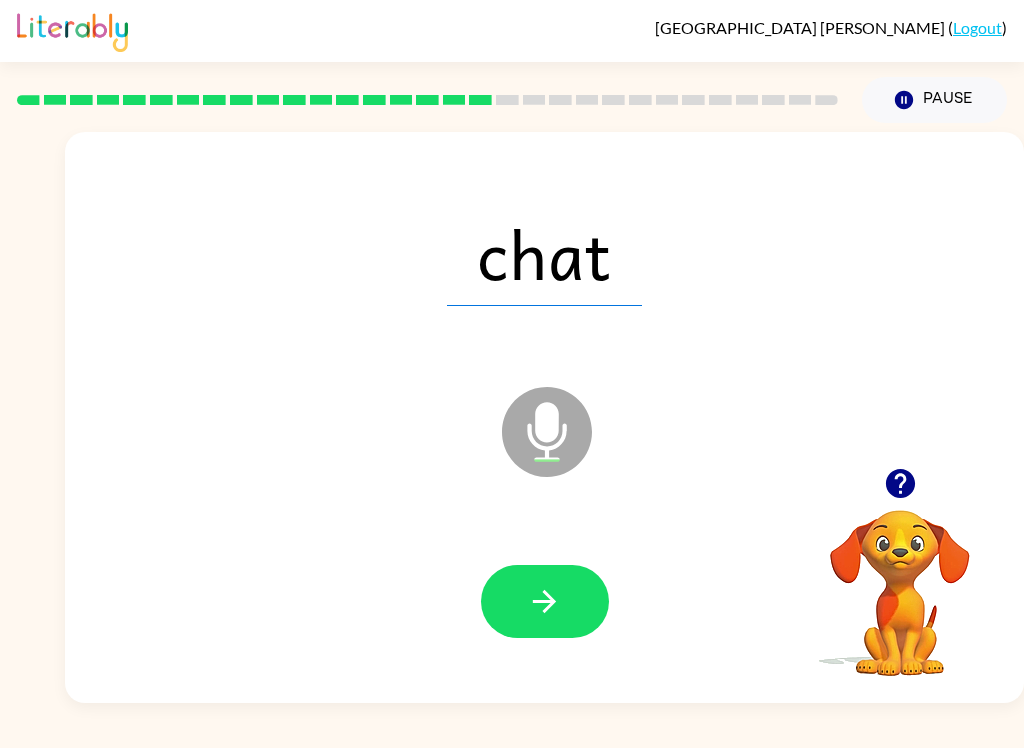
click at [541, 601] on icon "button" at bounding box center [544, 601] width 23 height 23
click at [573, 612] on button "button" at bounding box center [545, 601] width 128 height 73
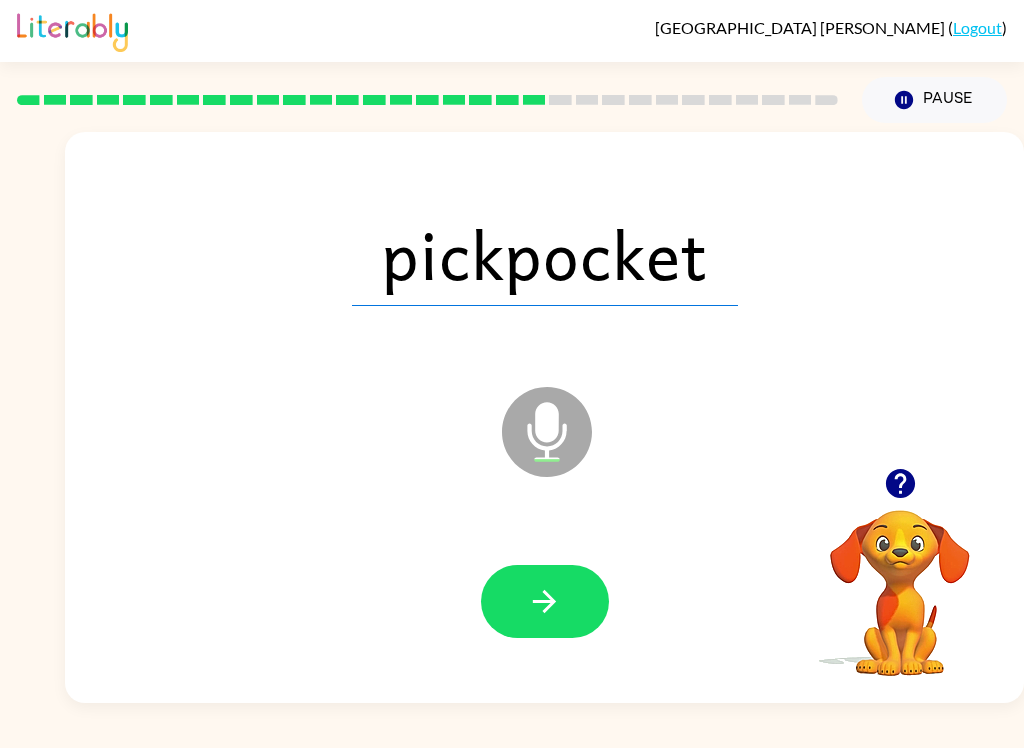
click at [549, 596] on icon "button" at bounding box center [544, 601] width 23 height 23
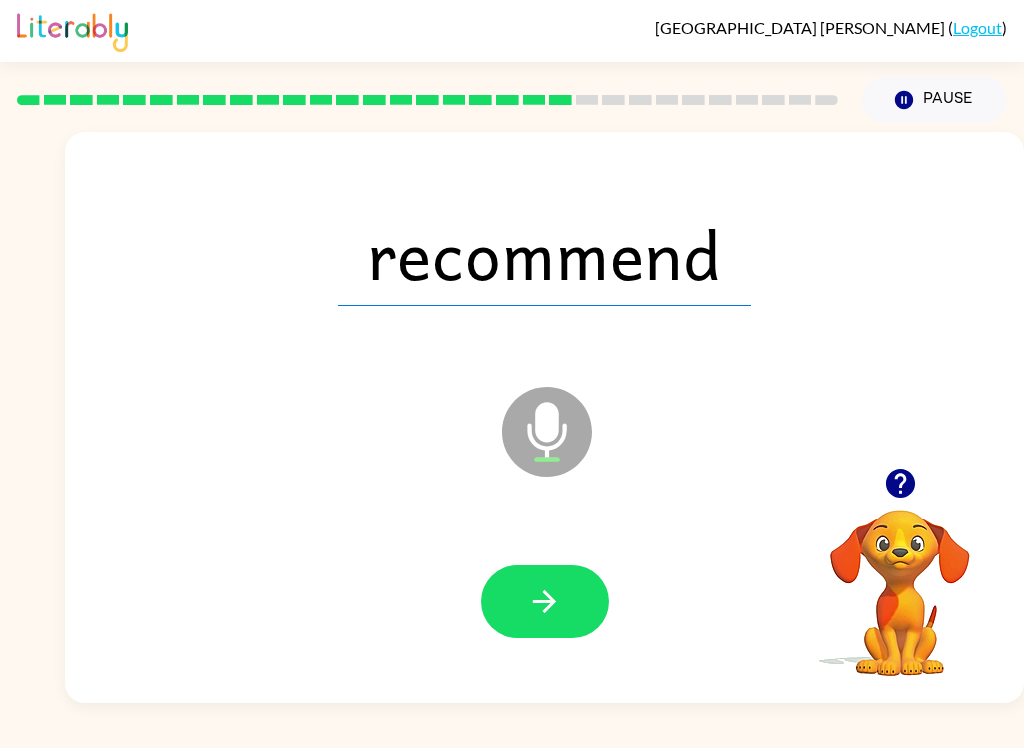
click at [512, 637] on button "button" at bounding box center [545, 601] width 128 height 73
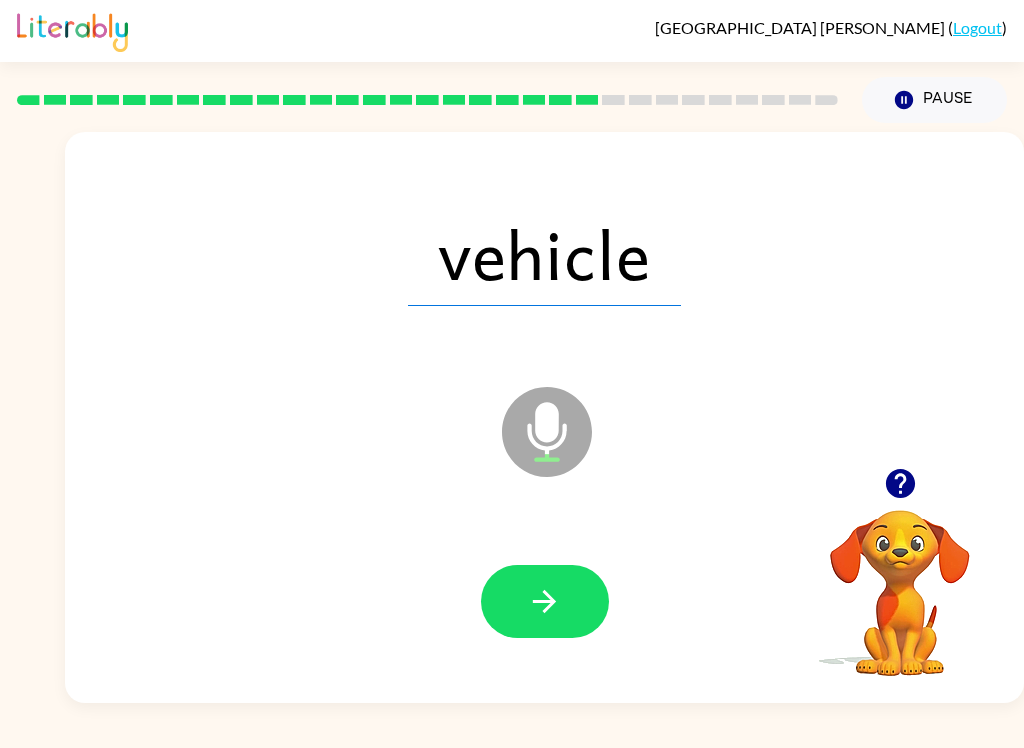
click at [529, 577] on button "button" at bounding box center [545, 601] width 128 height 73
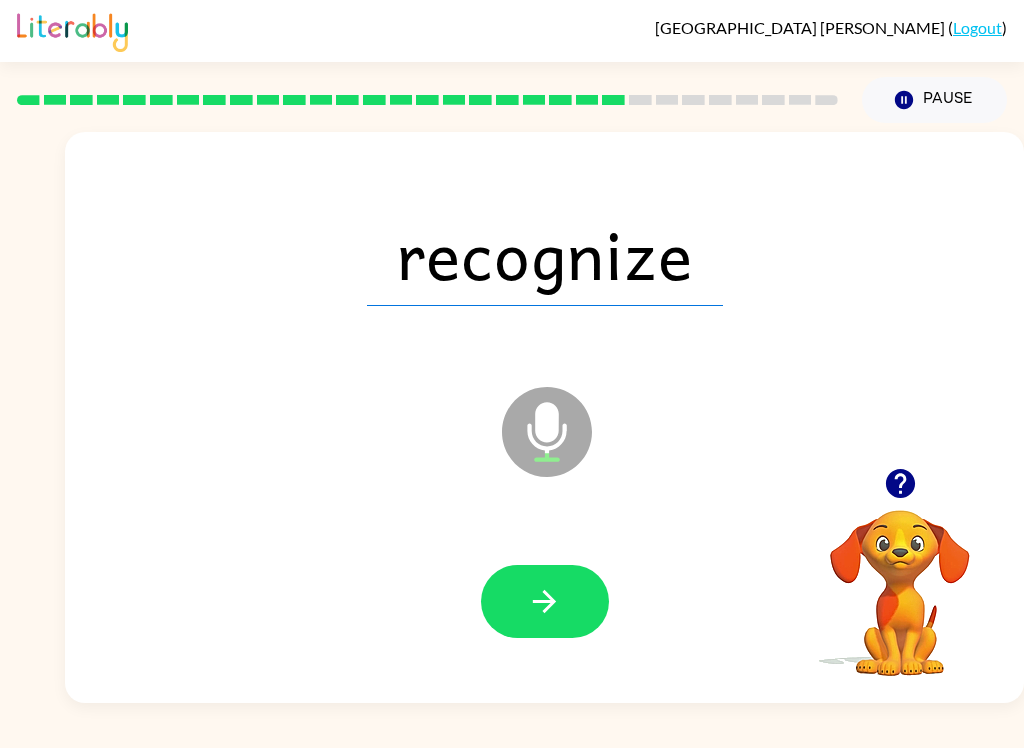
click at [536, 592] on icon "button" at bounding box center [544, 601] width 35 height 35
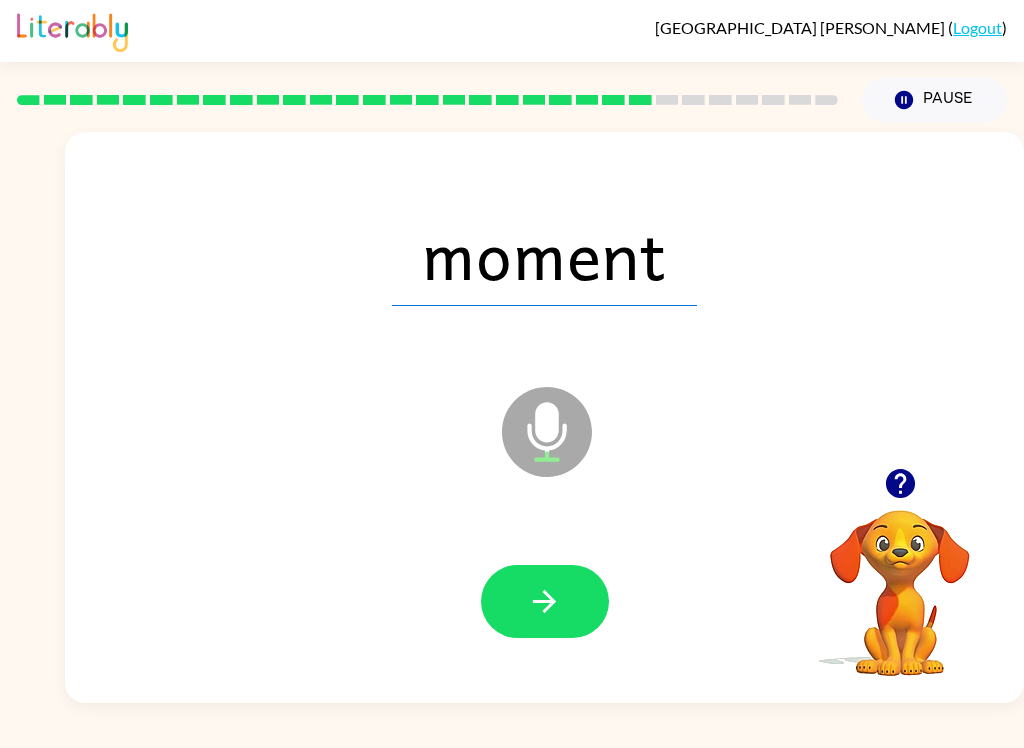
click at [549, 635] on button "button" at bounding box center [545, 601] width 128 height 73
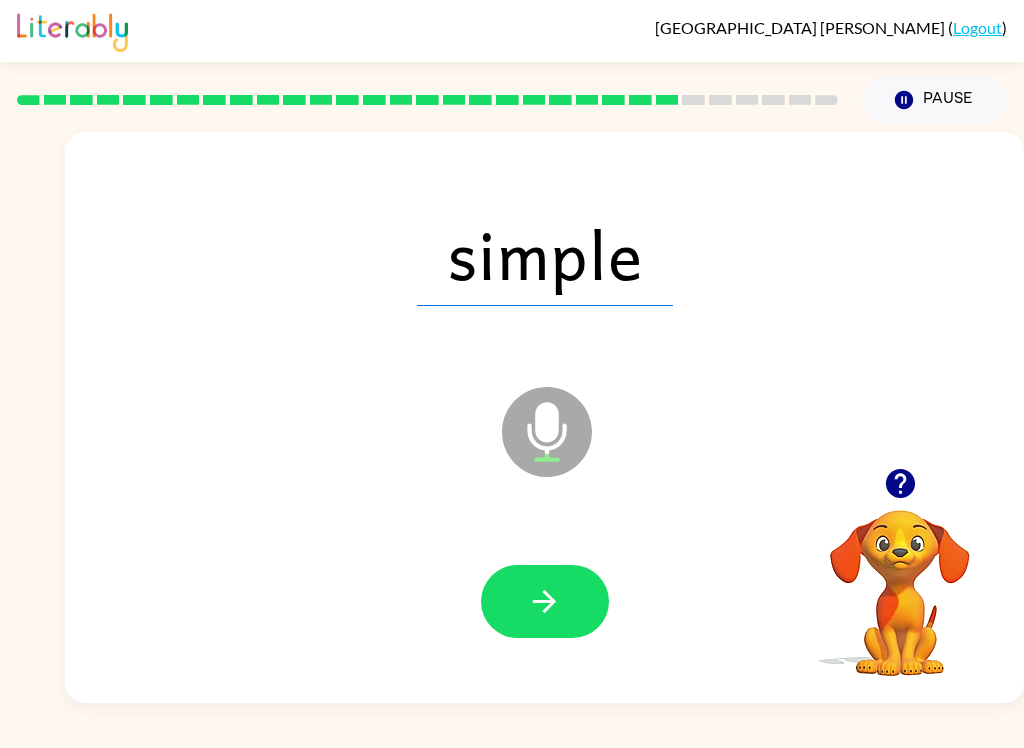
click at [551, 616] on icon "button" at bounding box center [544, 601] width 35 height 35
click at [563, 610] on button "button" at bounding box center [545, 601] width 128 height 73
click at [559, 612] on icon "button" at bounding box center [544, 601] width 35 height 35
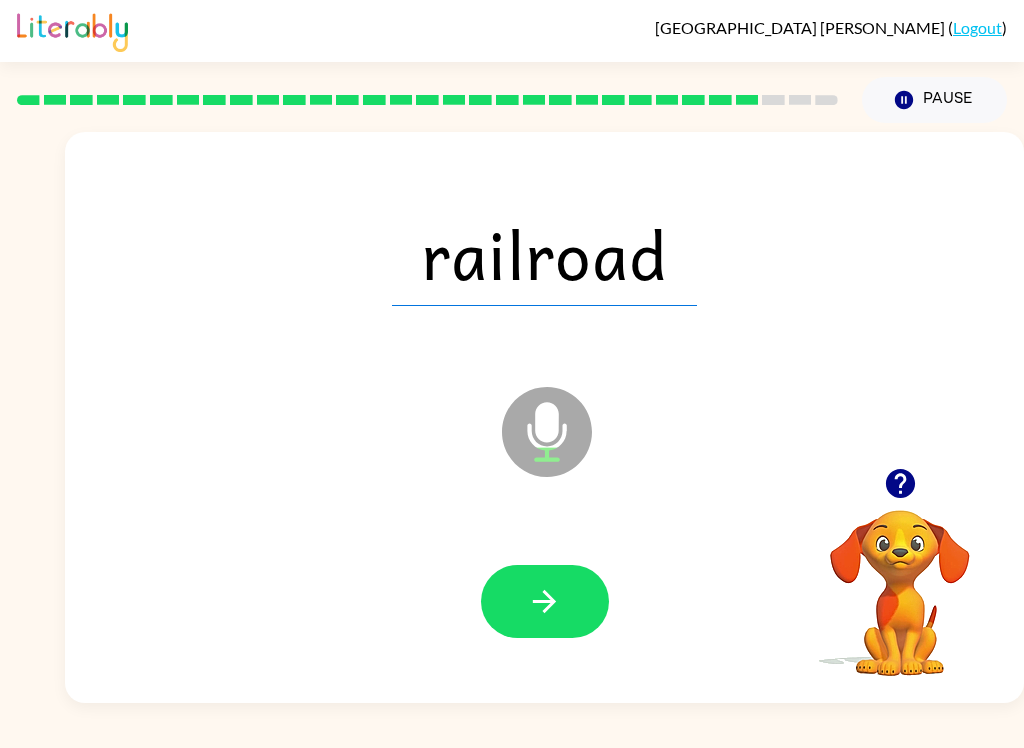
click at [533, 613] on icon "button" at bounding box center [544, 601] width 35 height 35
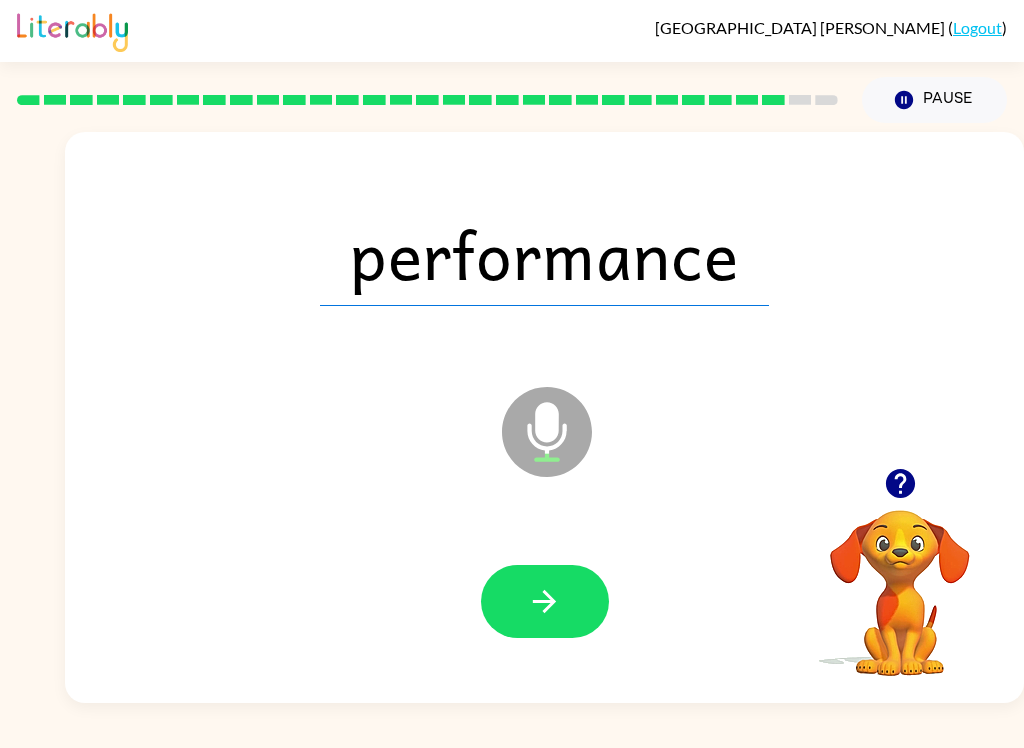
click at [533, 593] on icon "button" at bounding box center [544, 601] width 35 height 35
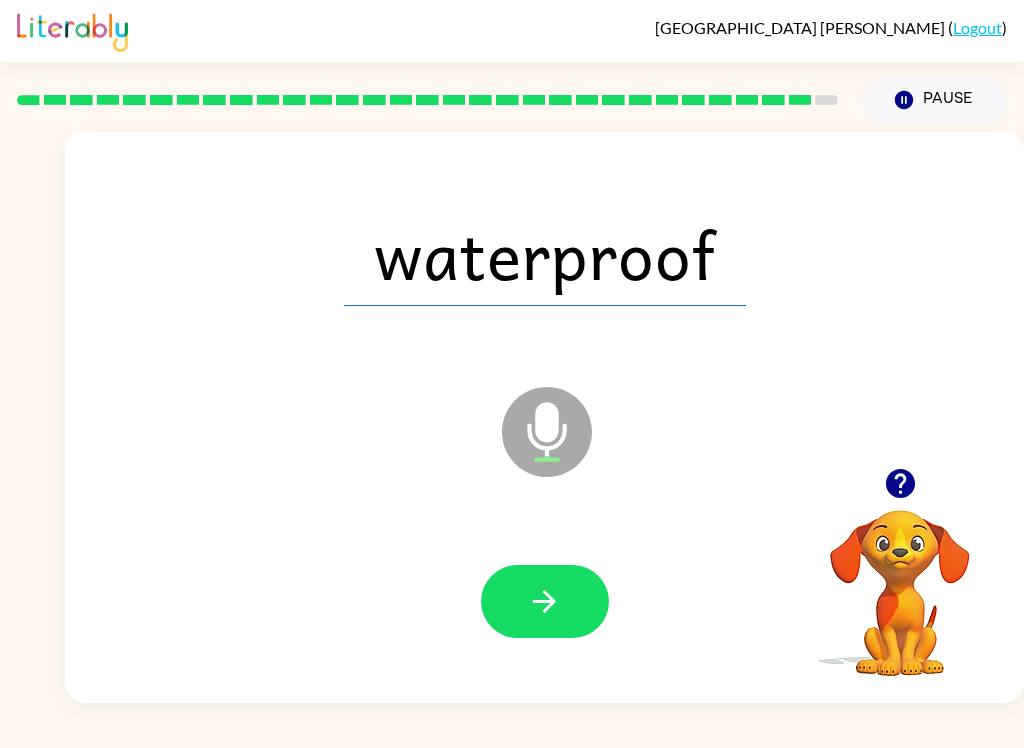
click at [588, 587] on button "button" at bounding box center [545, 601] width 128 height 73
